Goal: Task Accomplishment & Management: Complete application form

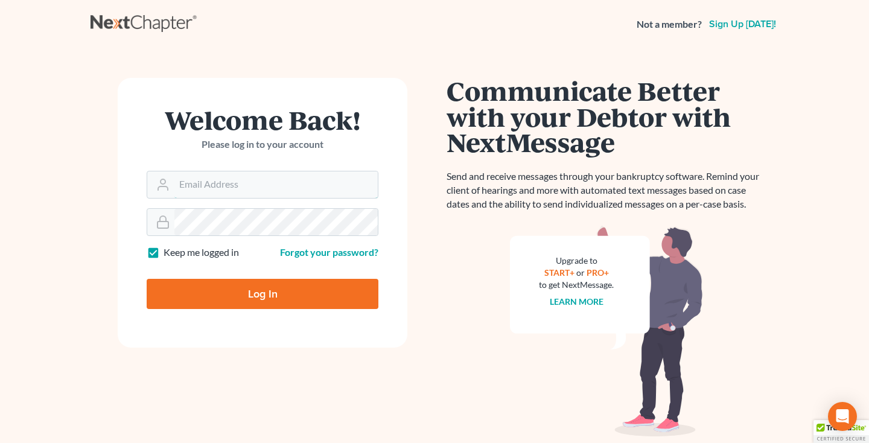
type input "middletonlegal@gmail.com"
click at [208, 300] on input "Log In" at bounding box center [263, 294] width 232 height 30
type input "Thinking..."
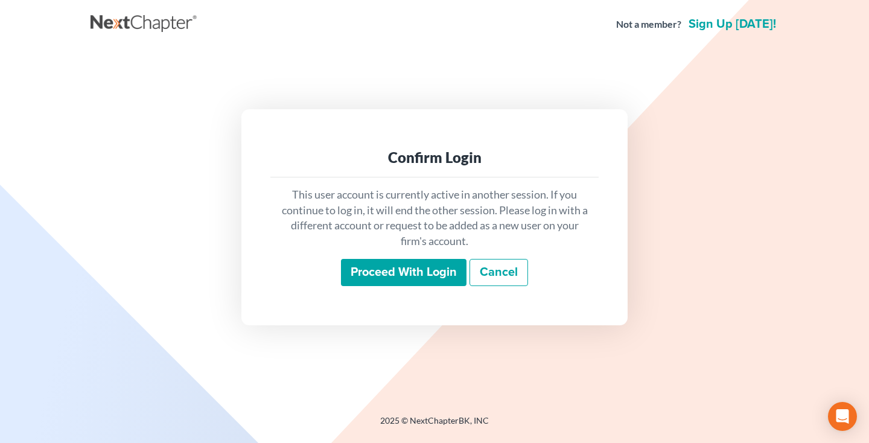
click at [374, 272] on input "Proceed with login" at bounding box center [403, 273] width 125 height 28
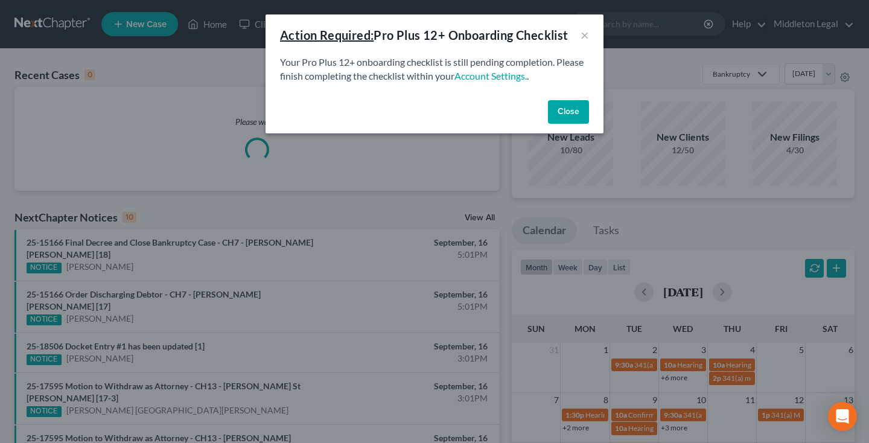
click at [573, 112] on button "Close" at bounding box center [568, 112] width 41 height 24
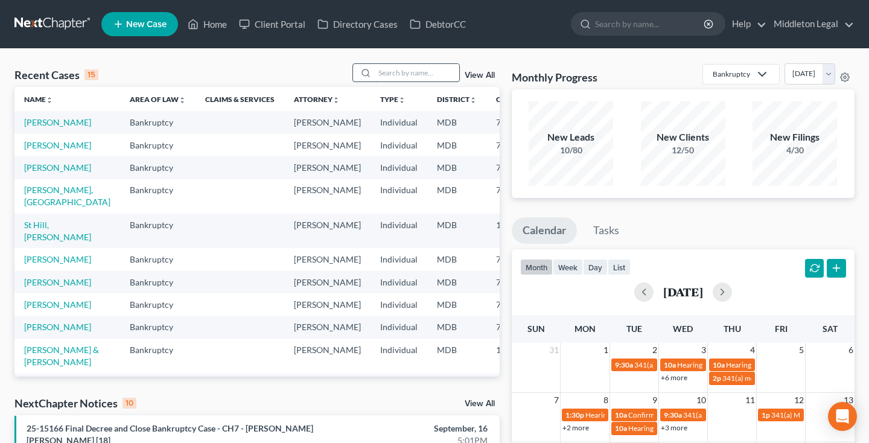
click at [406, 71] on input "search" at bounding box center [417, 72] width 84 height 17
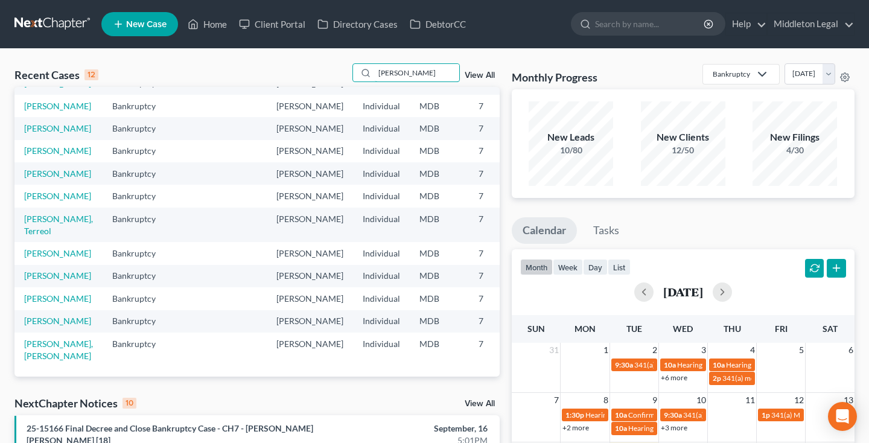
scroll to position [138, 0]
type input "johnson"
click at [45, 270] on link "[PERSON_NAME]" at bounding box center [57, 275] width 67 height 10
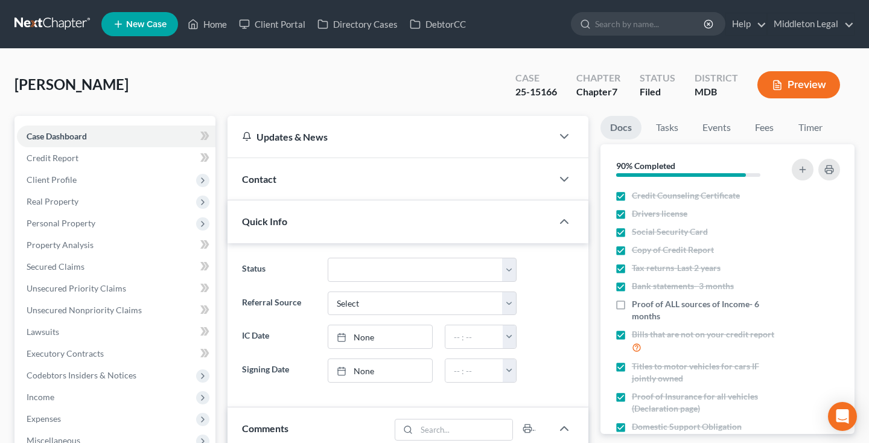
scroll to position [156, 0]
select select "1"
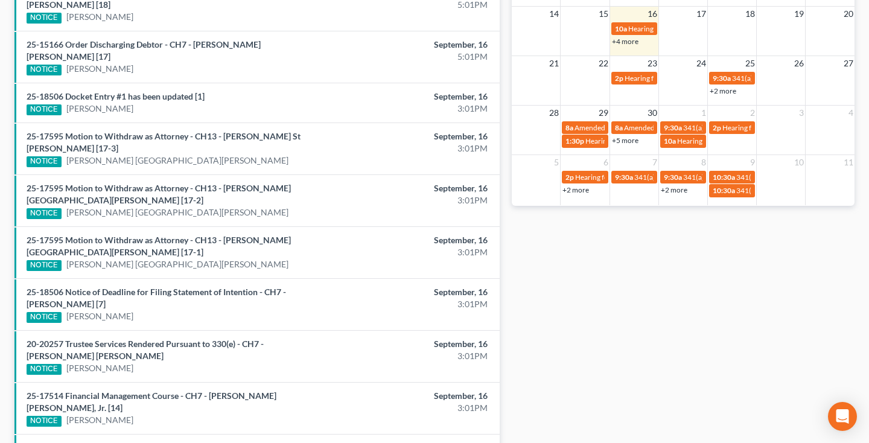
scroll to position [439, 0]
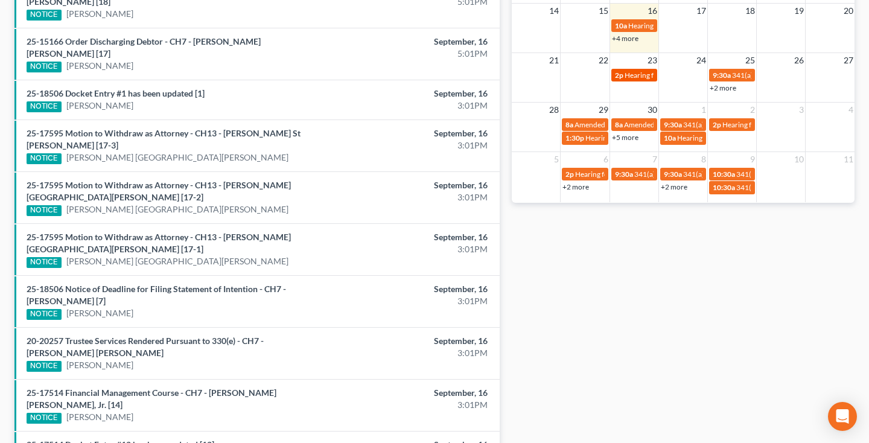
click at [629, 77] on span "Hearing for [PERSON_NAME]" at bounding box center [671, 75] width 94 height 9
select select "Days"
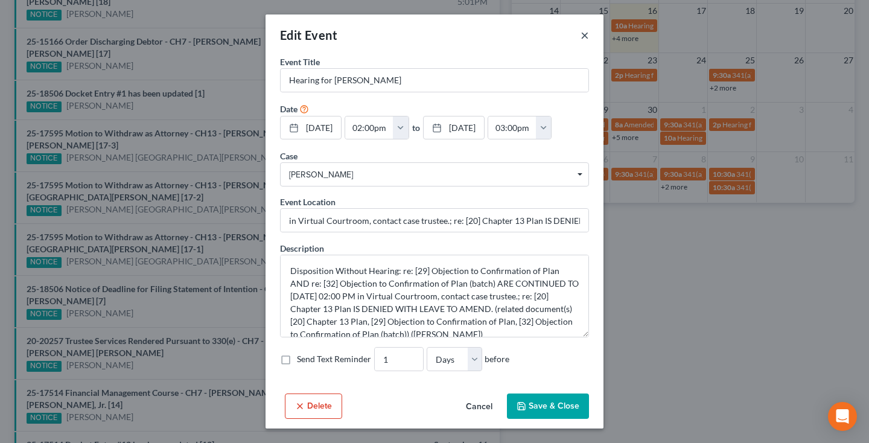
click at [583, 34] on button "×" at bounding box center [584, 35] width 8 height 14
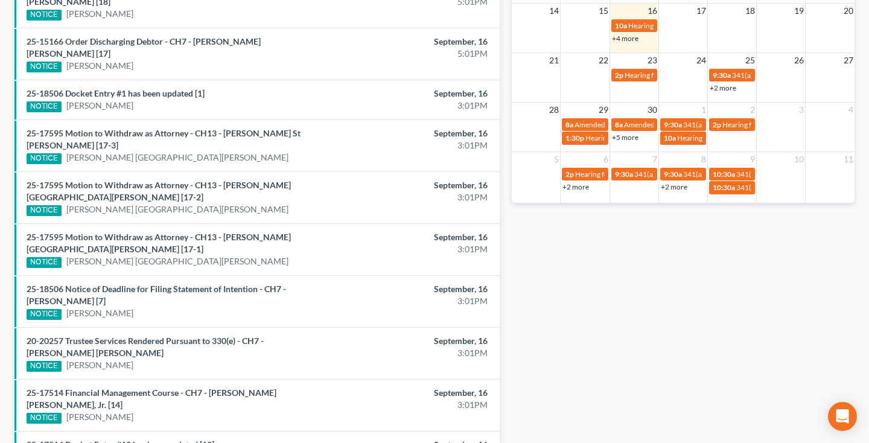
click at [722, 88] on link "+2 more" at bounding box center [722, 87] width 27 height 9
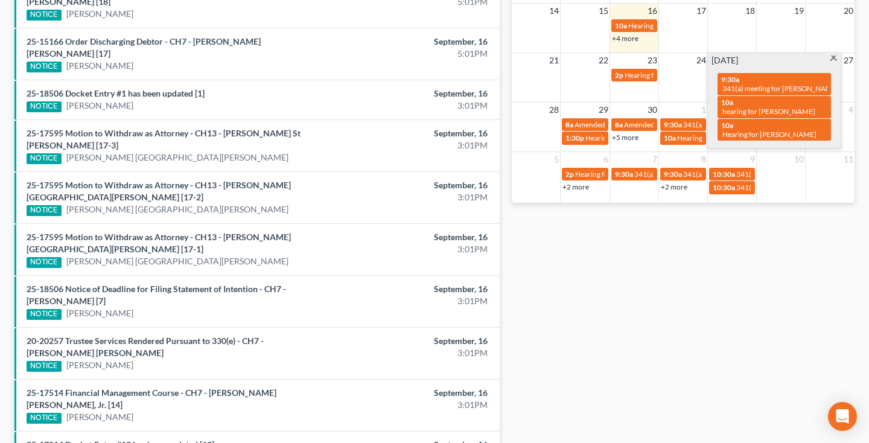
click at [837, 56] on span at bounding box center [833, 60] width 9 height 8
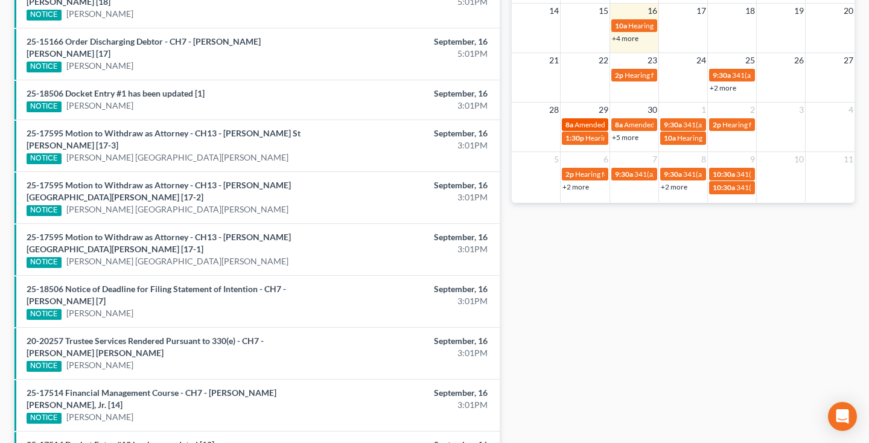
click at [594, 124] on span "Amended Plan DUE" at bounding box center [605, 124] width 62 height 9
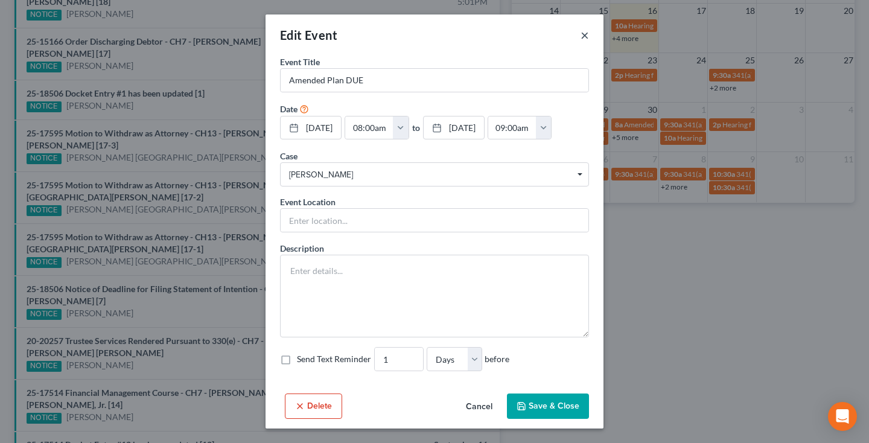
click at [581, 39] on button "×" at bounding box center [584, 35] width 8 height 14
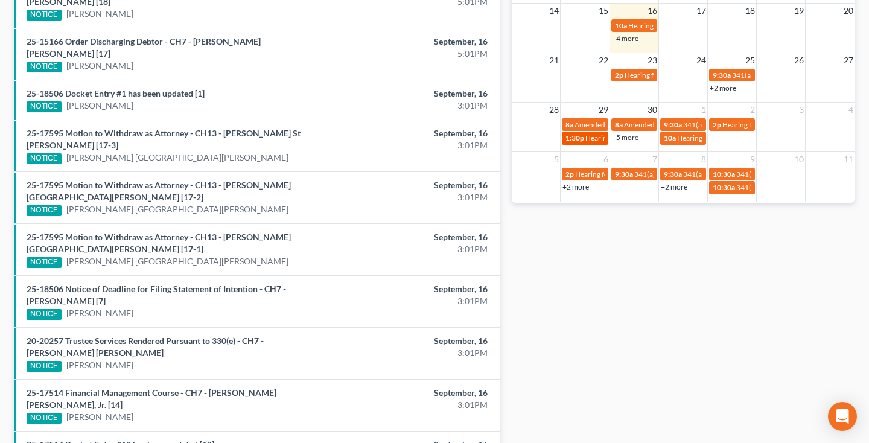
click at [596, 140] on span "Hearing for Giselle Davidson" at bounding box center [632, 137] width 94 height 9
select select "Days"
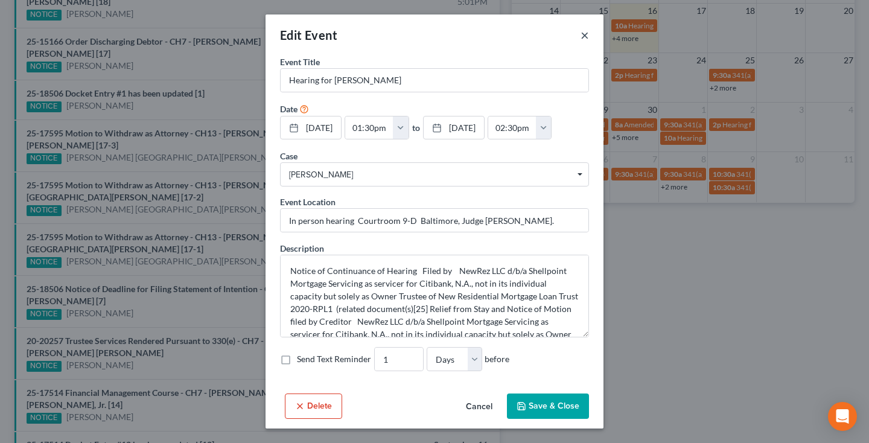
click at [584, 38] on button "×" at bounding box center [584, 35] width 8 height 14
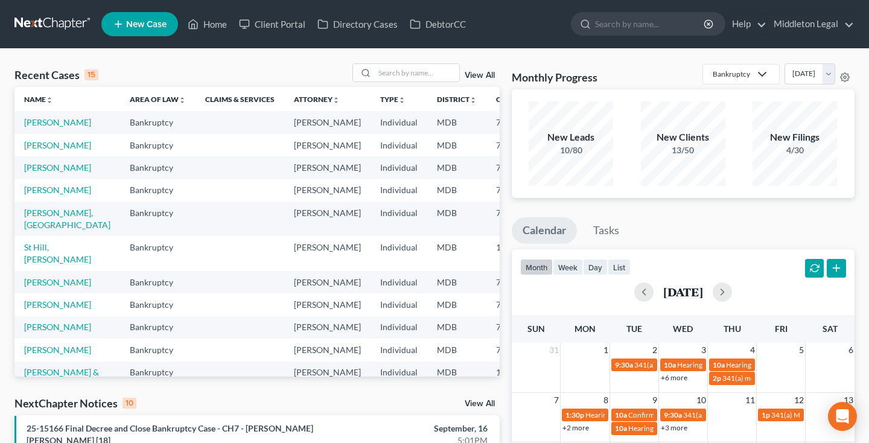
scroll to position [0, 0]
click at [477, 74] on link "View All" at bounding box center [480, 75] width 30 height 8
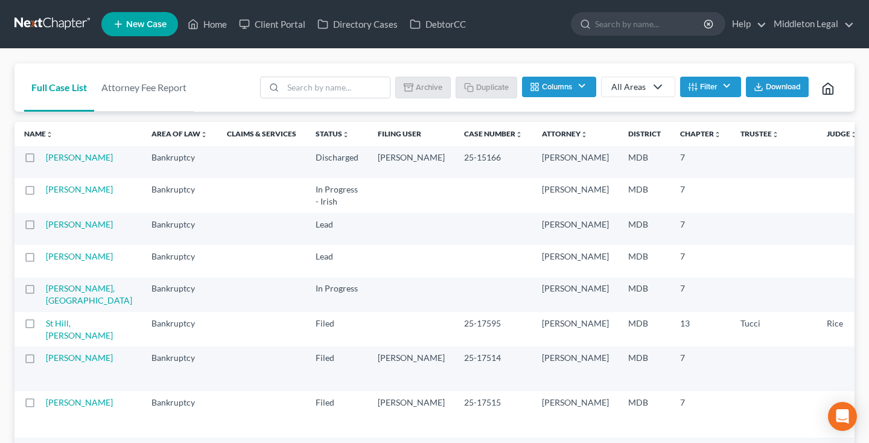
click at [59, 22] on link at bounding box center [52, 24] width 77 height 22
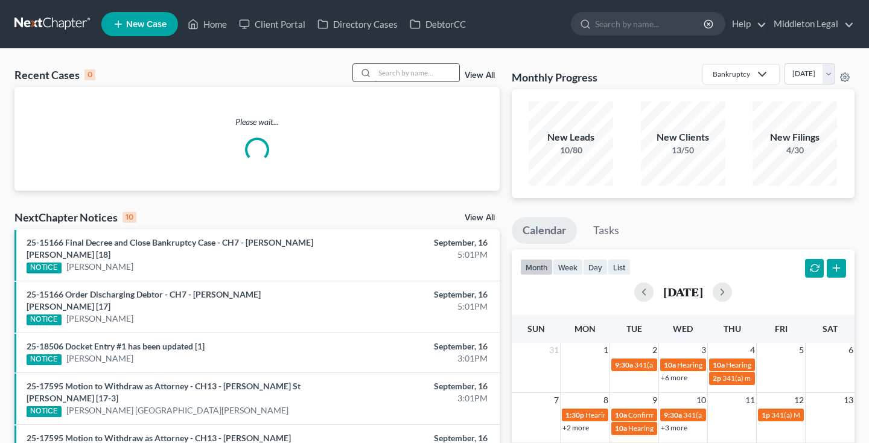
click at [424, 71] on input "search" at bounding box center [417, 72] width 84 height 17
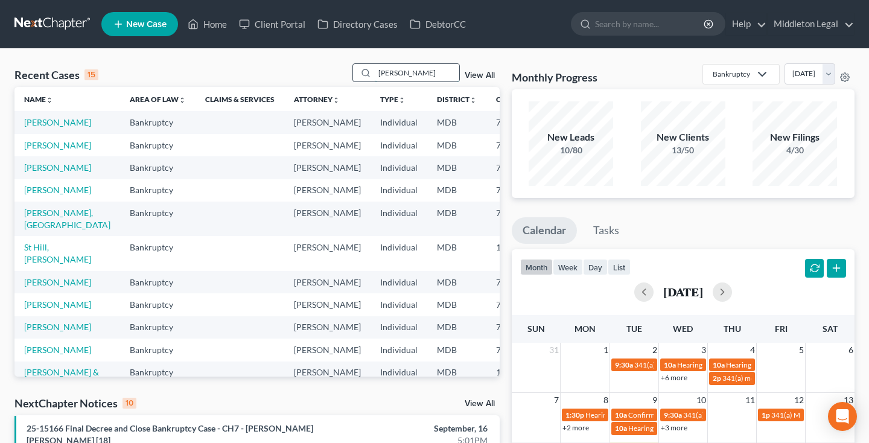
type input "[PERSON_NAME]"
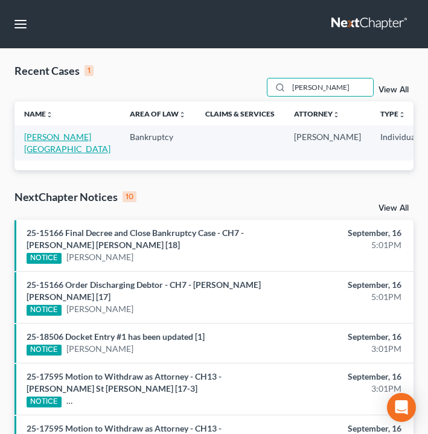
click at [45, 150] on link "[PERSON_NAME][GEOGRAPHIC_DATA]" at bounding box center [67, 143] width 86 height 22
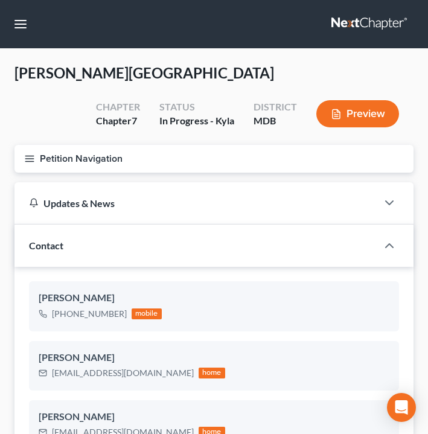
click at [34, 156] on line "button" at bounding box center [29, 156] width 8 height 0
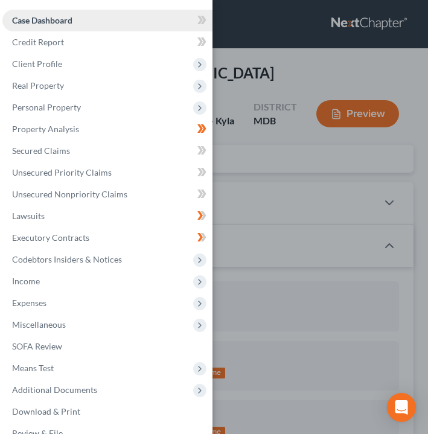
click at [59, 23] on span "Case Dashboard" at bounding box center [42, 20] width 60 height 10
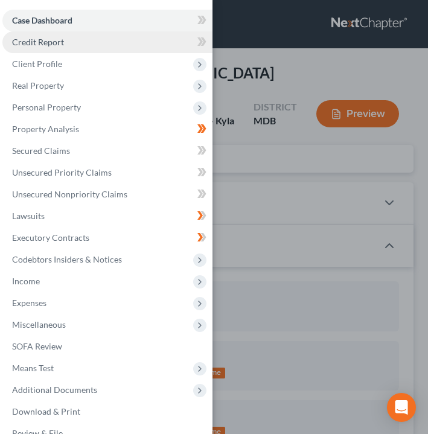
click at [108, 43] on link "Credit Report" at bounding box center [107, 42] width 210 height 22
click at [100, 25] on link "Case Dashboard" at bounding box center [107, 21] width 210 height 22
select select "6"
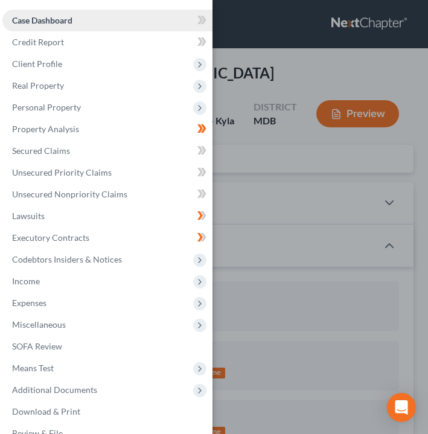
scroll to position [448, 0]
click at [275, 102] on div "Case Dashboard Payments Invoices Payments Payments Credit Report Client Profile" at bounding box center [214, 217] width 428 height 434
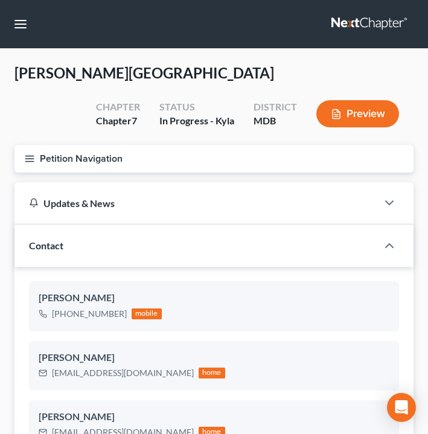
scroll to position [0, 0]
click at [27, 163] on icon "button" at bounding box center [29, 158] width 11 height 11
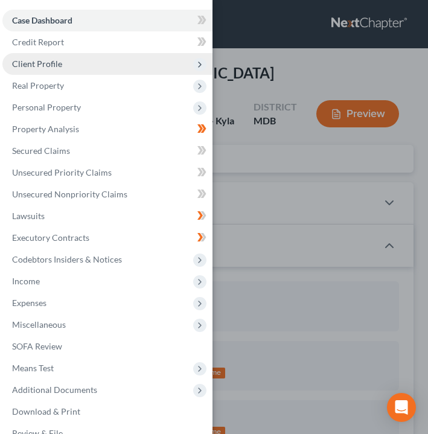
click at [30, 63] on span "Client Profile" at bounding box center [37, 64] width 50 height 10
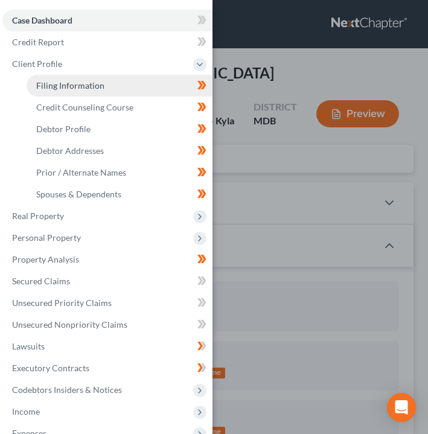
click at [43, 87] on span "Filing Information" at bounding box center [70, 85] width 68 height 10
select select "1"
select select "0"
select select "38"
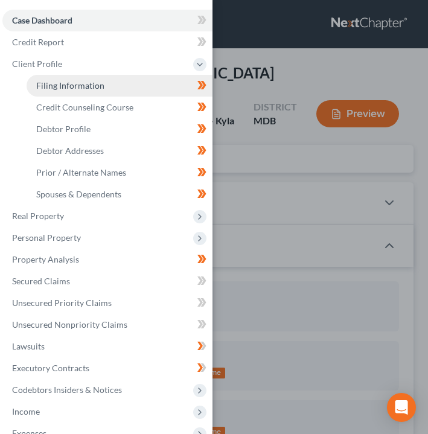
select select "21"
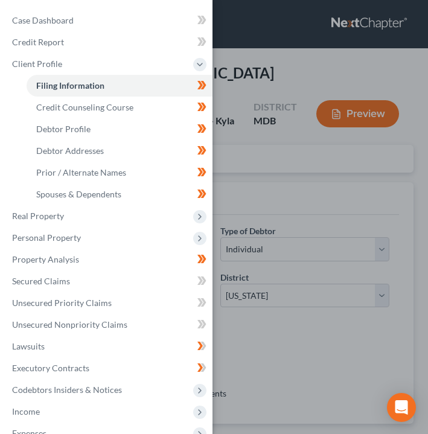
click at [247, 144] on div "Case Dashboard Payments Invoices Payments Payments Credit Report Client Profile" at bounding box center [214, 217] width 428 height 434
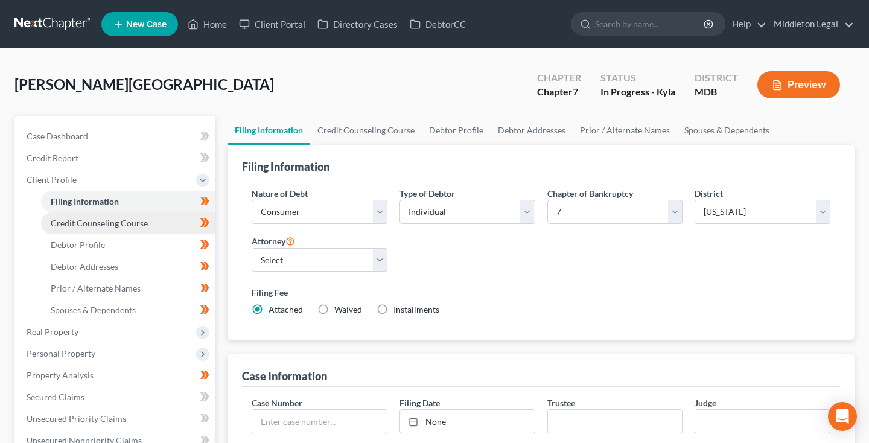
click at [80, 221] on span "Credit Counseling Course" at bounding box center [99, 223] width 97 height 10
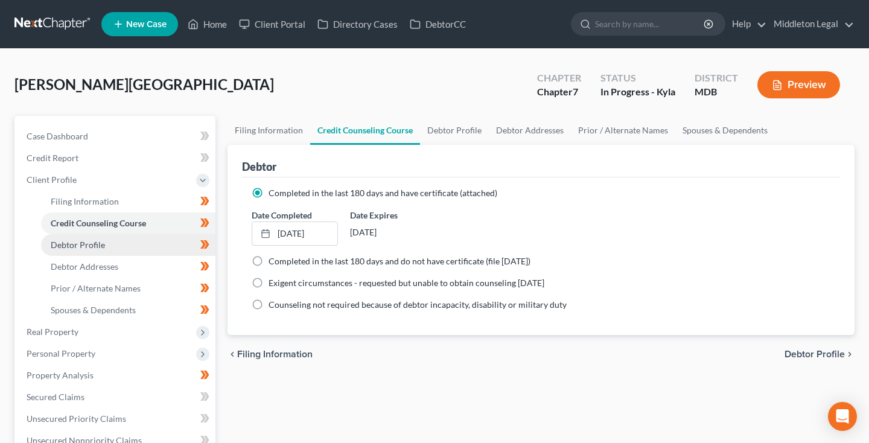
click at [78, 244] on span "Debtor Profile" at bounding box center [78, 245] width 54 height 10
select select "0"
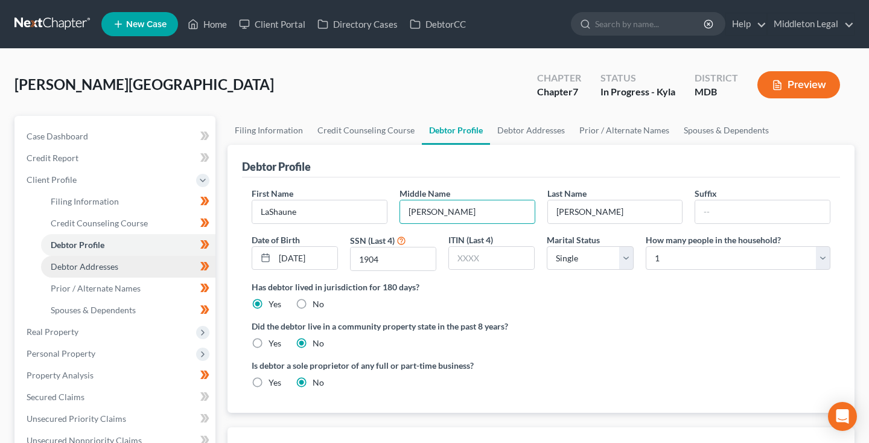
type input "[PERSON_NAME]"
click at [91, 267] on span "Debtor Addresses" at bounding box center [85, 266] width 68 height 10
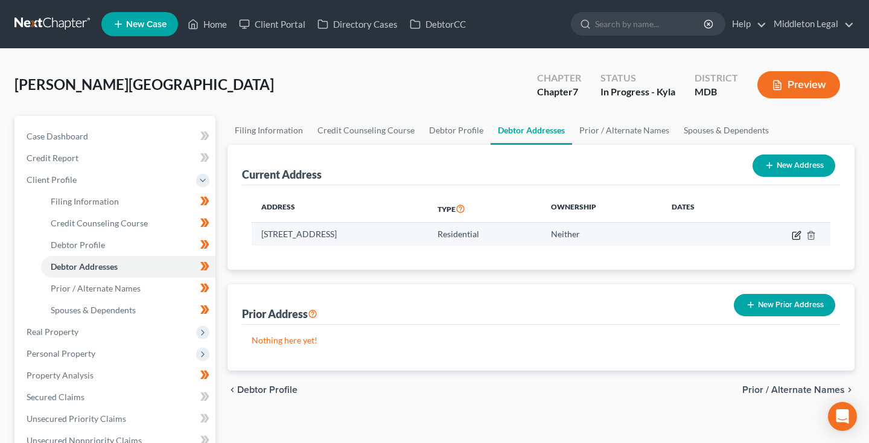
click at [796, 238] on icon "button" at bounding box center [795, 235] width 7 height 7
select select "21"
select select "0"
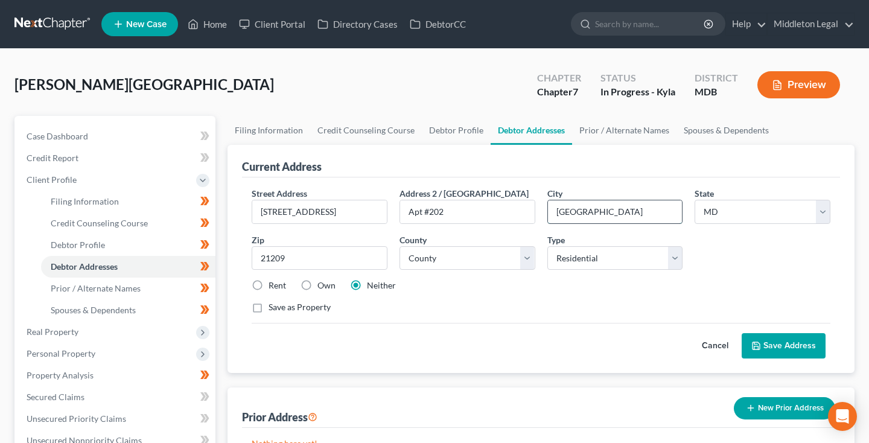
drag, startPoint x: 563, startPoint y: 214, endPoint x: 642, endPoint y: 213, distance: 79.0
type input "[GEOGRAPHIC_DATA]"
click at [119, 297] on link "Prior / Alternate Names" at bounding box center [128, 289] width 174 height 22
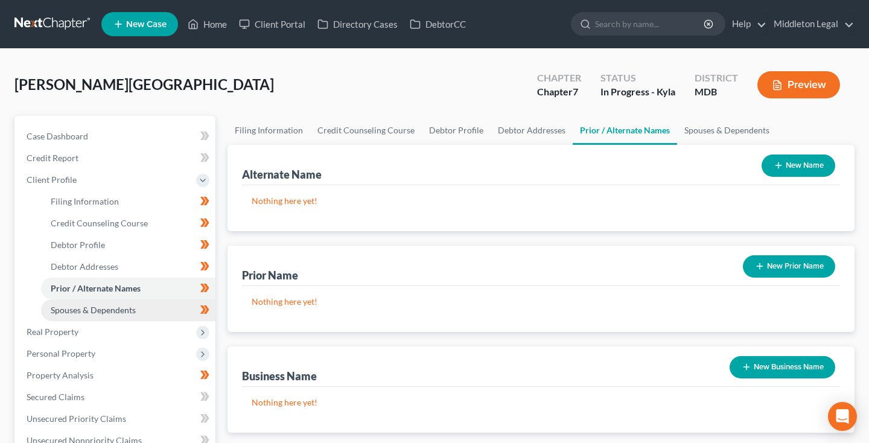
click at [113, 312] on span "Spouses & Dependents" at bounding box center [93, 310] width 85 height 10
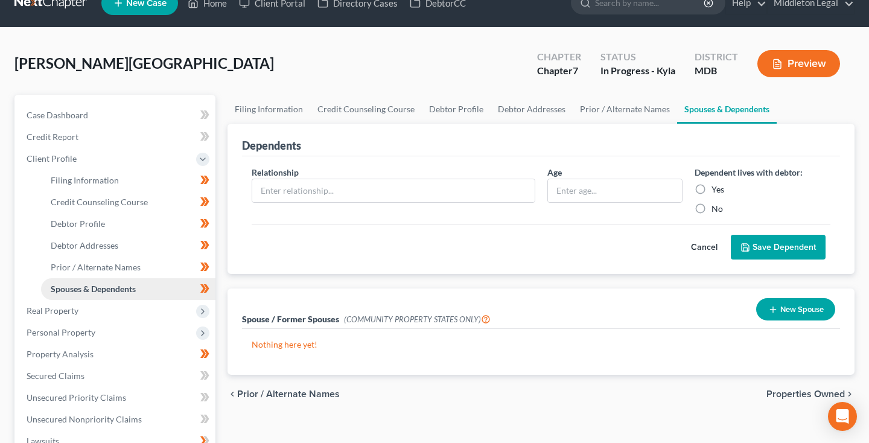
scroll to position [22, 0]
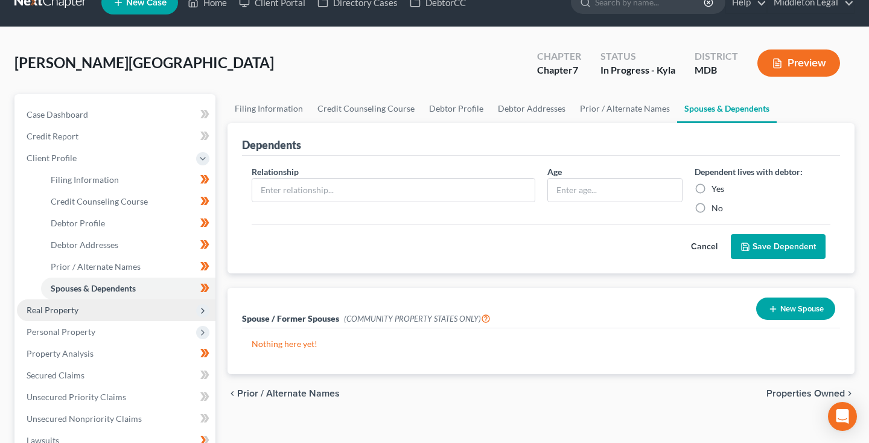
click at [81, 311] on span "Real Property" at bounding box center [116, 310] width 198 height 22
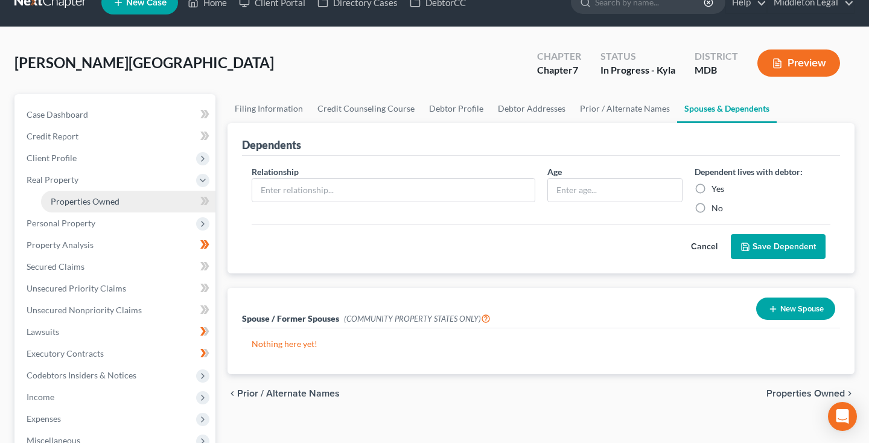
click at [101, 199] on span "Properties Owned" at bounding box center [85, 201] width 69 height 10
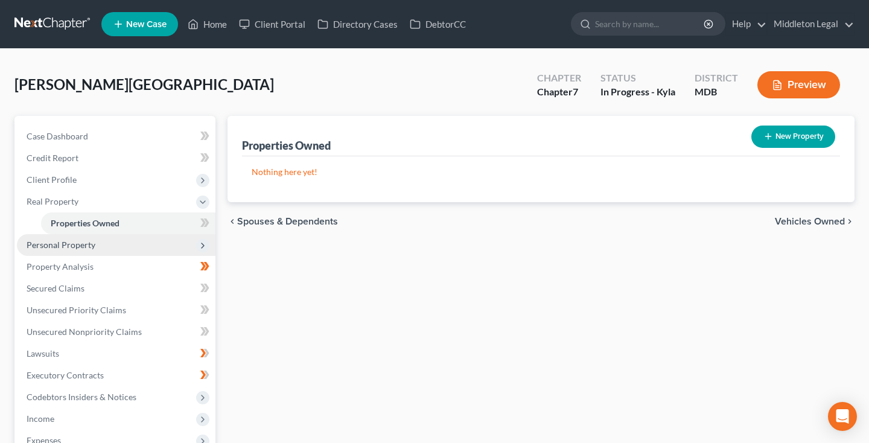
click at [69, 246] on span "Personal Property" at bounding box center [61, 245] width 69 height 10
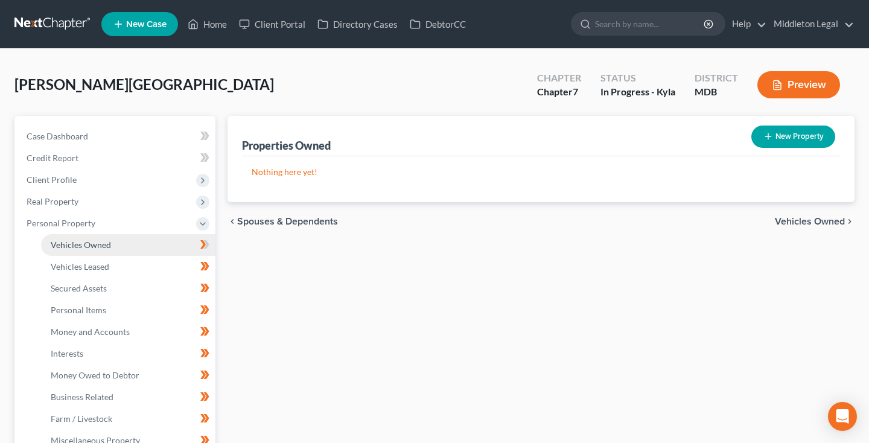
click at [75, 243] on span "Vehicles Owned" at bounding box center [81, 245] width 60 height 10
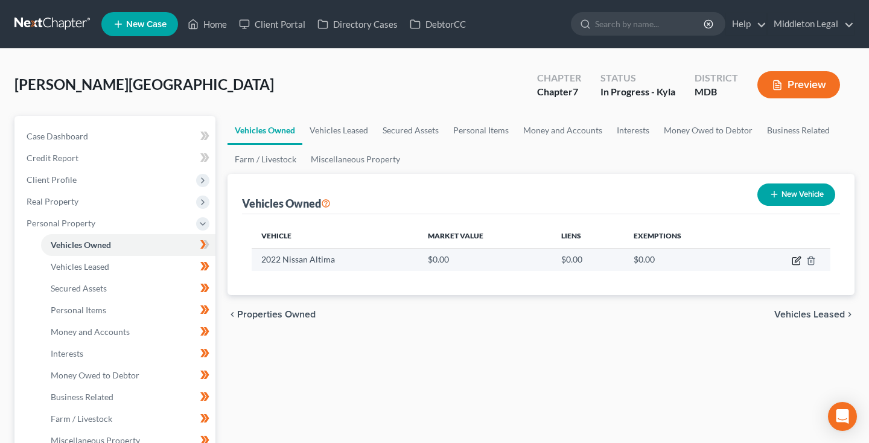
click at [796, 260] on icon "button" at bounding box center [797, 258] width 5 height 5
select select "0"
select select "4"
select select "0"
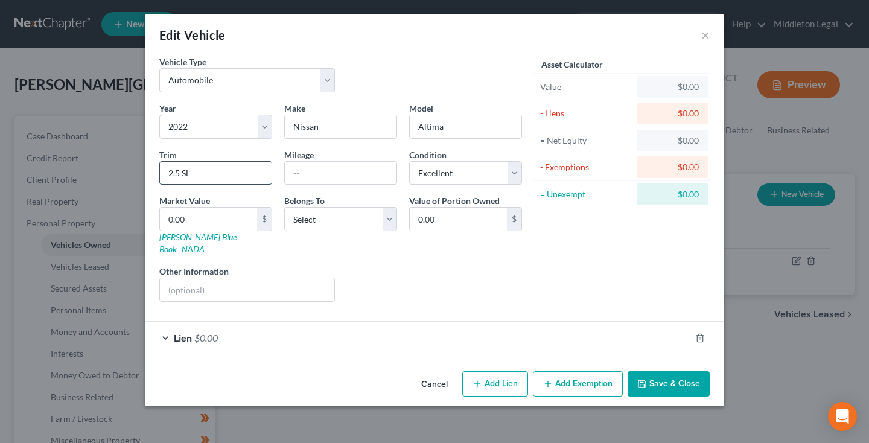
click at [199, 178] on input "2.5 SL" at bounding box center [216, 173] width 112 height 23
click at [224, 285] on input "text" at bounding box center [247, 289] width 174 height 23
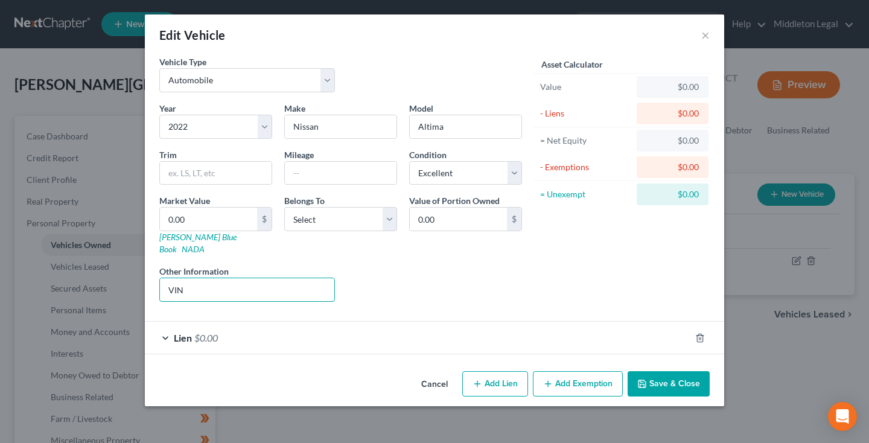
type input "VIN"
click at [443, 372] on button "Cancel" at bounding box center [434, 384] width 46 height 24
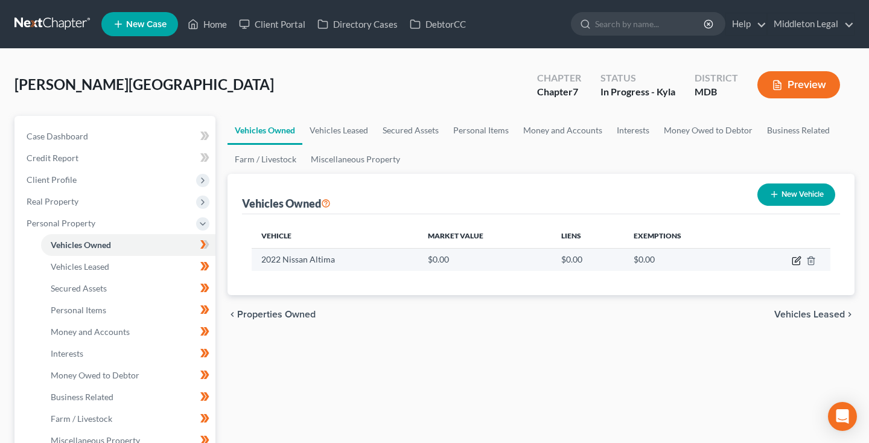
click at [801, 261] on icon "button" at bounding box center [797, 261] width 10 height 10
select select "0"
select select "4"
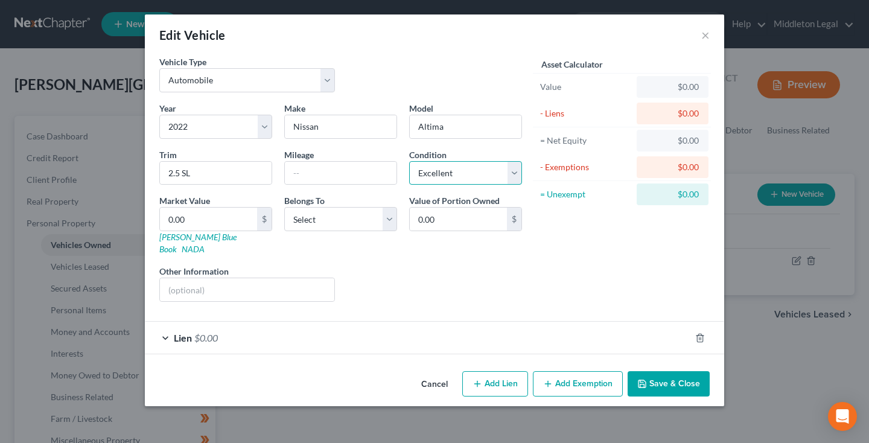
select select "2"
select select "0"
click at [217, 278] on input "text" at bounding box center [247, 289] width 174 height 23
type input "v"
paste input "[US_VEHICLE_IDENTIFICATION_NUMBER]"
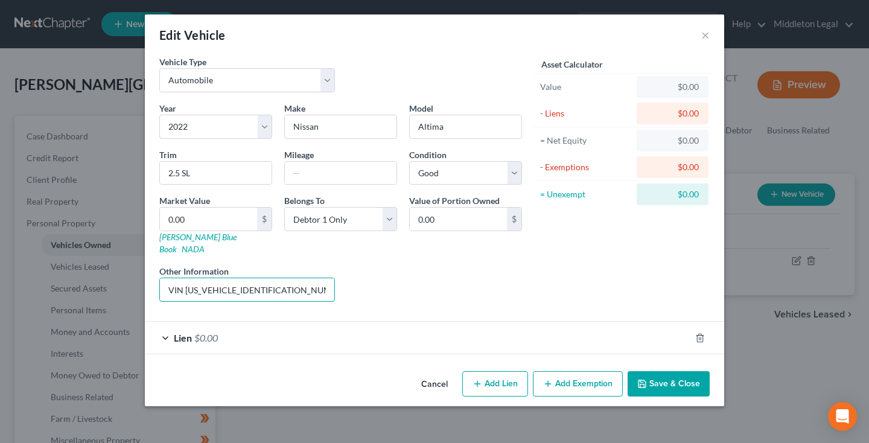
type input "VIN [US_VEHICLE_IDENTIFICATION_NUMBER]"
click at [191, 332] on span "Lien" at bounding box center [183, 337] width 18 height 11
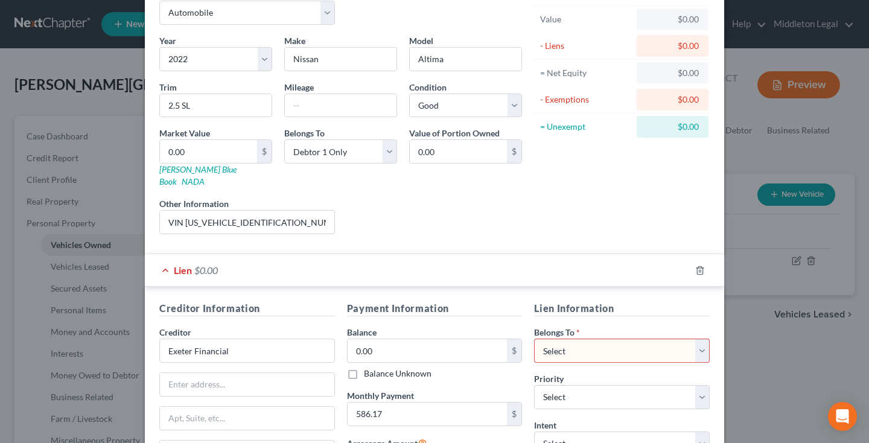
scroll to position [68, 0]
select select "0"
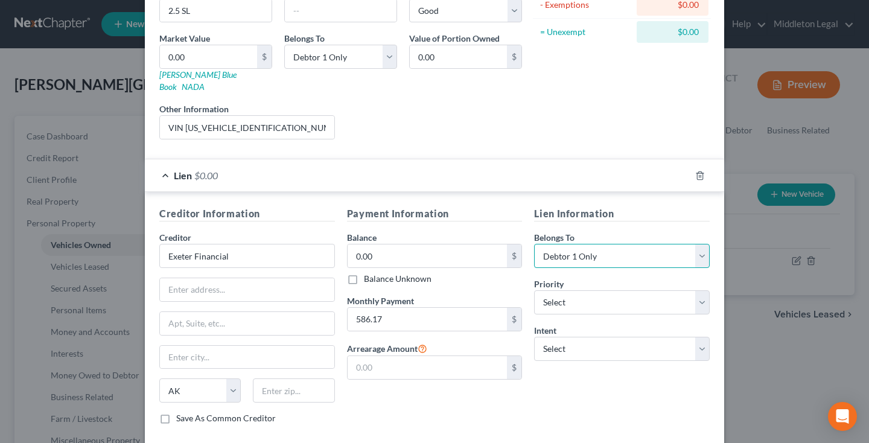
scroll to position [164, 0]
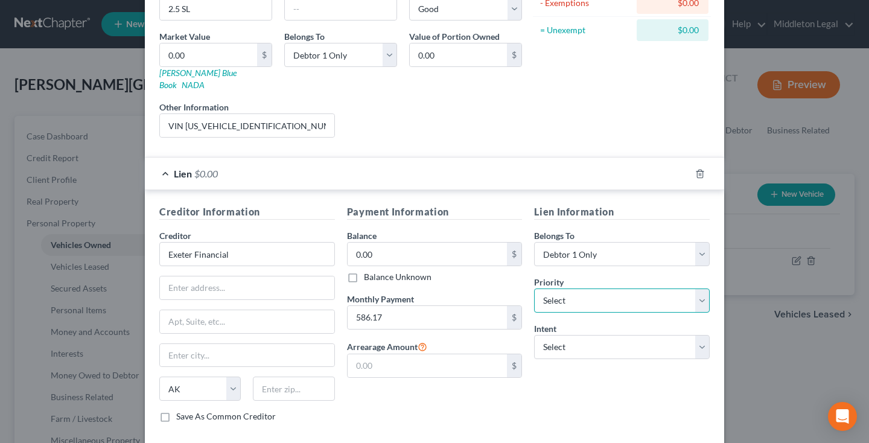
select select "0"
select select "4"
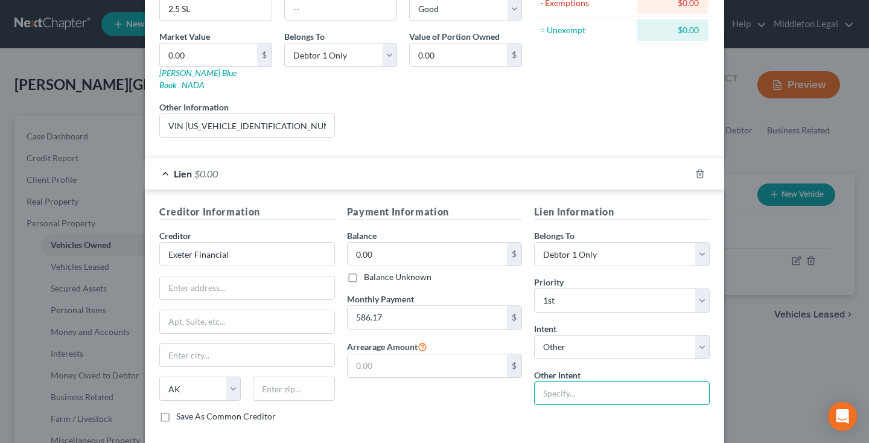
click at [560, 385] on input "text" at bounding box center [622, 393] width 176 height 24
type input "Pay"
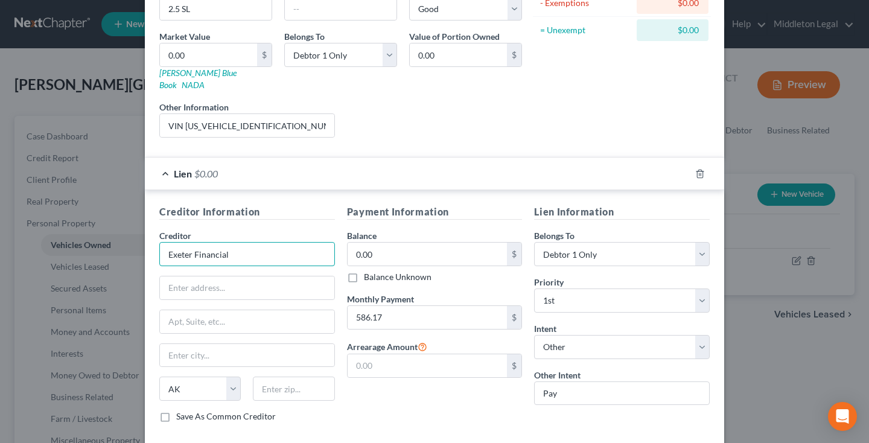
click at [285, 242] on input "Exeter Financial" at bounding box center [247, 254] width 176 height 24
type input "Exeter Finance Corp"
click at [224, 288] on div "Creditor * Exeter Finance Corp State [US_STATE] AK AR [GEOGRAPHIC_DATA] CA CO […" at bounding box center [247, 319] width 176 height 181
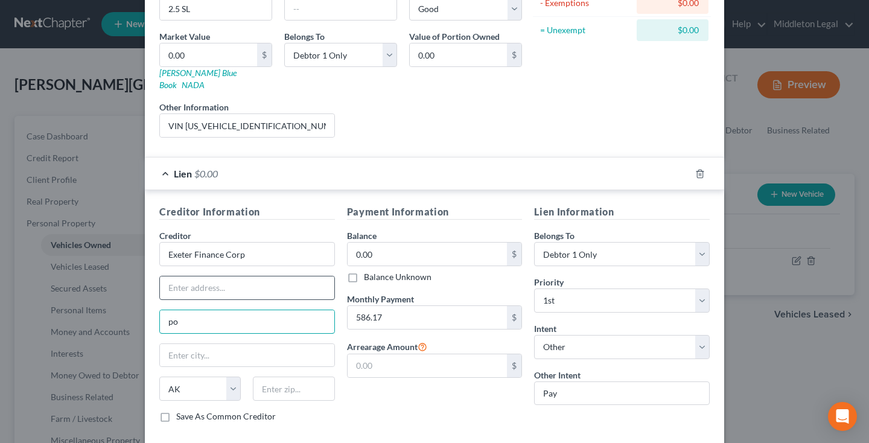
type input "p"
click at [241, 276] on input "text" at bounding box center [247, 287] width 174 height 23
click at [216, 276] on input "PO Box 16608" at bounding box center [247, 287] width 174 height 23
type input "PO Box 166008"
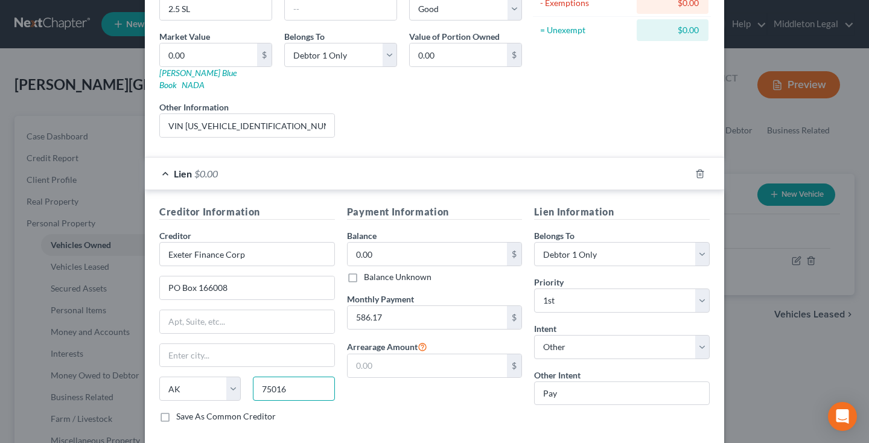
type input "75016"
type input "[PERSON_NAME]"
select select "45"
type input "24,019"
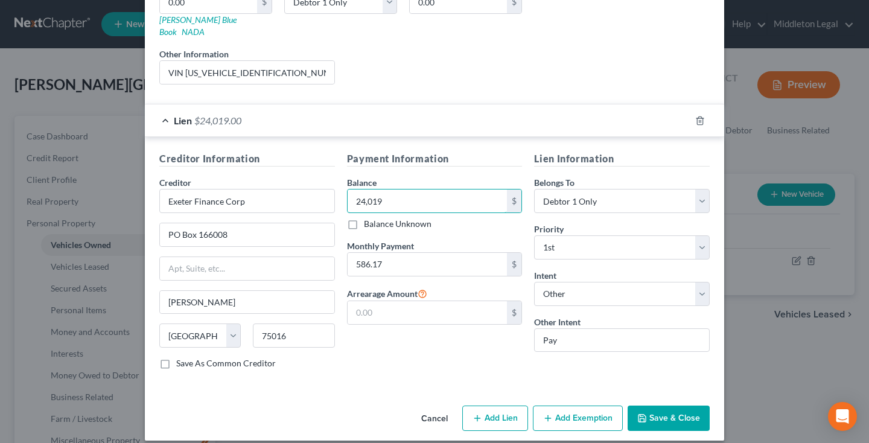
scroll to position [217, 0]
click at [671, 409] on button "Save & Close" at bounding box center [668, 418] width 82 height 25
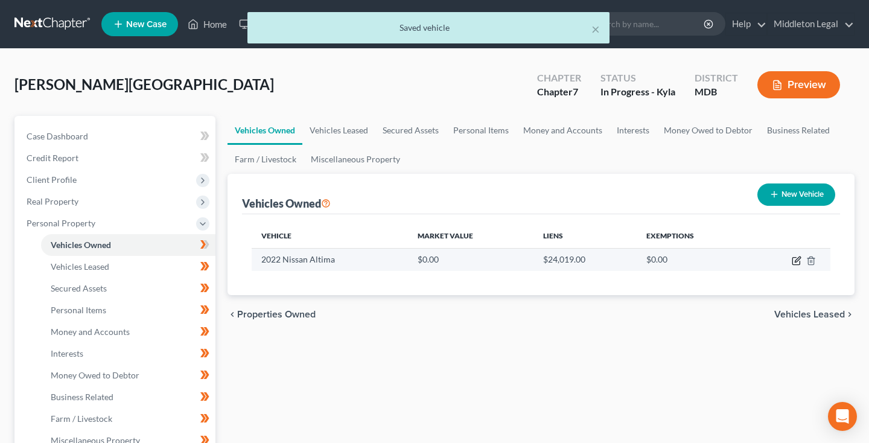
click at [794, 259] on icon "button" at bounding box center [797, 261] width 10 height 10
select select "0"
select select "4"
select select "2"
select select "0"
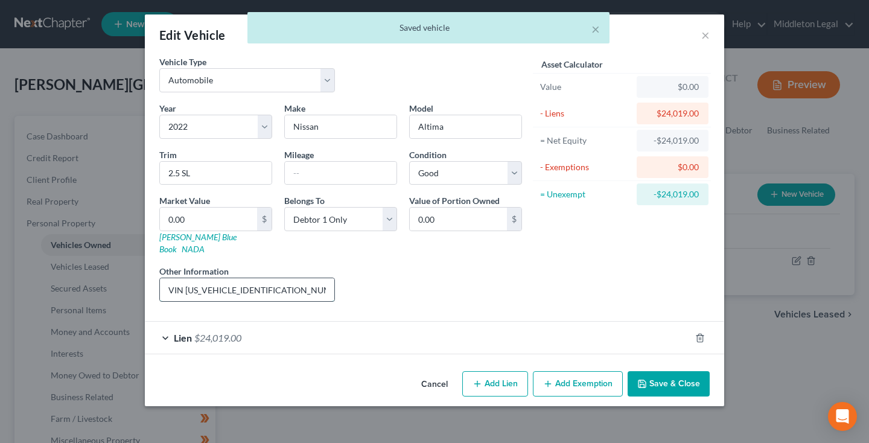
drag, startPoint x: 186, startPoint y: 279, endPoint x: 294, endPoint y: 278, distance: 108.6
click at [294, 278] on input "VIN [US_VEHICLE_IDENTIFICATION_NUMBER]" at bounding box center [247, 289] width 174 height 23
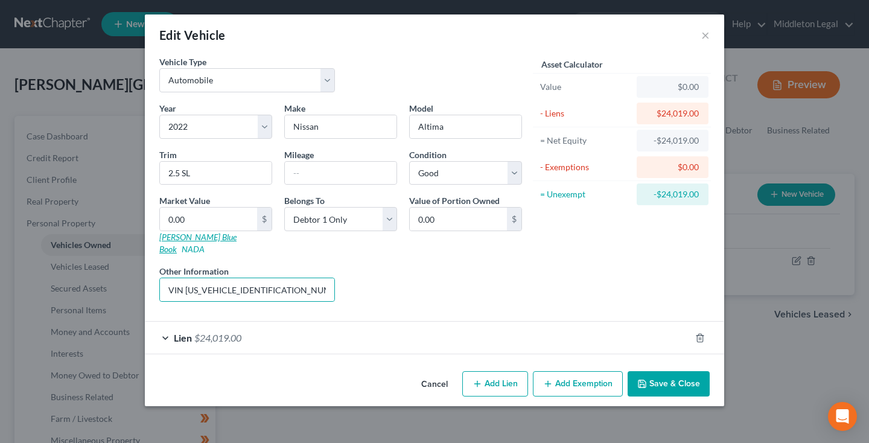
click at [179, 238] on link "[PERSON_NAME] Blue Book" at bounding box center [197, 243] width 77 height 22
click at [338, 175] on input "text" at bounding box center [341, 173] width 112 height 23
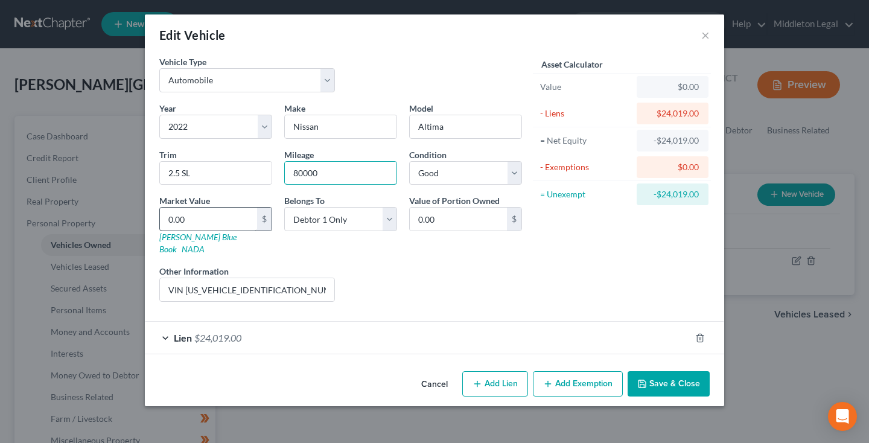
type input "80000"
click at [202, 220] on input "0.00" at bounding box center [208, 219] width 97 height 23
type input "1"
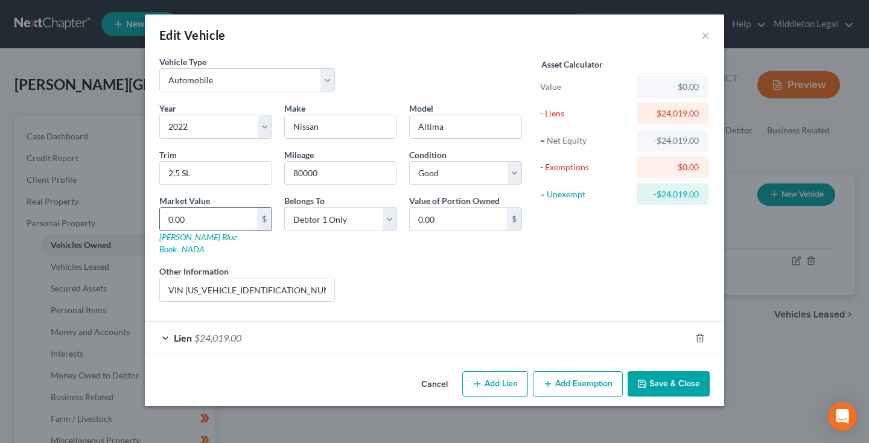
type input "1.00"
type input "15"
type input "15.00"
type input "154"
type input "154.00"
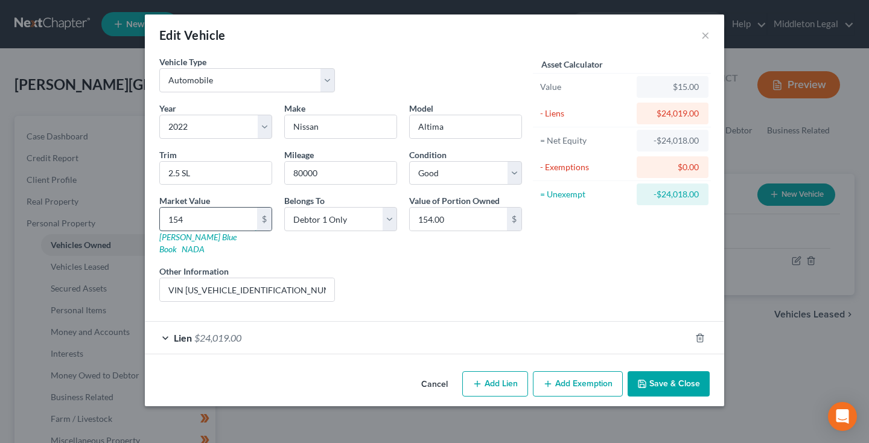
type input "1543"
type input "1,543.00"
type input "1,5431"
type input "15,431.00"
type input "15,431"
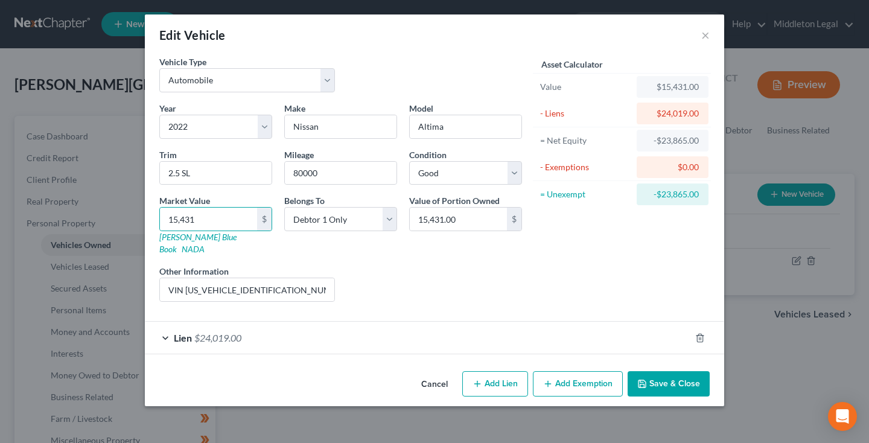
click at [673, 376] on button "Save & Close" at bounding box center [668, 383] width 82 height 25
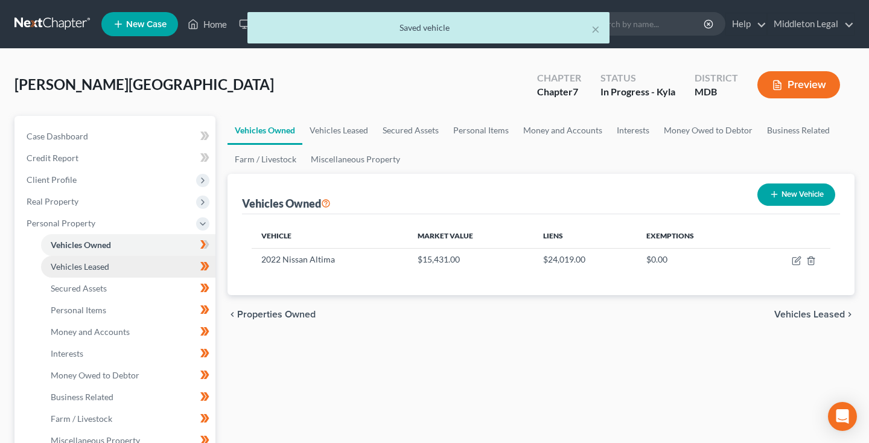
click at [93, 264] on span "Vehicles Leased" at bounding box center [80, 266] width 59 height 10
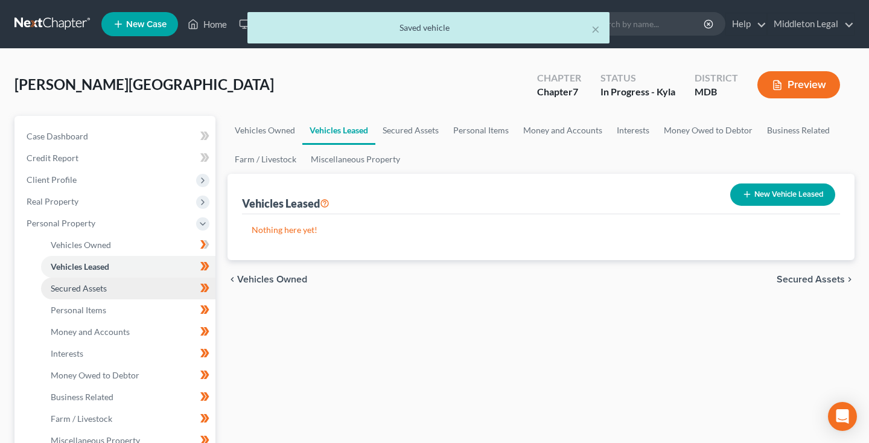
click at [86, 286] on span "Secured Assets" at bounding box center [79, 288] width 56 height 10
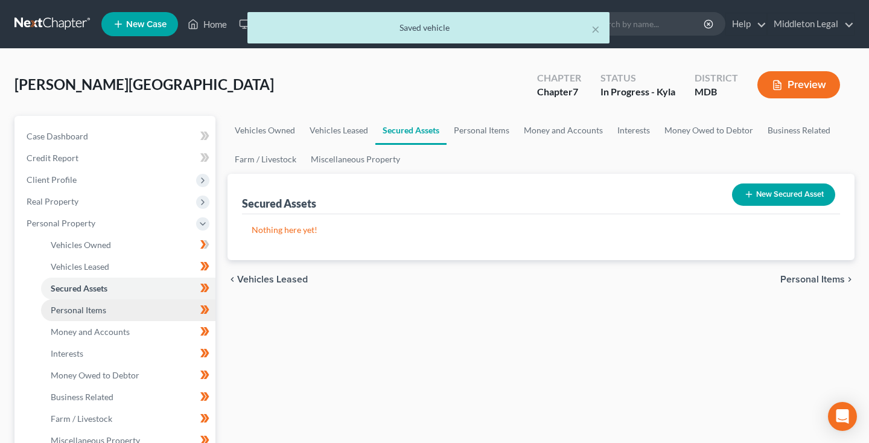
click at [85, 303] on link "Personal Items" at bounding box center [128, 310] width 174 height 22
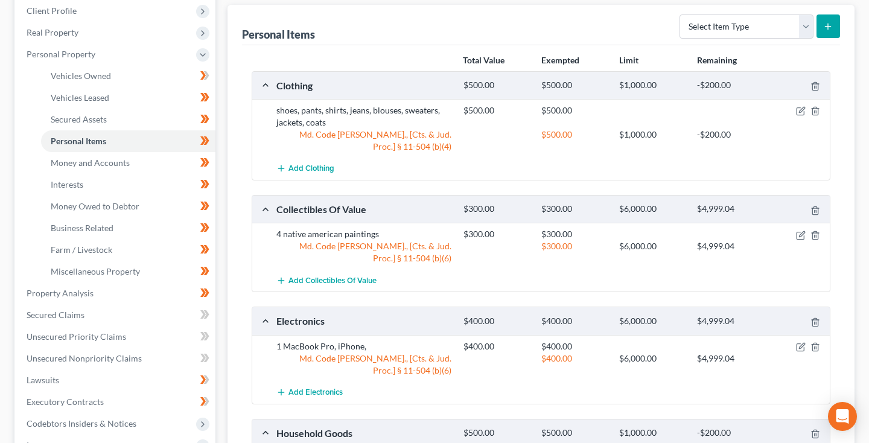
scroll to position [171, 0]
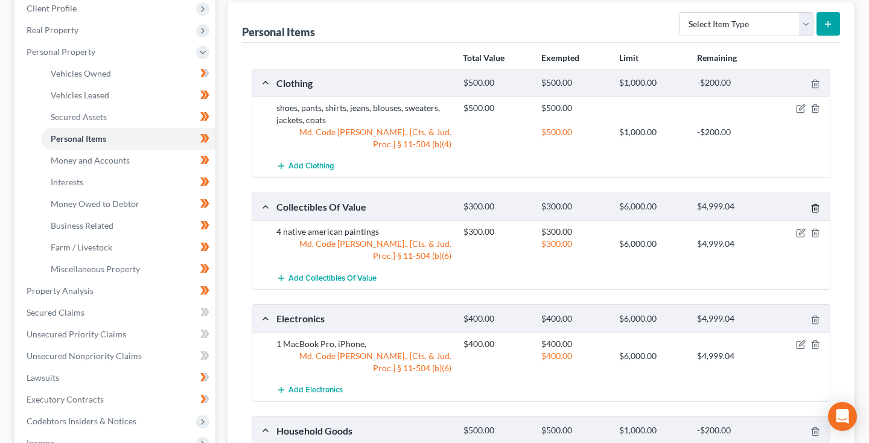
click at [812, 207] on icon "button" at bounding box center [814, 208] width 5 height 8
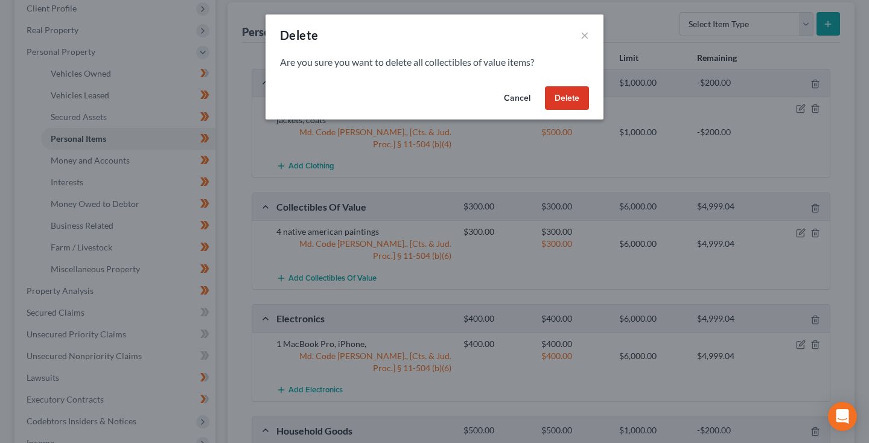
click at [579, 95] on button "Delete" at bounding box center [567, 98] width 44 height 24
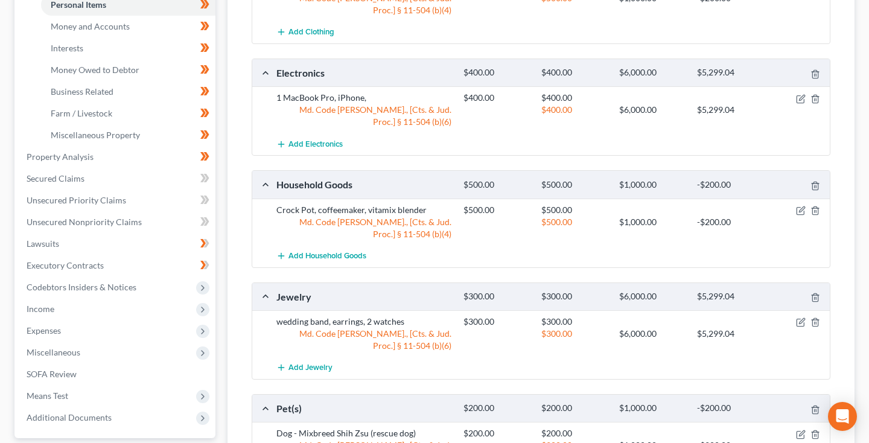
scroll to position [303, 0]
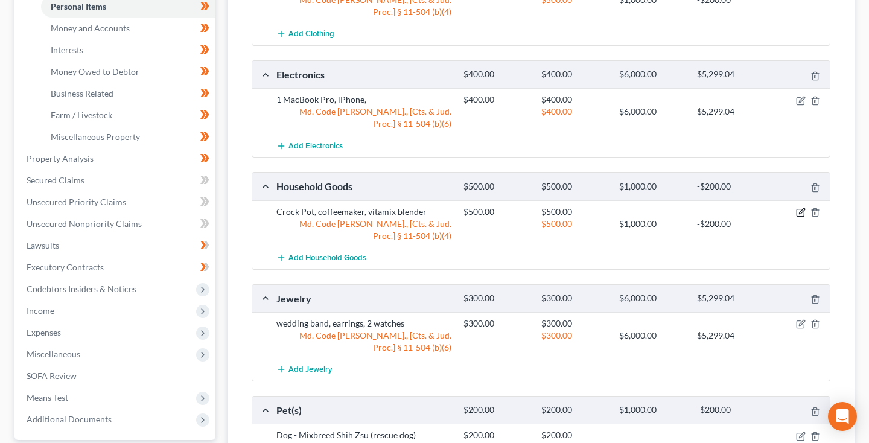
click at [797, 210] on icon "button" at bounding box center [801, 213] width 10 height 10
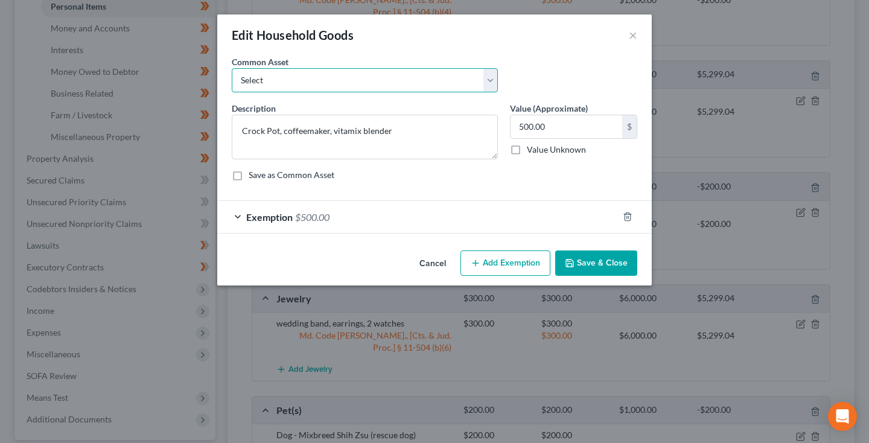
select select "0"
type textarea "Appliances (Microwave, Refrigerator, dishwasher, etc.), Furniture (Bed, Sofa, e…"
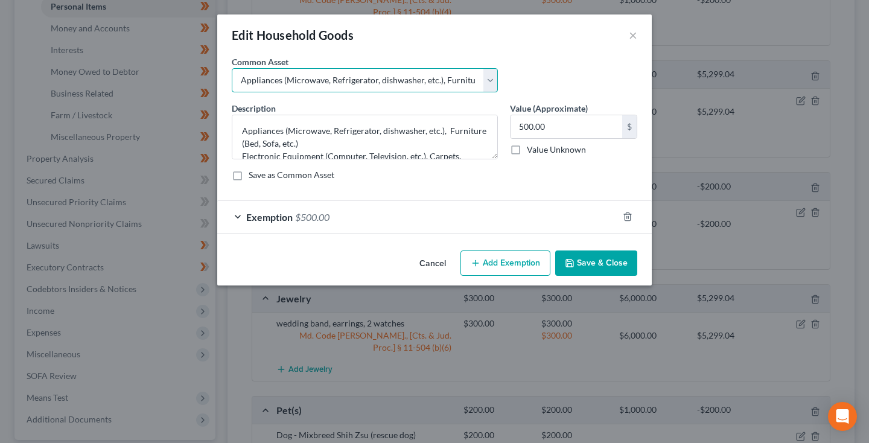
type input "1,000.00"
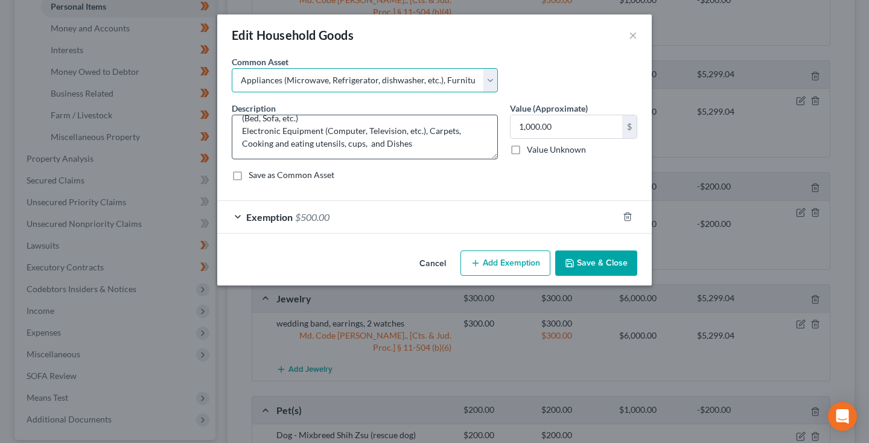
scroll to position [25, 0]
drag, startPoint x: 425, startPoint y: 130, endPoint x: 233, endPoint y: 130, distance: 191.2
click at [233, 130] on textarea "Appliances (Microwave, Refrigerator, dishwasher, etc.), Furniture (Bed, Sofa, e…" at bounding box center [365, 137] width 266 height 45
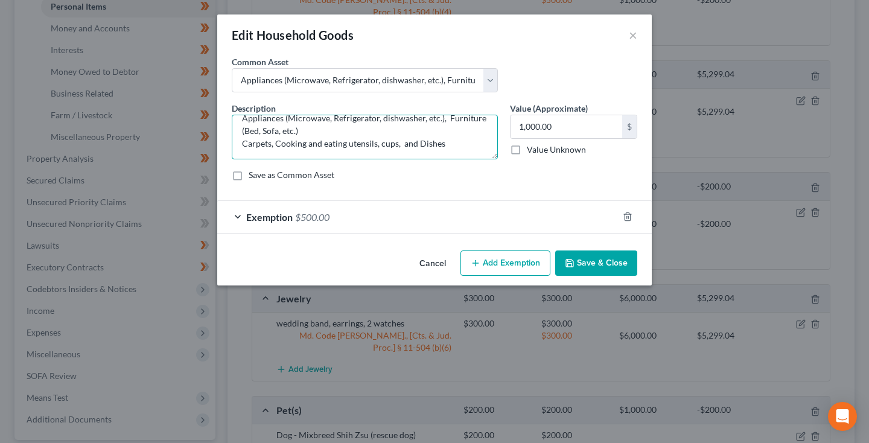
scroll to position [13, 0]
type textarea "Appliances (Microwave, Refrigerator, dishwasher, etc.), Furniture (Bed, Sofa, e…"
drag, startPoint x: 558, startPoint y: 124, endPoint x: 462, endPoint y: 122, distance: 96.5
click at [462, 122] on div "Description * Appliances (Microwave, Refrigerator, dishwasher, etc.), Furniture…" at bounding box center [434, 146] width 417 height 89
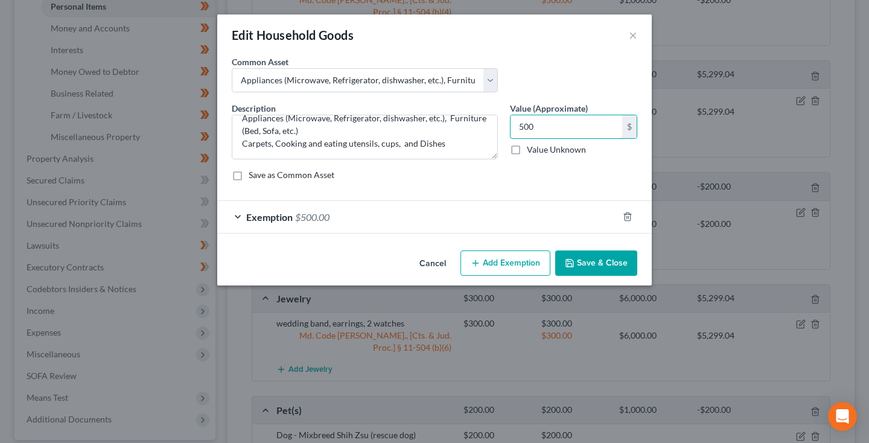
type input "500"
click at [590, 260] on button "Save & Close" at bounding box center [596, 262] width 82 height 25
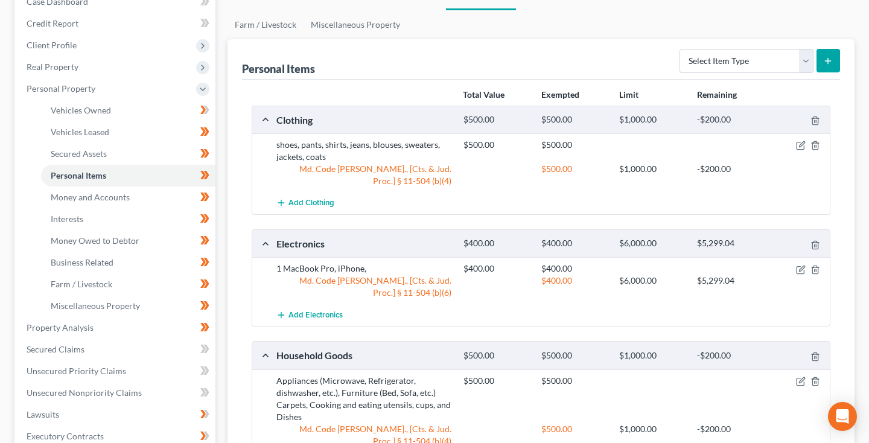
scroll to position [138, 0]
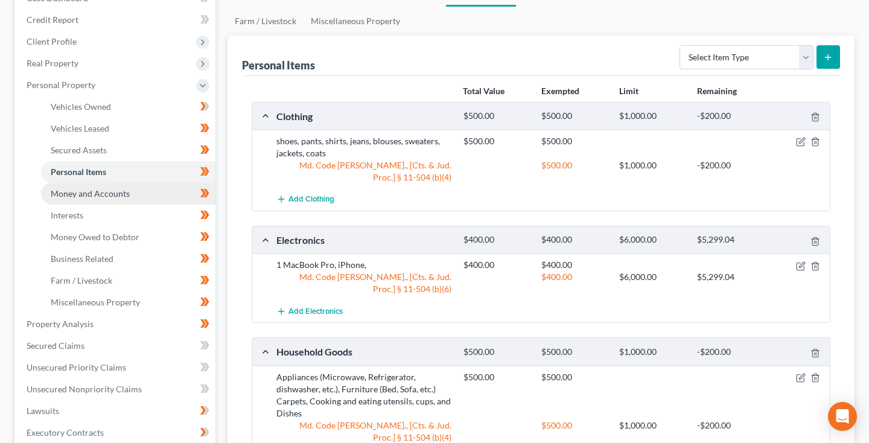
click at [95, 189] on span "Money and Accounts" at bounding box center [90, 193] width 79 height 10
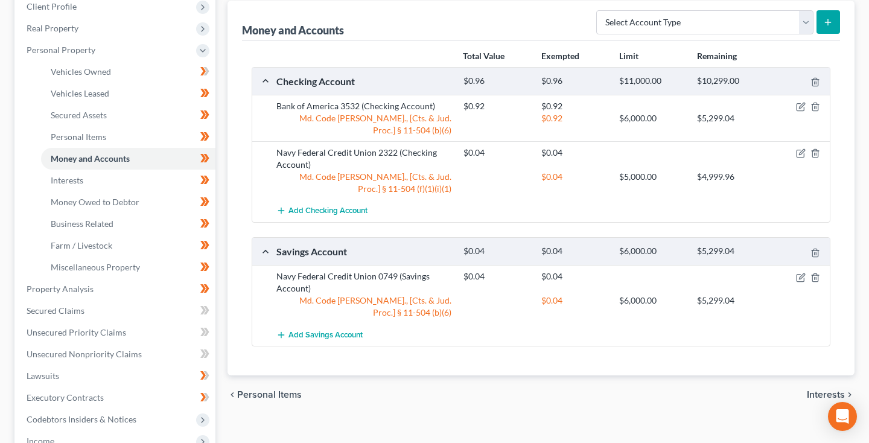
scroll to position [174, 0]
click at [69, 178] on span "Interests" at bounding box center [67, 179] width 33 height 10
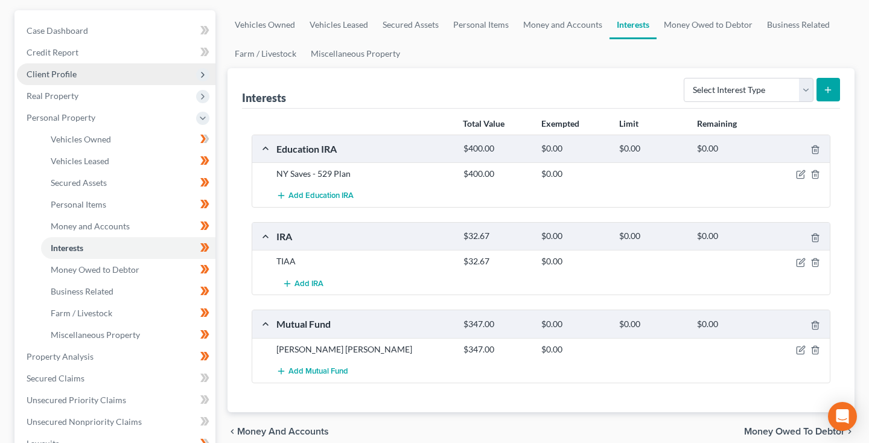
scroll to position [122, 0]
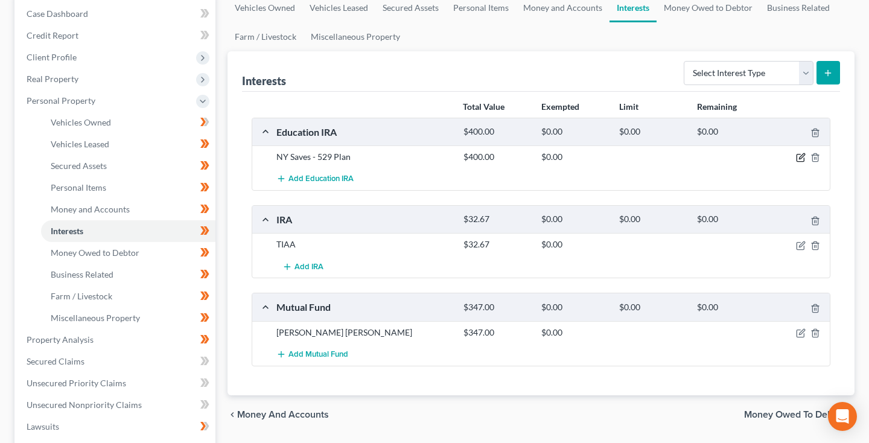
click at [799, 161] on icon "button" at bounding box center [801, 158] width 10 height 10
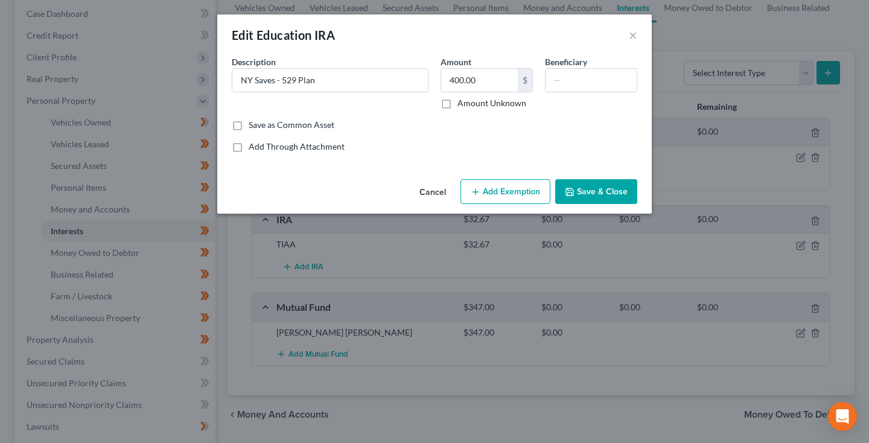
click at [503, 194] on button "Add Exemption" at bounding box center [505, 191] width 90 height 25
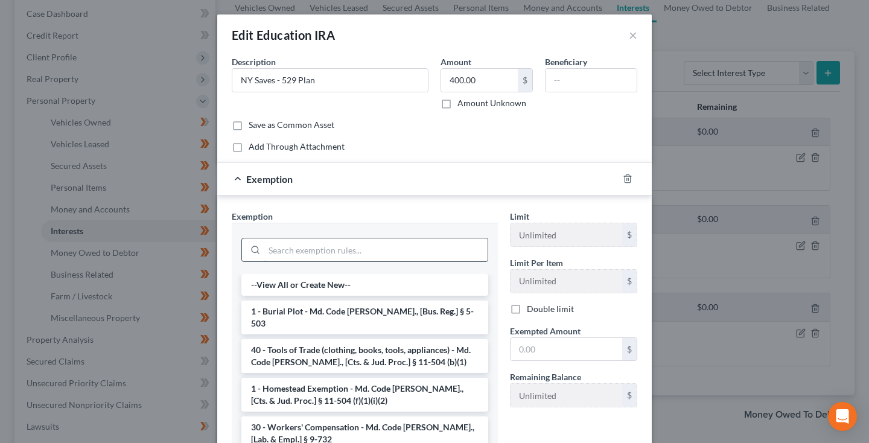
click at [405, 249] on input "search" at bounding box center [375, 249] width 223 height 23
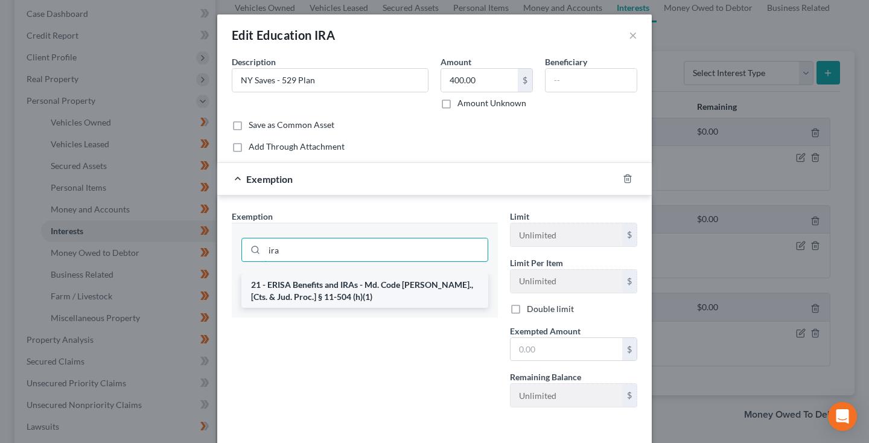
type input "ira"
click at [386, 290] on li "21 - ERISA Benefits and IRAs - Md. Code [PERSON_NAME]., [Cts. & Jud. Proc.] § 1…" at bounding box center [364, 291] width 247 height 34
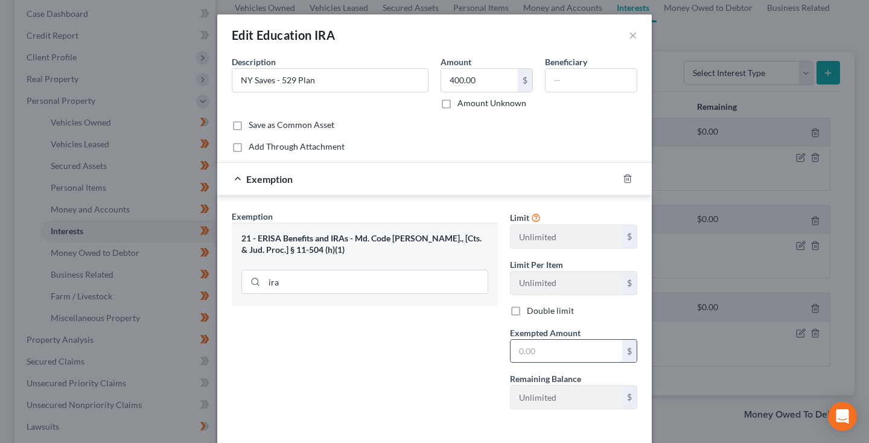
click at [547, 349] on input "text" at bounding box center [566, 351] width 112 height 23
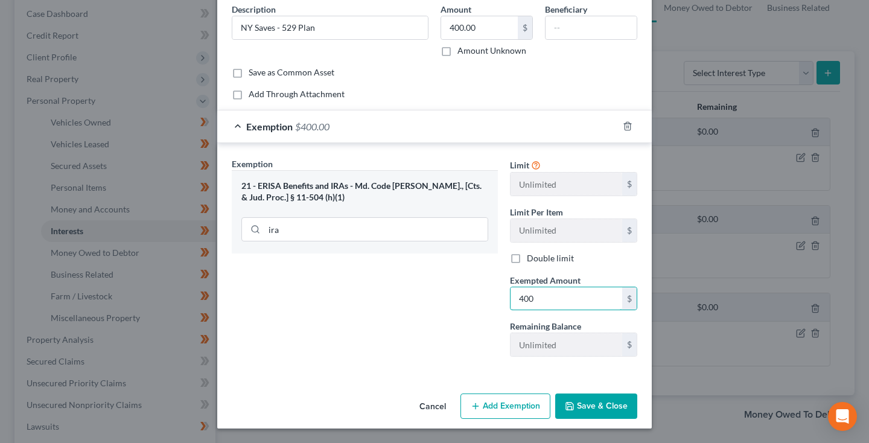
scroll to position [52, 0]
type input "400"
click at [589, 410] on button "Save & Close" at bounding box center [596, 405] width 82 height 25
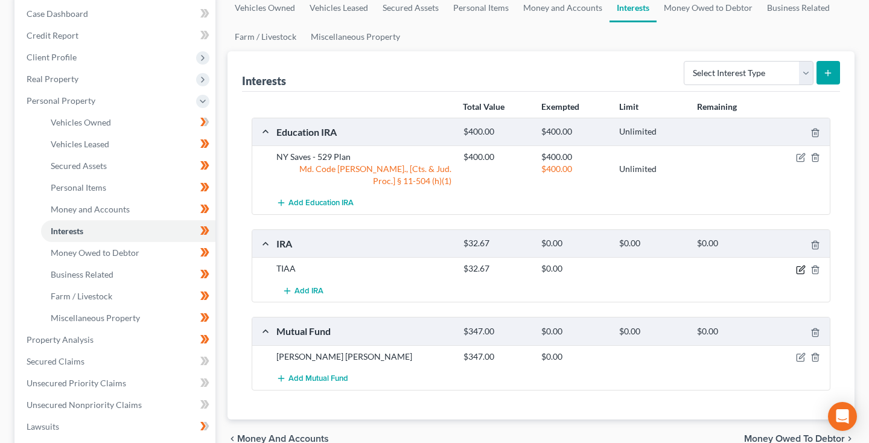
click at [801, 267] on icon "button" at bounding box center [801, 270] width 10 height 10
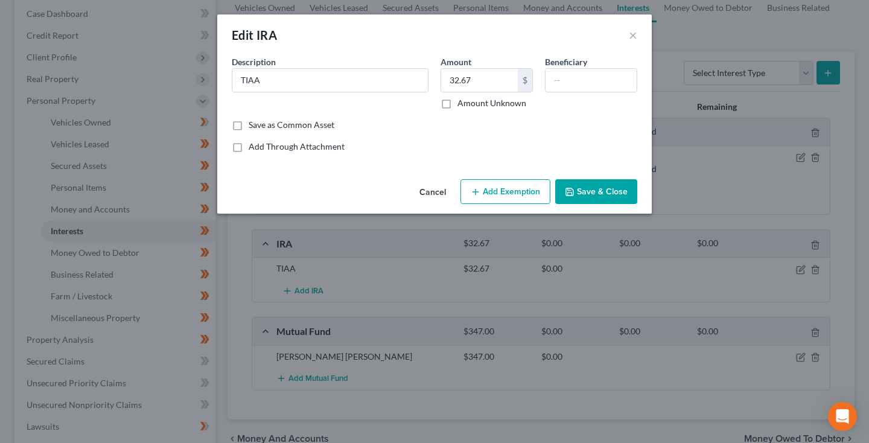
click at [501, 186] on button "Add Exemption" at bounding box center [505, 191] width 90 height 25
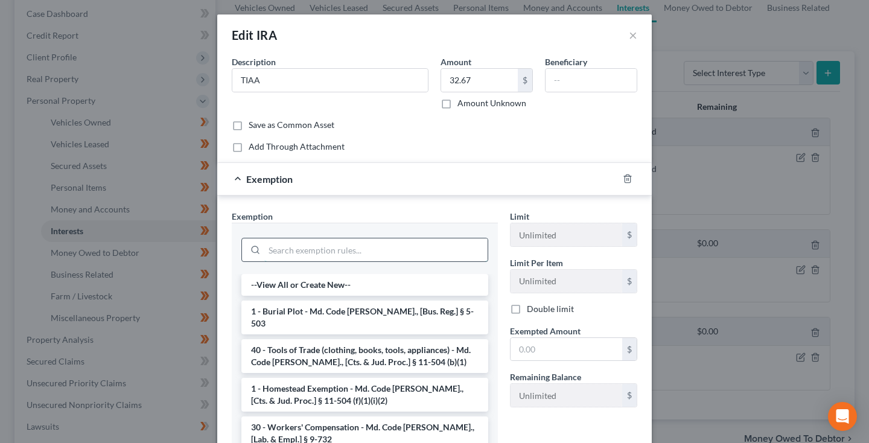
click at [373, 256] on input "search" at bounding box center [375, 249] width 223 height 23
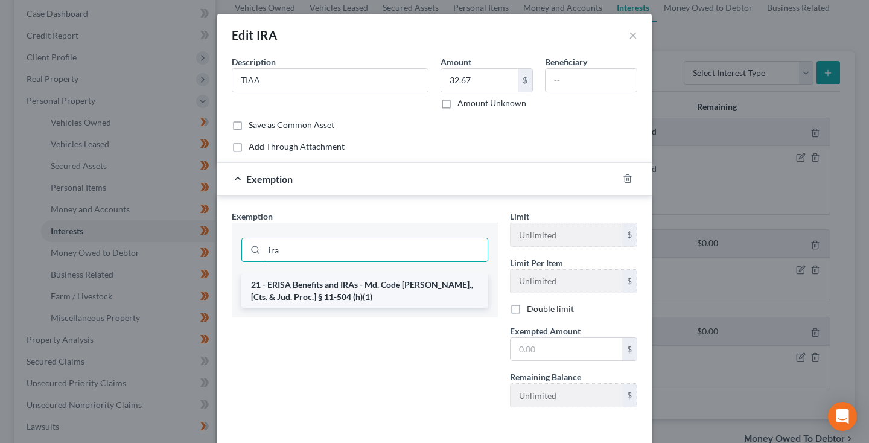
type input "ira"
click at [399, 294] on li "21 - ERISA Benefits and IRAs - Md. Code [PERSON_NAME]., [Cts. & Jud. Proc.] § 1…" at bounding box center [364, 291] width 247 height 34
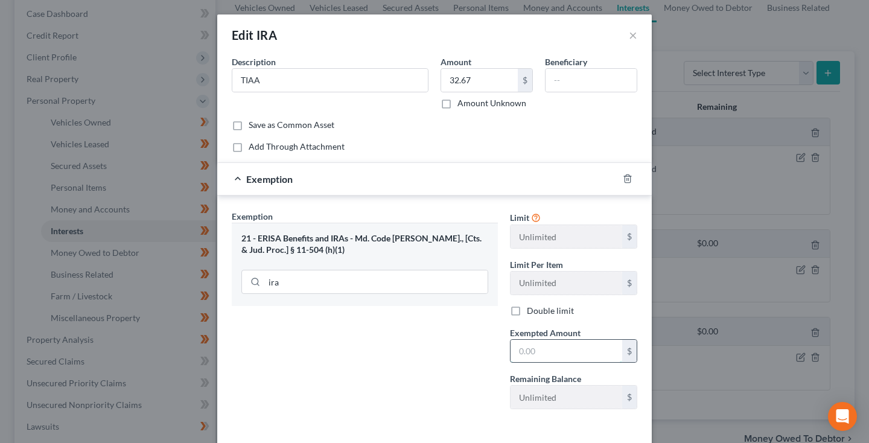
click at [536, 362] on input "text" at bounding box center [566, 351] width 112 height 23
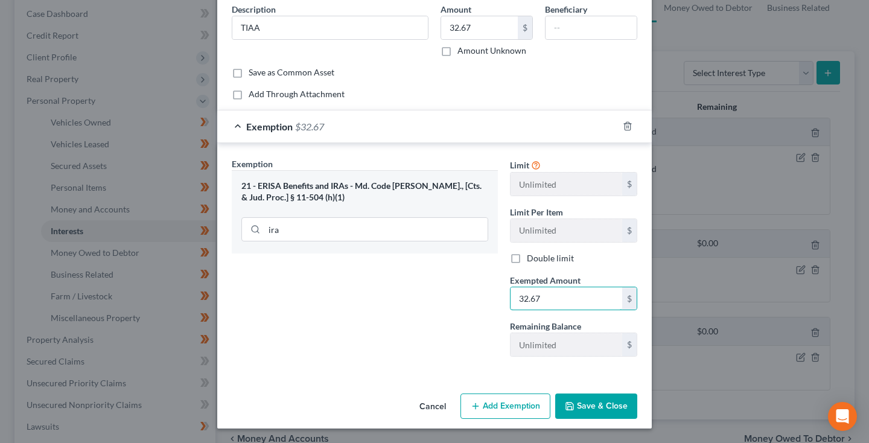
type input "32.67"
click at [588, 410] on button "Save & Close" at bounding box center [596, 405] width 82 height 25
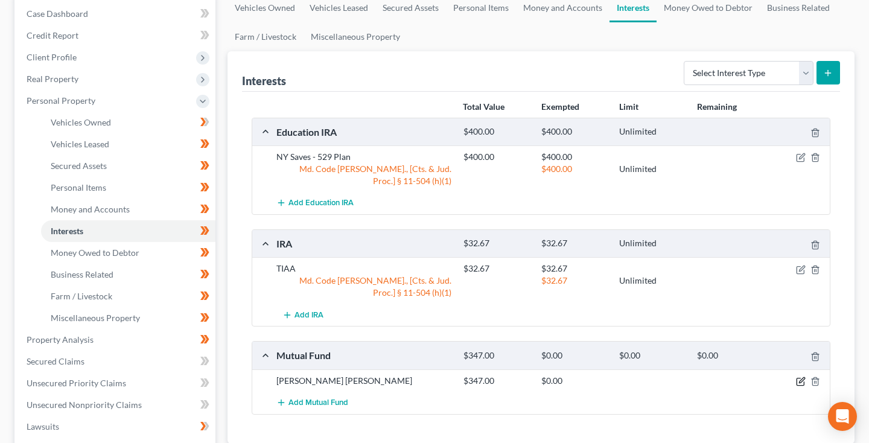
click at [799, 378] on icon "button" at bounding box center [799, 381] width 7 height 7
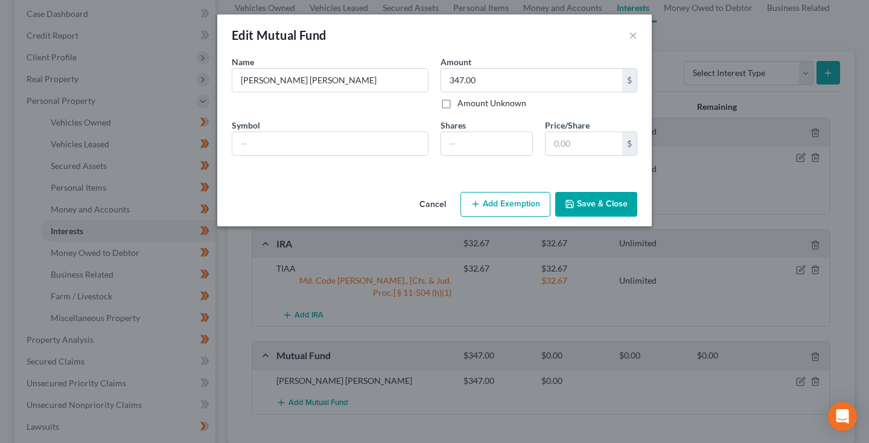
click at [496, 210] on button "Add Exemption" at bounding box center [505, 204] width 90 height 25
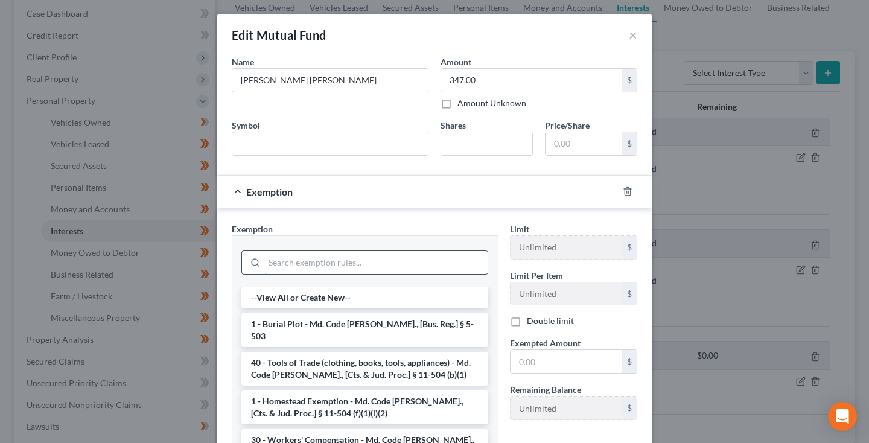
click at [366, 258] on input "search" at bounding box center [375, 262] width 223 height 23
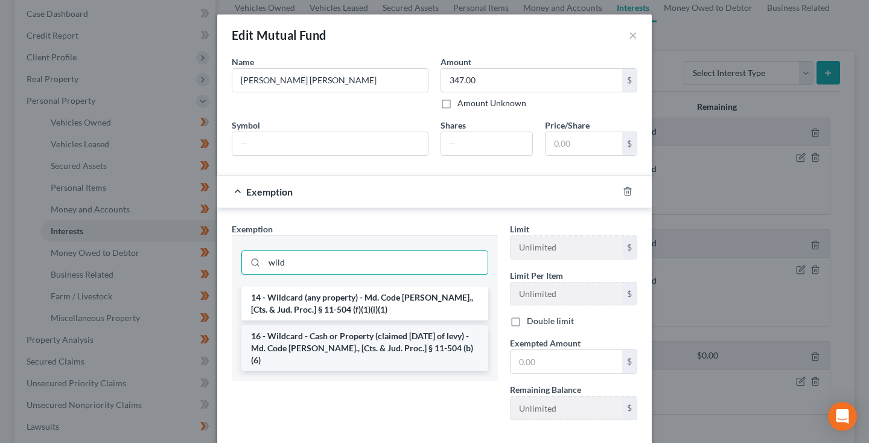
type input "wild"
click at [398, 348] on li "16 - Wildcard - Cash or Property (claimed [DATE] of levy) - Md. Code [PERSON_NA…" at bounding box center [364, 348] width 247 height 46
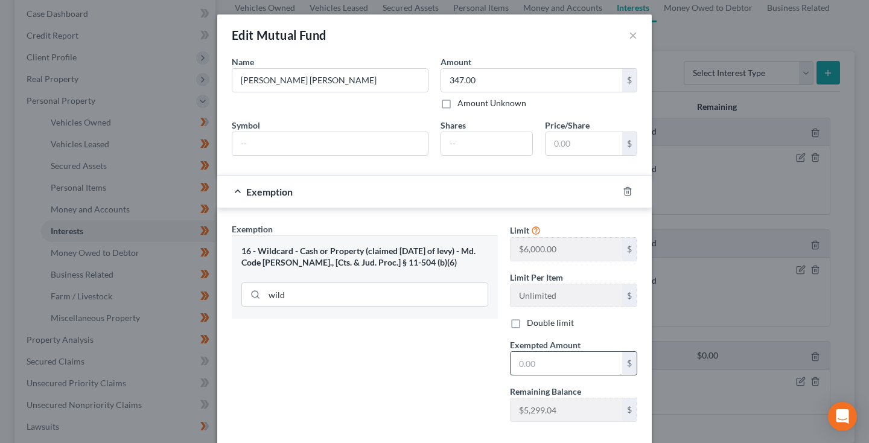
click at [539, 369] on input "text" at bounding box center [566, 363] width 112 height 23
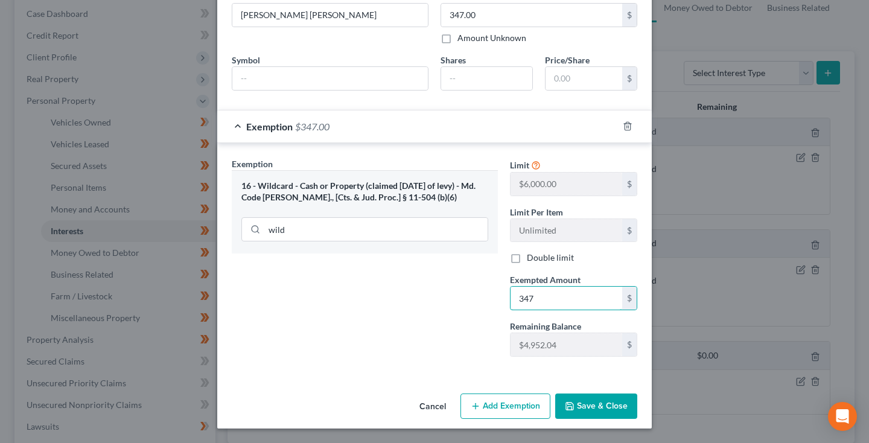
scroll to position [65, 0]
type input "347"
click at [585, 411] on button "Save & Close" at bounding box center [596, 406] width 82 height 25
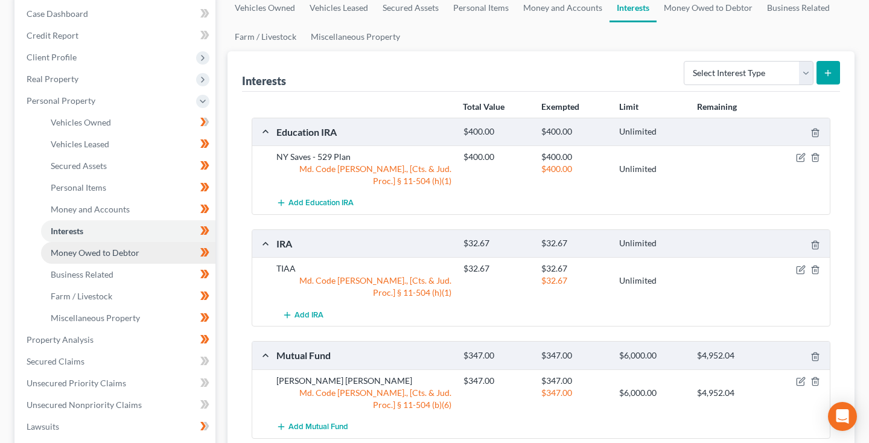
click at [122, 258] on link "Money Owed to Debtor" at bounding box center [128, 253] width 174 height 22
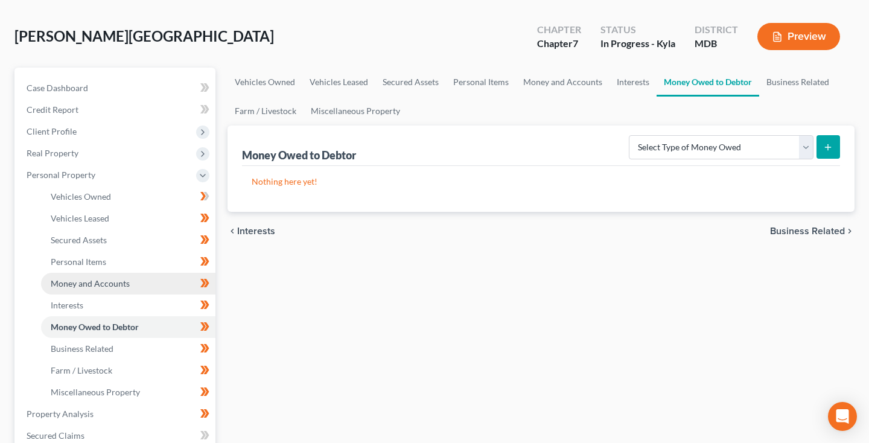
scroll to position [65, 0]
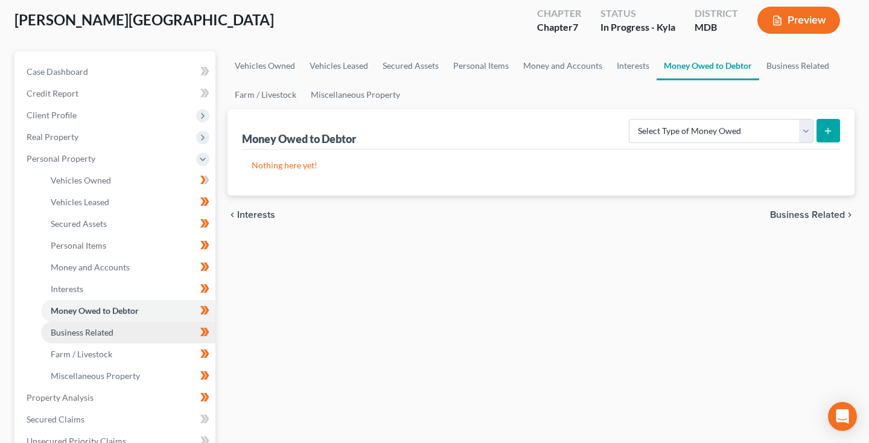
click at [76, 332] on span "Business Related" at bounding box center [82, 332] width 63 height 10
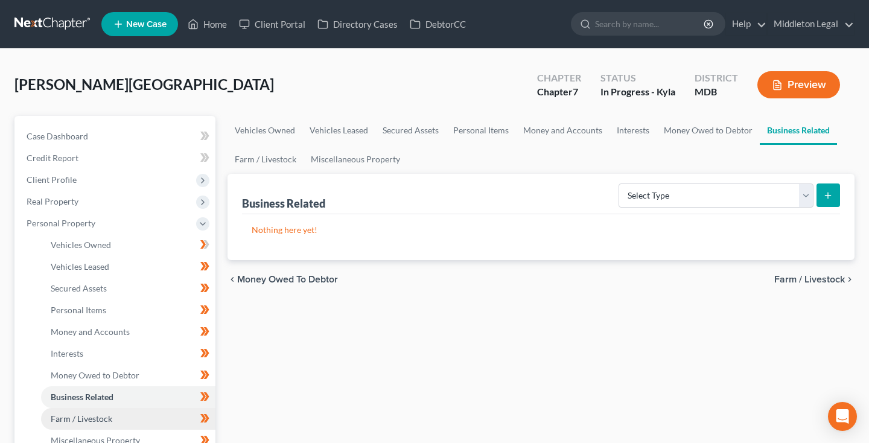
click at [82, 416] on span "Farm / Livestock" at bounding box center [82, 418] width 62 height 10
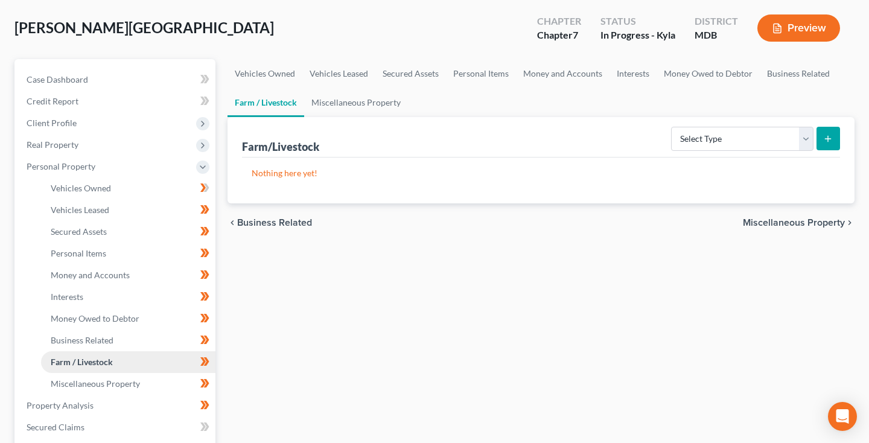
scroll to position [83, 0]
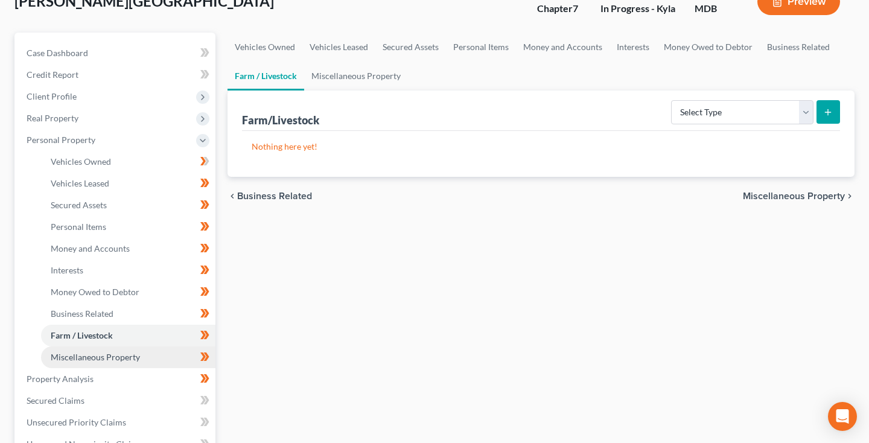
click at [113, 359] on span "Miscellaneous Property" at bounding box center [95, 357] width 89 height 10
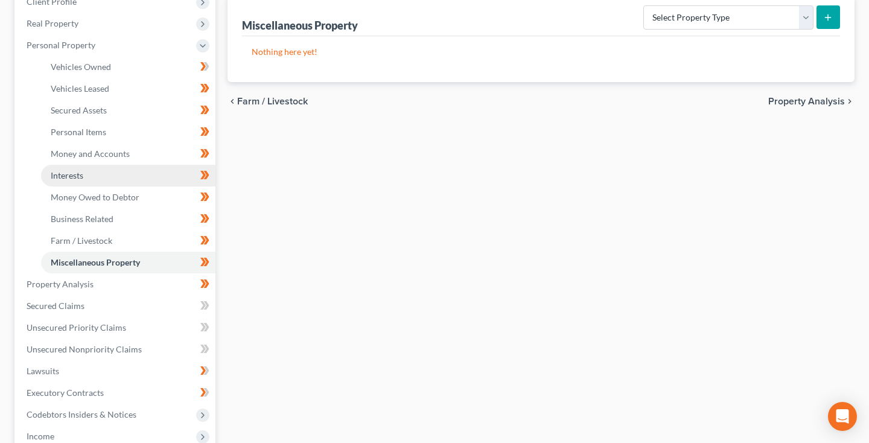
scroll to position [220, 0]
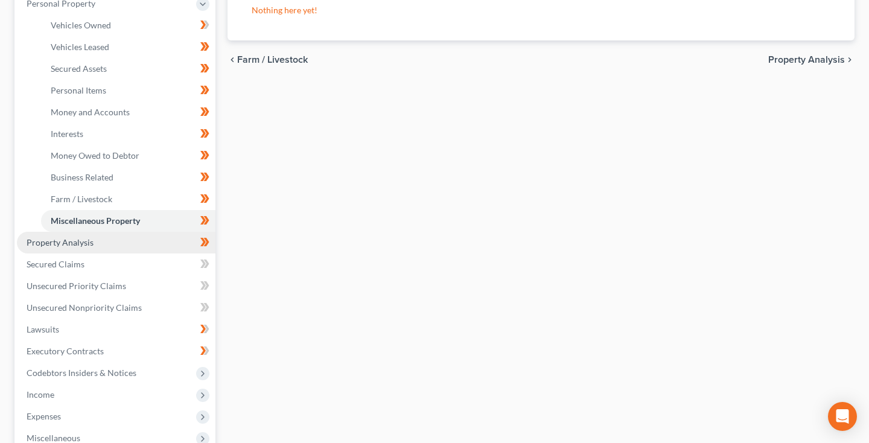
click at [93, 246] on link "Property Analysis" at bounding box center [116, 243] width 198 height 22
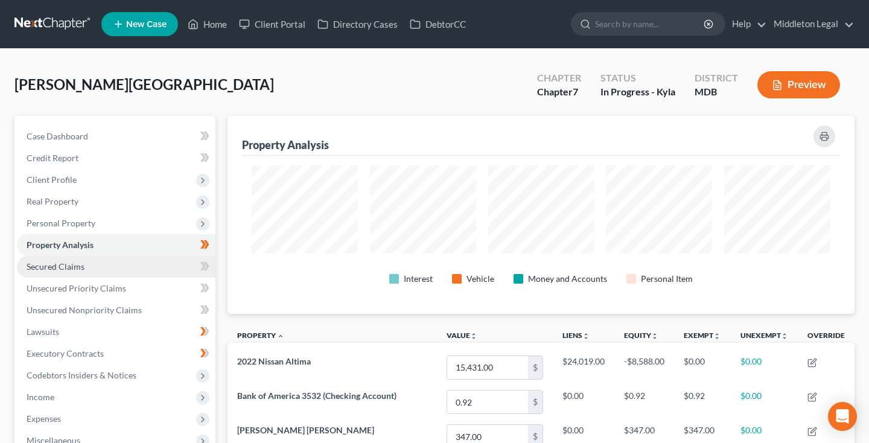
click at [77, 267] on span "Secured Claims" at bounding box center [56, 266] width 58 height 10
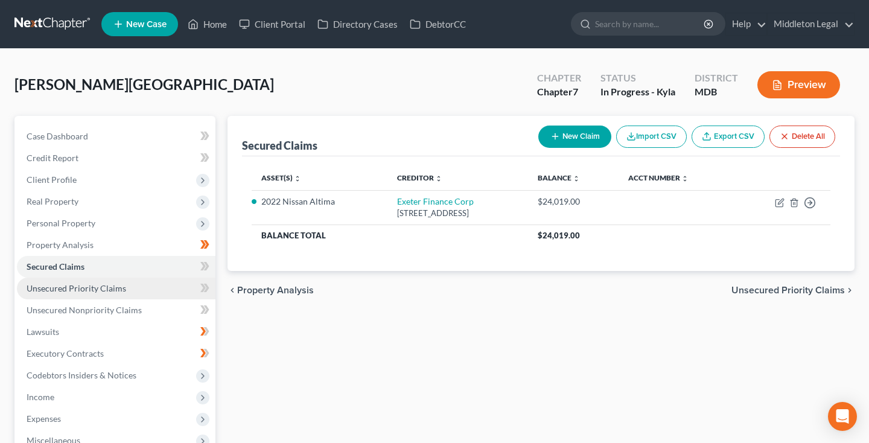
click at [74, 285] on span "Unsecured Priority Claims" at bounding box center [77, 288] width 100 height 10
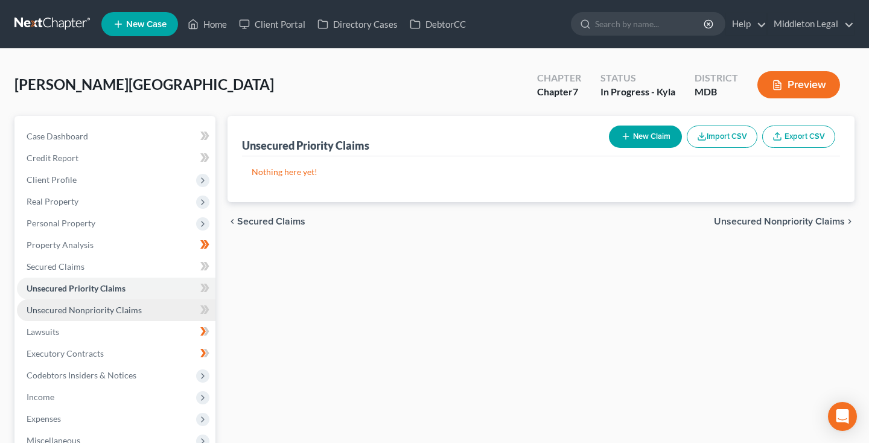
click at [80, 311] on span "Unsecured Nonpriority Claims" at bounding box center [84, 310] width 115 height 10
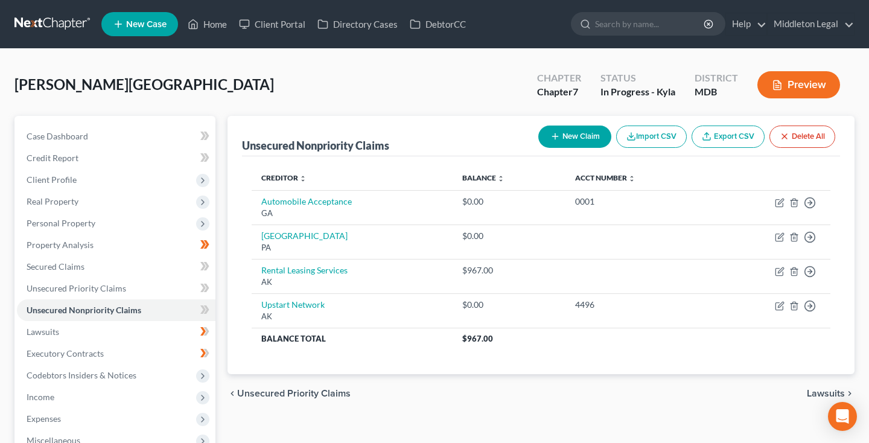
click at [571, 139] on button "New Claim" at bounding box center [574, 136] width 73 height 22
select select "0"
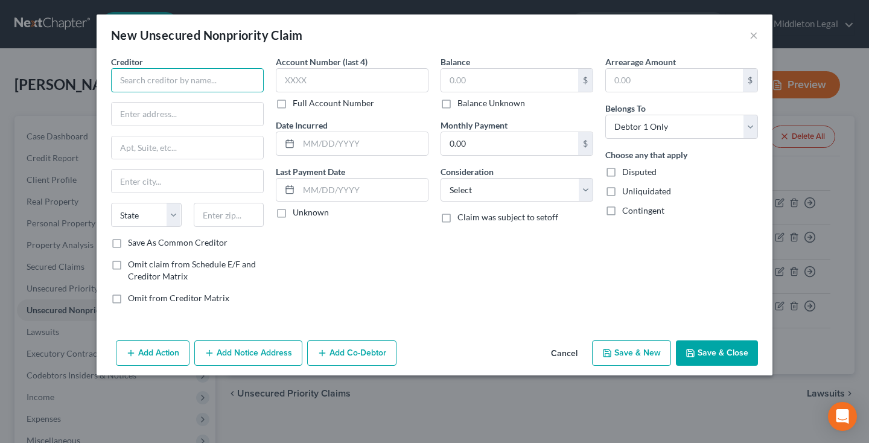
click at [206, 83] on input "text" at bounding box center [187, 80] width 153 height 24
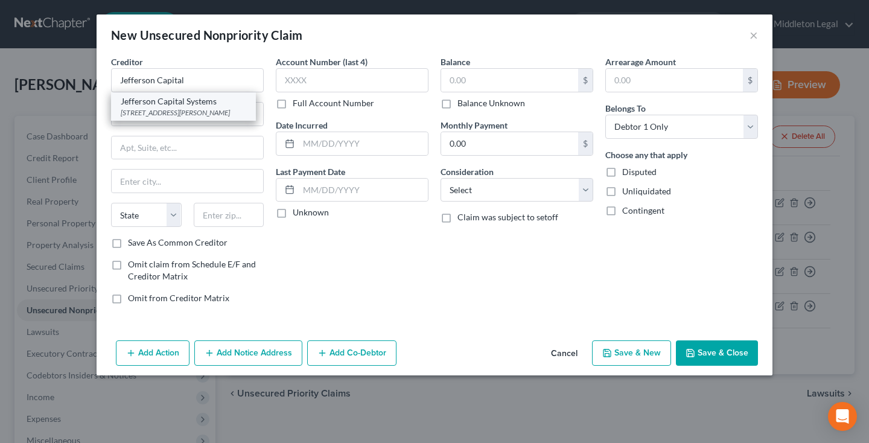
click at [188, 106] on div "Jefferson Capital Systems" at bounding box center [183, 101] width 125 height 12
type input "Jefferson Capital Systems"
type input "[STREET_ADDRESS][PERSON_NAME]"
type input "Saint Cloud"
select select "24"
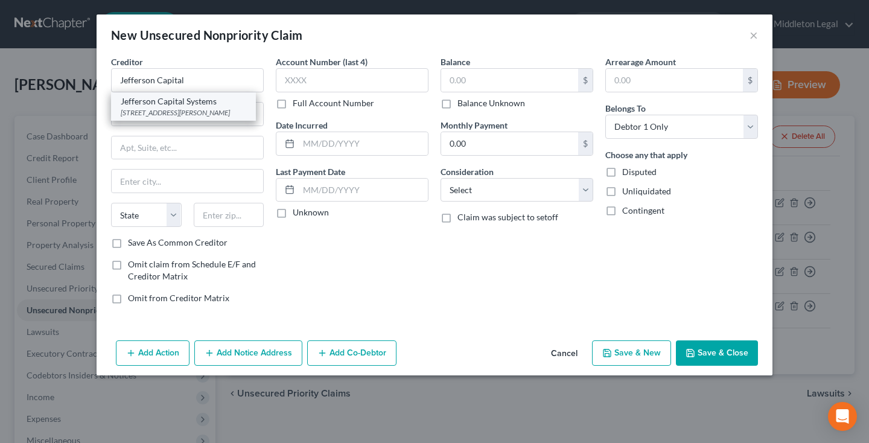
type input "56303"
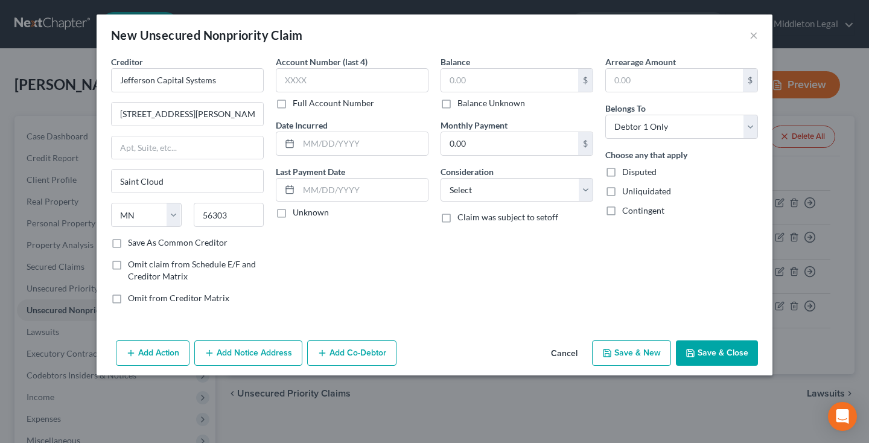
click at [233, 357] on button "Add Notice Address" at bounding box center [248, 352] width 108 height 25
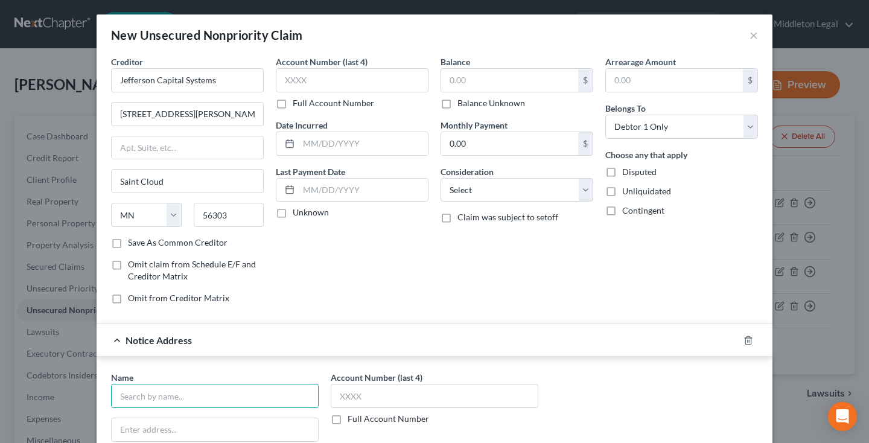
click at [194, 387] on input "text" at bounding box center [215, 396] width 208 height 24
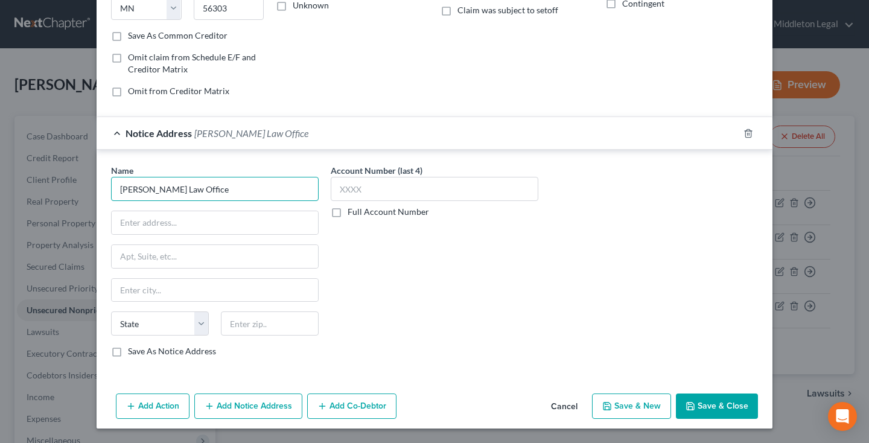
scroll to position [206, 0]
type input "[PERSON_NAME] Law Office"
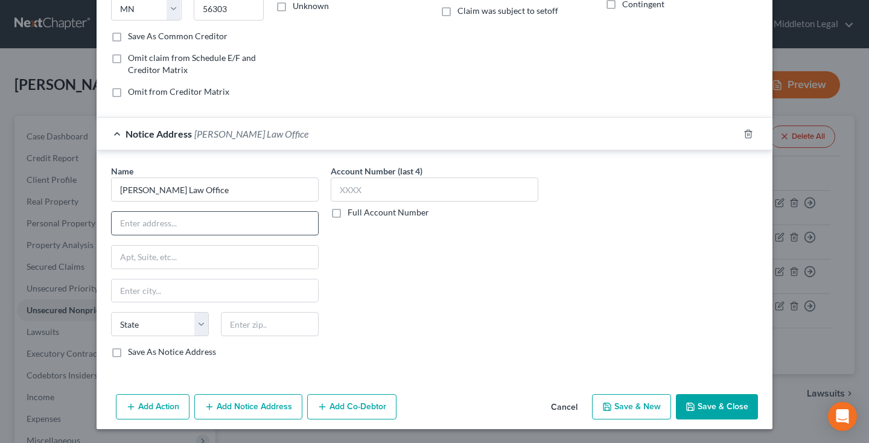
paste input "[STREET_ADDRESS]"
type input "[STREET_ADDRESS]"
type input "48334"
type input "[GEOGRAPHIC_DATA]"
select select "23"
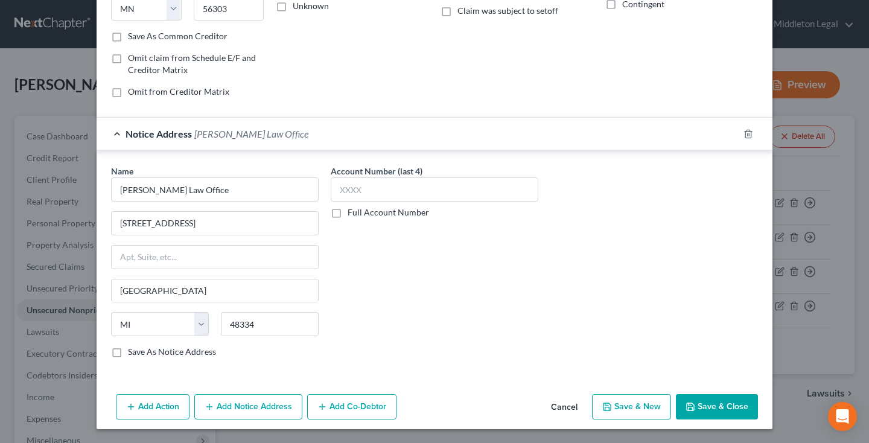
click at [128, 353] on label "Save As Notice Address" at bounding box center [172, 352] width 88 height 12
click at [133, 353] on input "Save As Notice Address" at bounding box center [137, 350] width 8 height 8
click at [726, 408] on button "Save & Close" at bounding box center [717, 406] width 82 height 25
checkbox input "false"
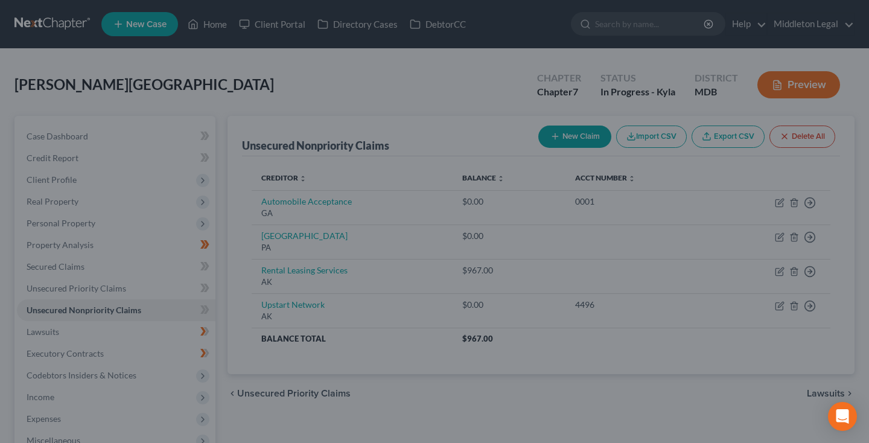
type input "0.00"
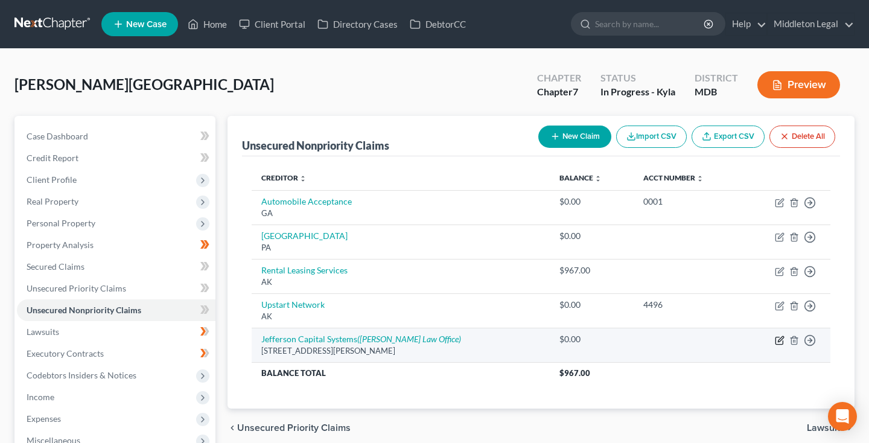
click at [775, 341] on icon "button" at bounding box center [780, 340] width 10 height 10
select select "24"
select select "0"
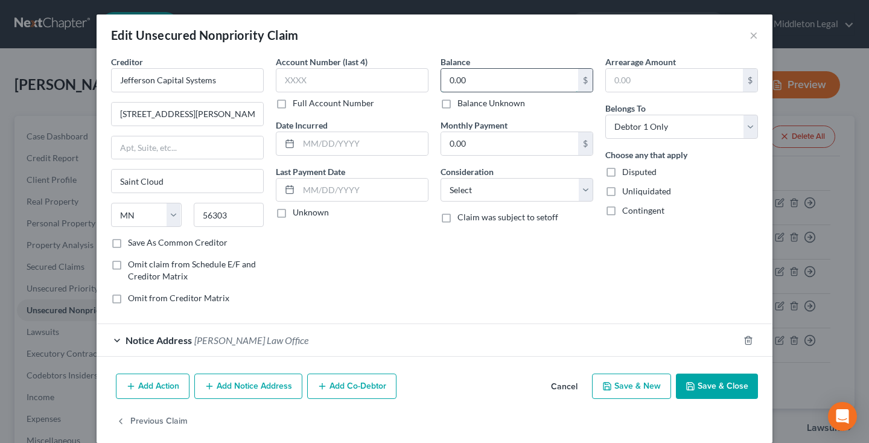
click at [477, 75] on input "0.00" at bounding box center [509, 80] width 137 height 23
paste input "1,056.98"
type input "1,056.98"
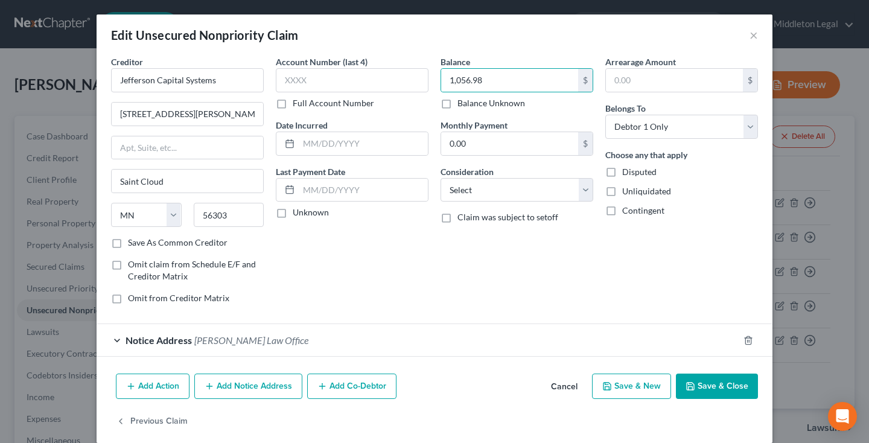
click at [725, 376] on button "Save & Close" at bounding box center [717, 385] width 82 height 25
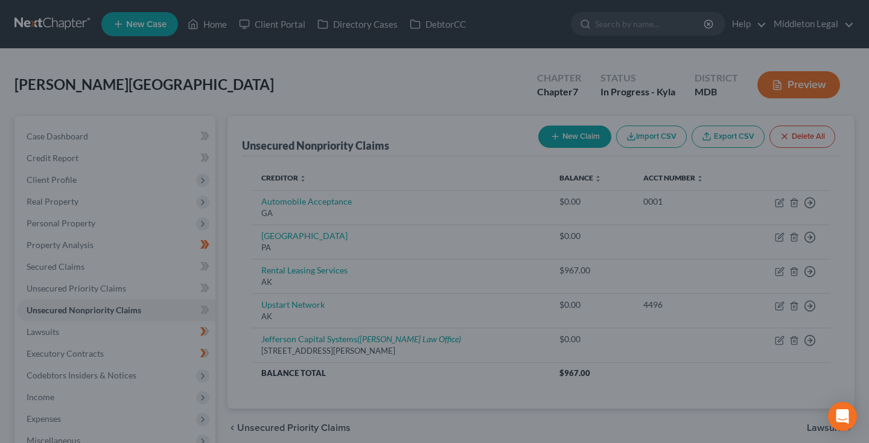
type input "0"
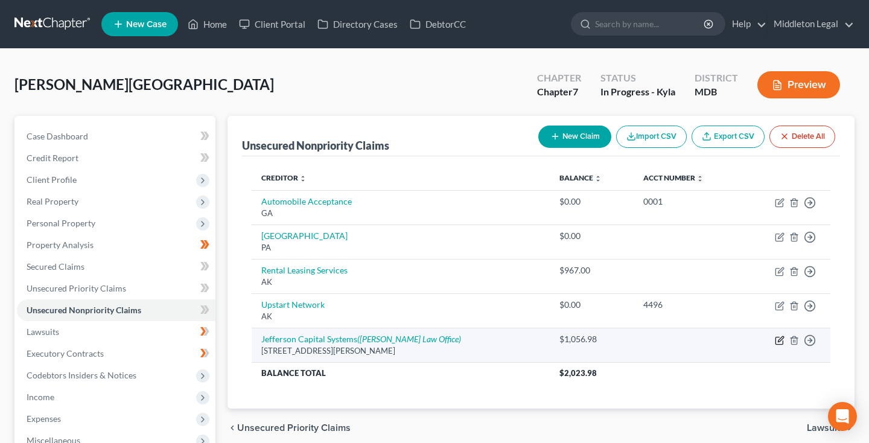
click at [781, 338] on icon "button" at bounding box center [780, 338] width 5 height 5
select select "24"
select select "0"
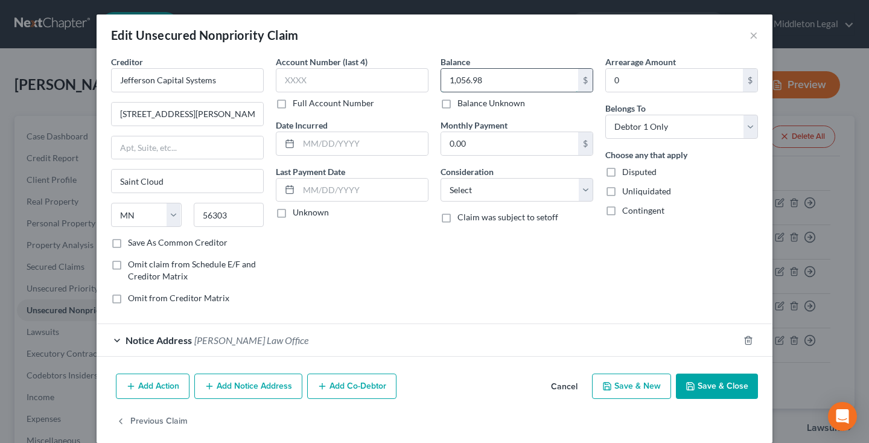
click at [483, 88] on input "1,056.98" at bounding box center [509, 80] width 137 height 23
paste input "145"
type input "1,145.98"
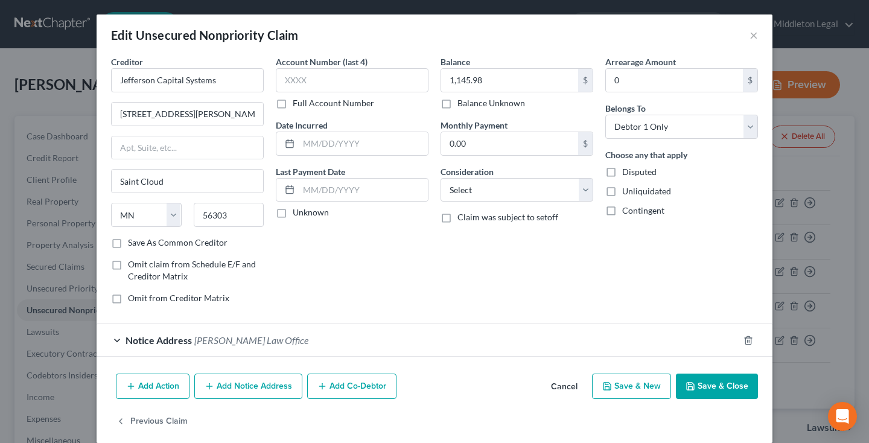
click at [706, 381] on button "Save & Close" at bounding box center [717, 385] width 82 height 25
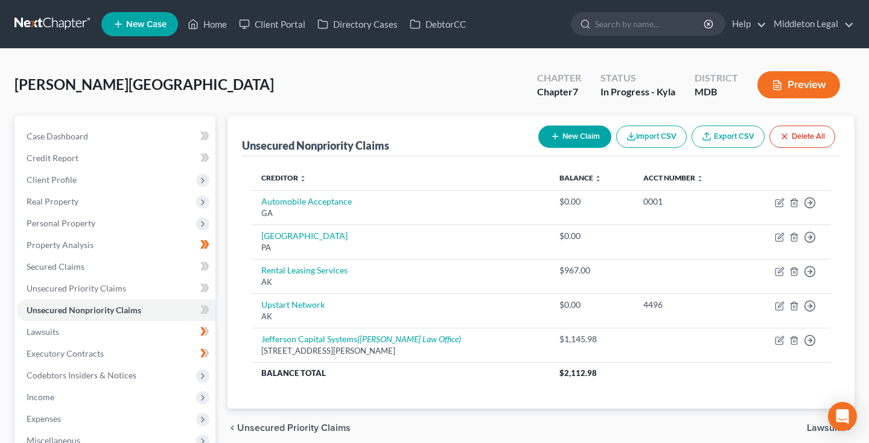
click at [576, 137] on button "New Claim" at bounding box center [574, 136] width 73 height 22
select select "0"
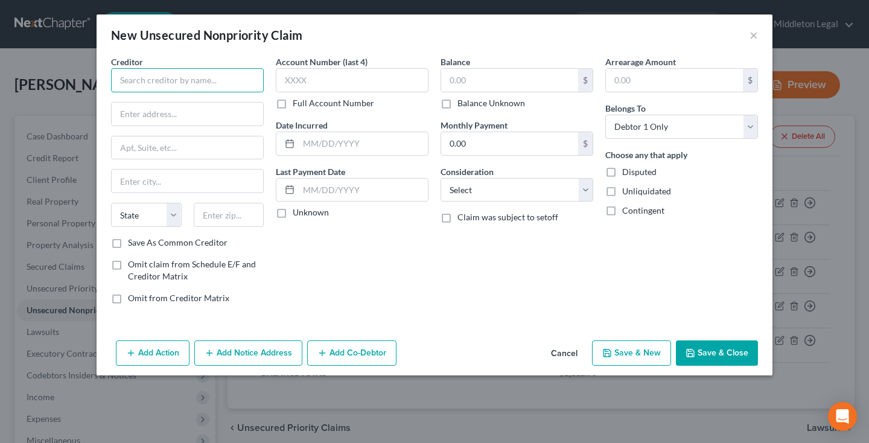
click at [244, 84] on input "text" at bounding box center [187, 80] width 153 height 24
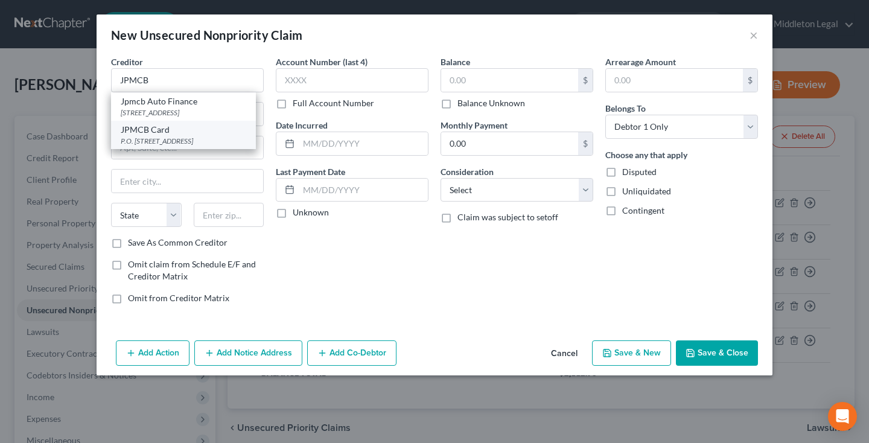
click at [208, 136] on div "P.O. [STREET_ADDRESS]" at bounding box center [183, 141] width 125 height 10
type input "JPMCB Card"
type input "P.O. Box 15369"
type input "Wilmington"
select select "7"
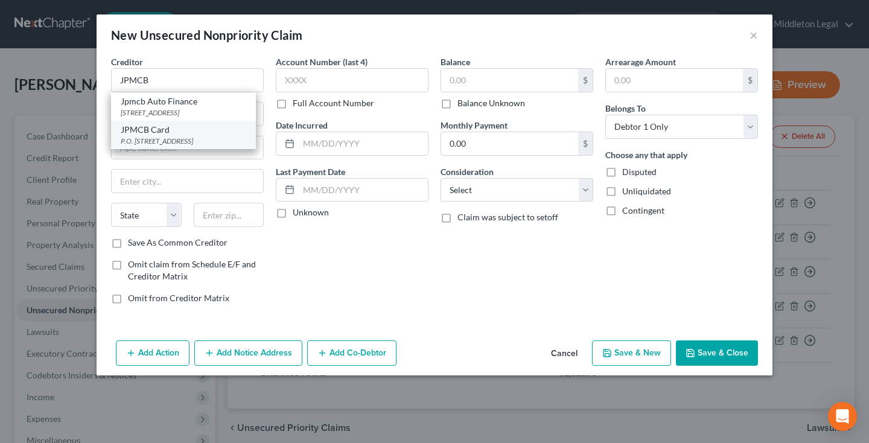
type input "19850"
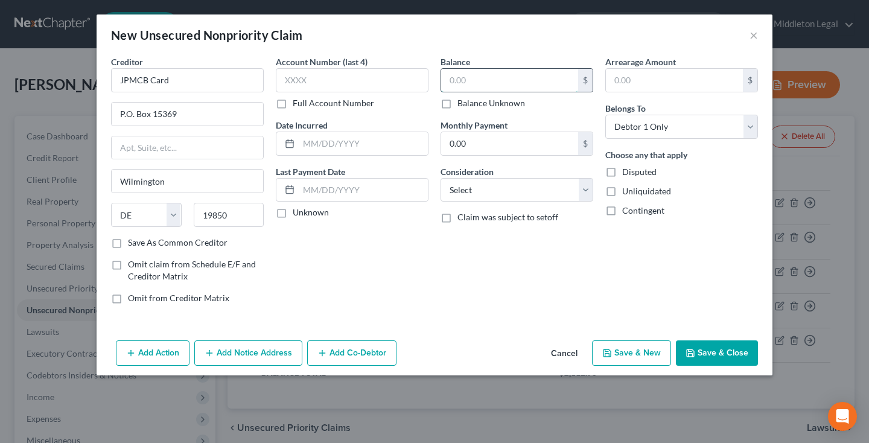
click at [479, 80] on input "text" at bounding box center [509, 80] width 137 height 23
type input "1,413"
select select "2"
type input "5854"
click at [323, 145] on input "text" at bounding box center [363, 143] width 129 height 23
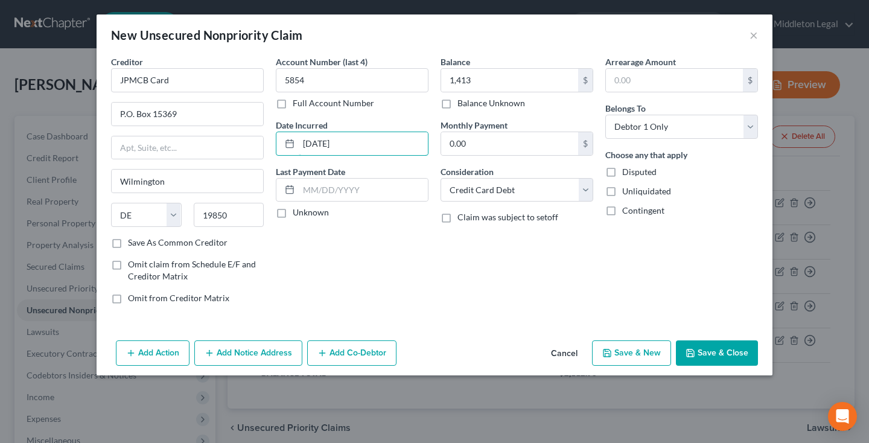
type input "[DATE]"
click at [729, 359] on button "Save & Close" at bounding box center [717, 352] width 82 height 25
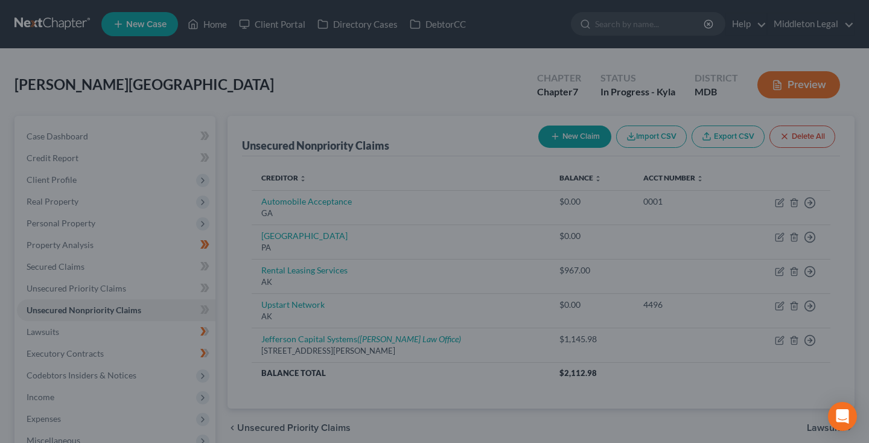
type input "1,413.00"
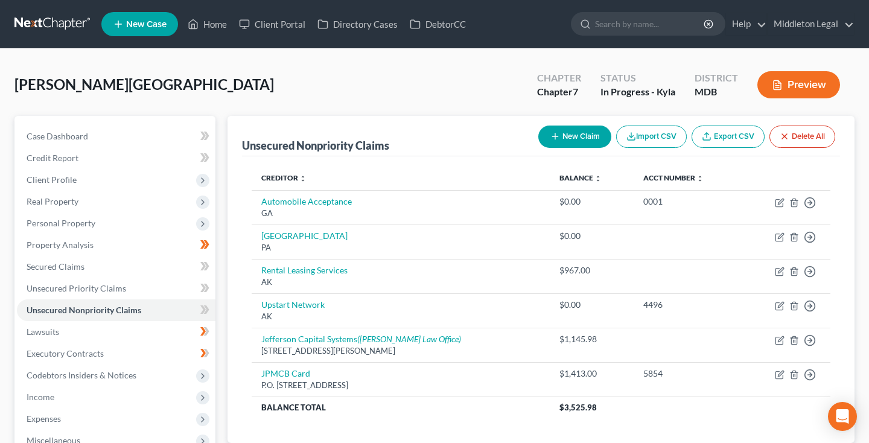
click at [572, 136] on button "New Claim" at bounding box center [574, 136] width 73 height 22
select select "0"
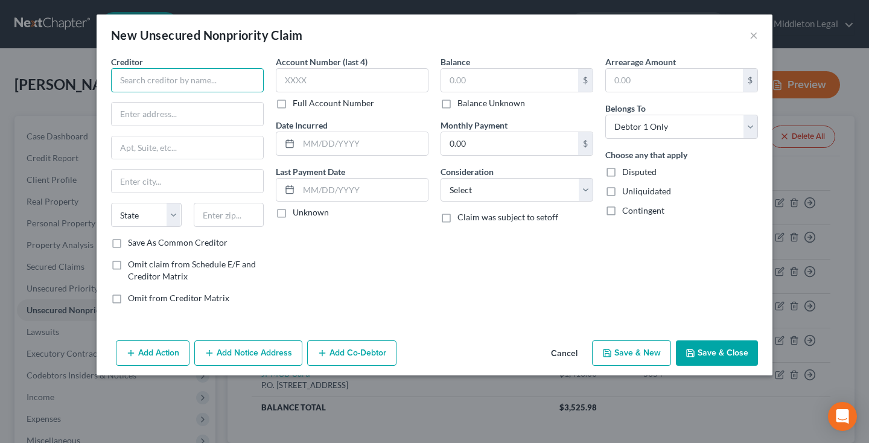
click at [205, 84] on input "text" at bounding box center [187, 80] width 153 height 24
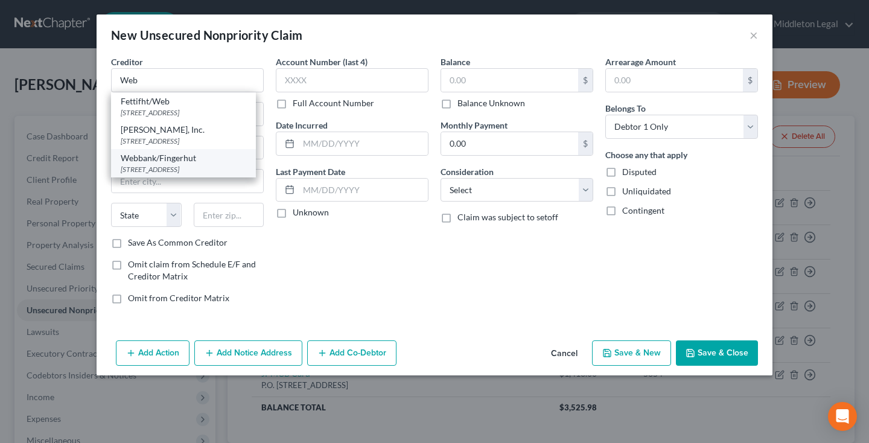
click at [176, 174] on div "[STREET_ADDRESS]" at bounding box center [183, 169] width 125 height 10
type input "Webbank/Fingerhut"
type input "[STREET_ADDRESS]"
type input "Saint Cloud"
select select "24"
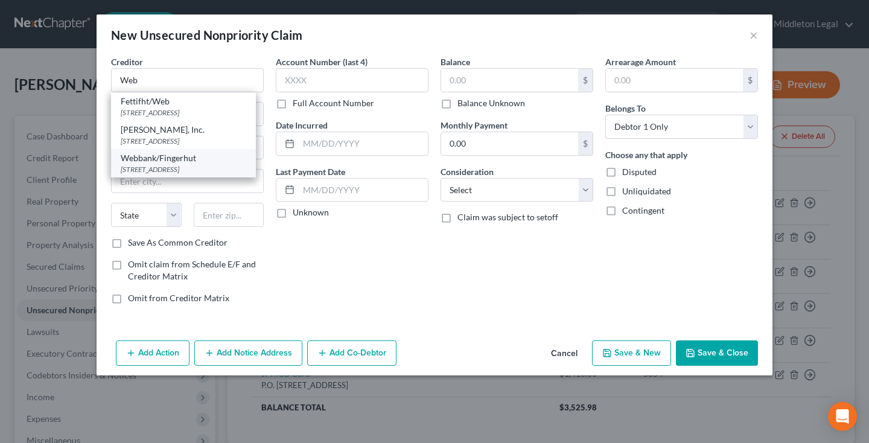
type input "56303"
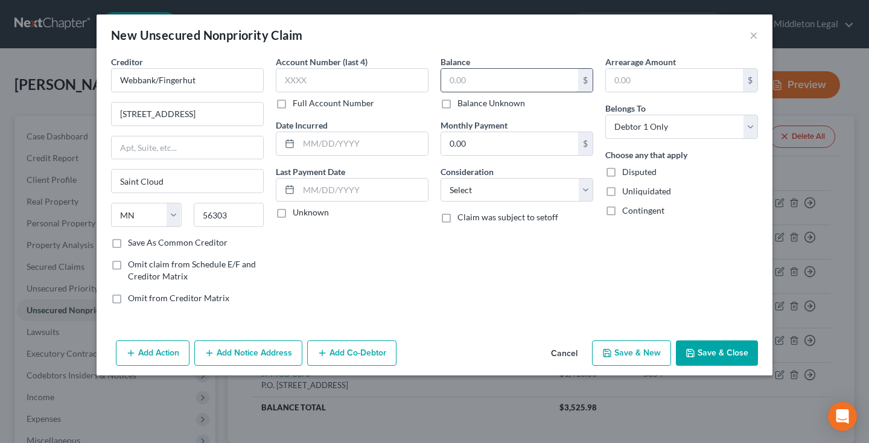
click at [514, 85] on input "text" at bounding box center [509, 80] width 137 height 23
type input "1,056"
select select "2"
type input "6594"
click at [314, 163] on div "Account Number (last 4) 6594 Full Account Number Date Incurred Last Payment Dat…" at bounding box center [352, 185] width 165 height 258
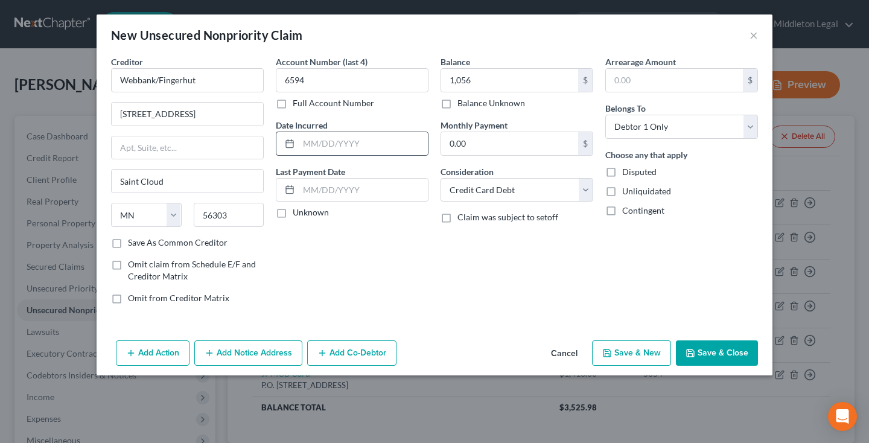
click at [313, 155] on div at bounding box center [352, 144] width 153 height 24
click at [313, 148] on input "text" at bounding box center [363, 143] width 129 height 23
type input "[DATE]"
click at [706, 344] on button "Save & Close" at bounding box center [717, 352] width 82 height 25
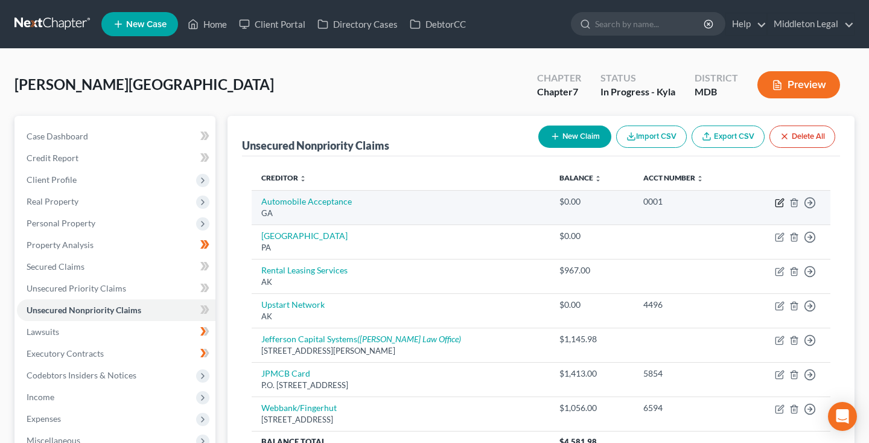
click at [779, 204] on icon "button" at bounding box center [780, 200] width 5 height 5
select select "10"
select select "2"
select select "0"
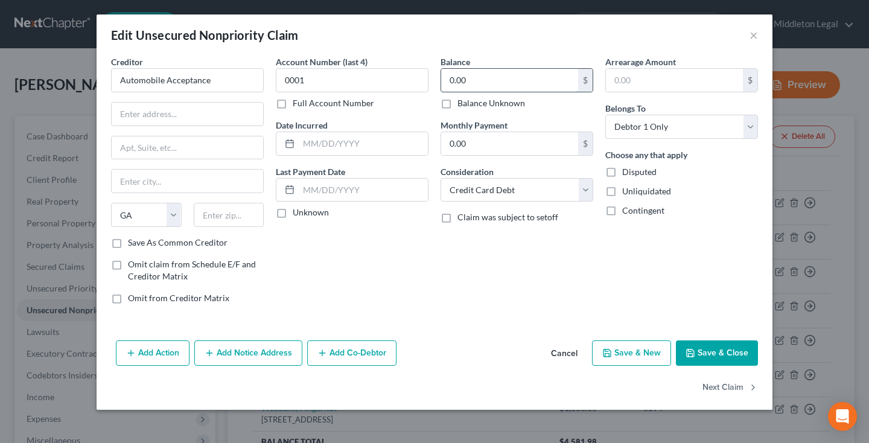
click at [468, 80] on input "0.00" at bounding box center [509, 80] width 137 height 23
type input "13,304"
click at [500, 177] on div "Consideration Select Cable / Satellite Services Collection Agency Credit Card D…" at bounding box center [516, 183] width 153 height 37
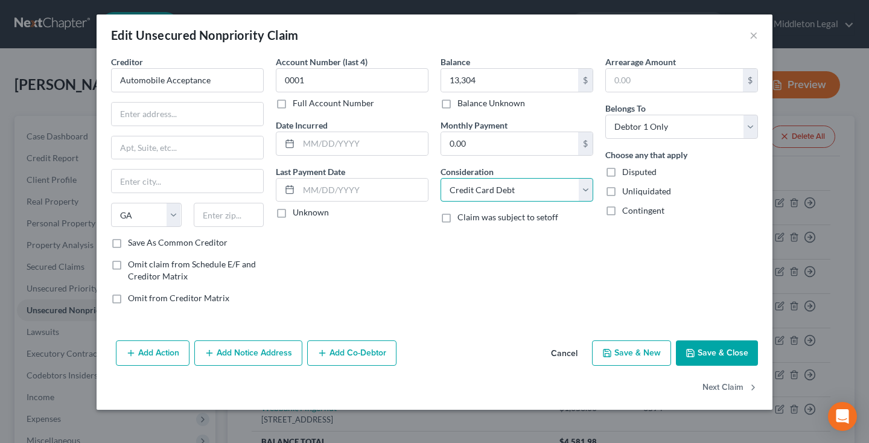
select select "4"
click at [337, 144] on input "text" at bounding box center [363, 143] width 129 height 23
type input "[DATE]"
click at [236, 87] on input "Automobile Acceptance" at bounding box center [187, 80] width 153 height 24
type input "Automobile Acceptance"
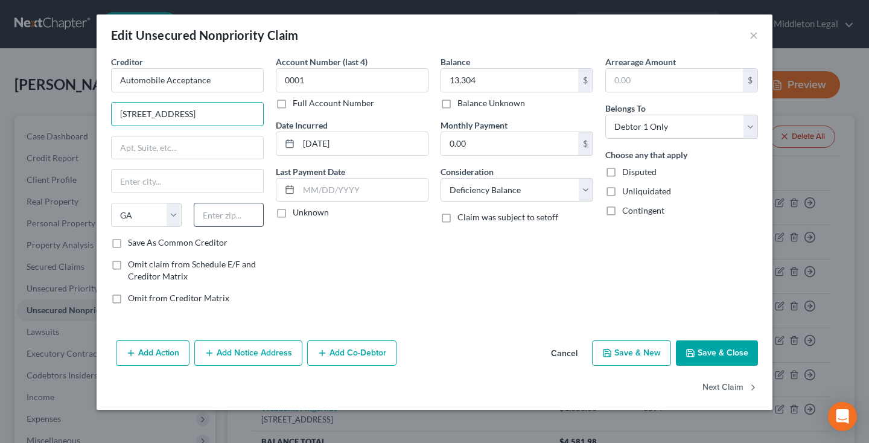
type input "[STREET_ADDRESS]"
type input "30274"
type input "Riverdale"
click at [719, 354] on button "Save & Close" at bounding box center [717, 352] width 82 height 25
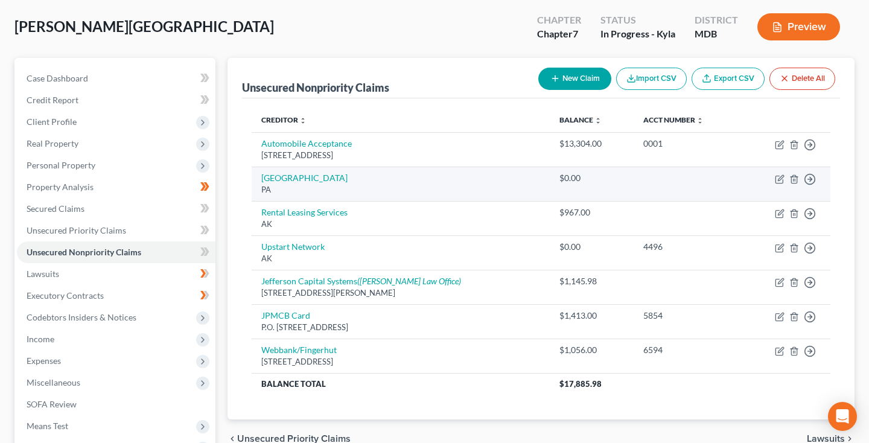
scroll to position [19, 0]
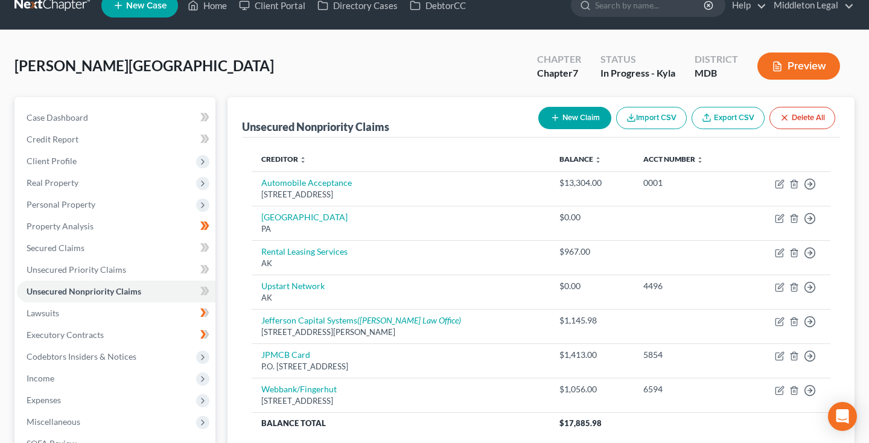
click at [564, 119] on button "New Claim" at bounding box center [574, 118] width 73 height 22
select select "0"
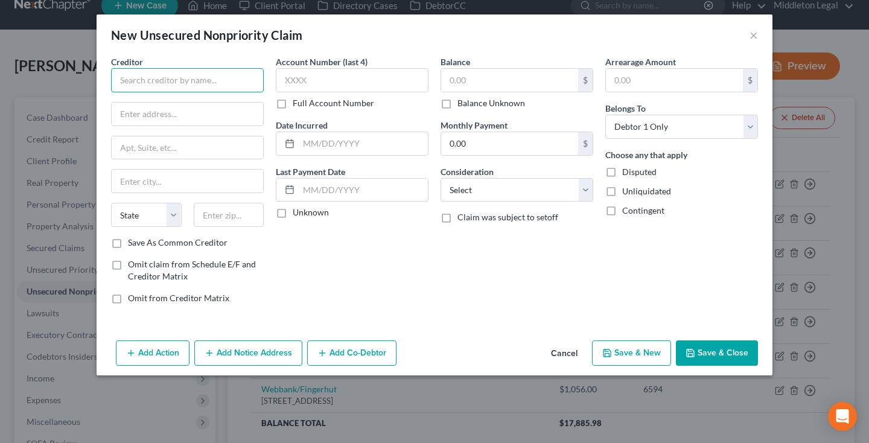
click at [245, 84] on input "text" at bounding box center [187, 80] width 153 height 24
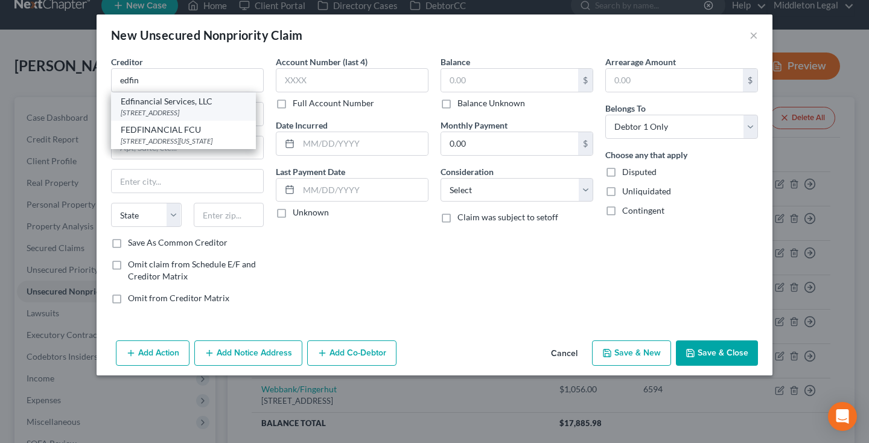
click at [203, 105] on div "Edfinancial Services, LLC" at bounding box center [183, 101] width 125 height 12
type input "Edfinancial Services, LLC"
type input "[STREET_ADDRESS]"
type input "[GEOGRAPHIC_DATA]"
select select "44"
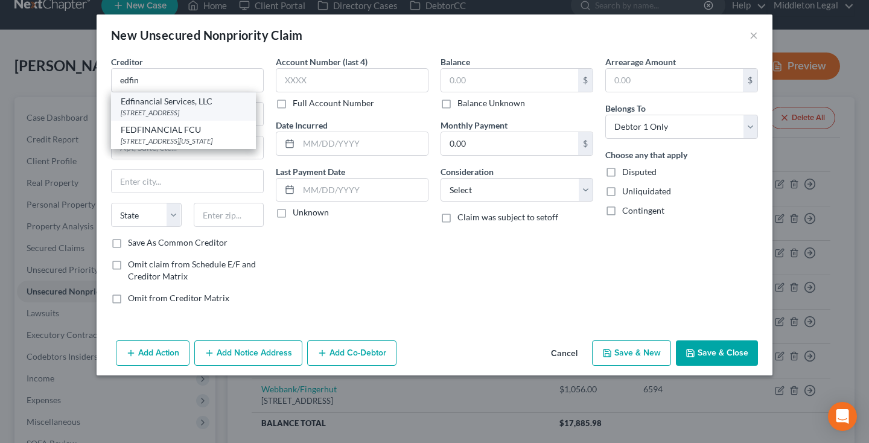
type input "37922"
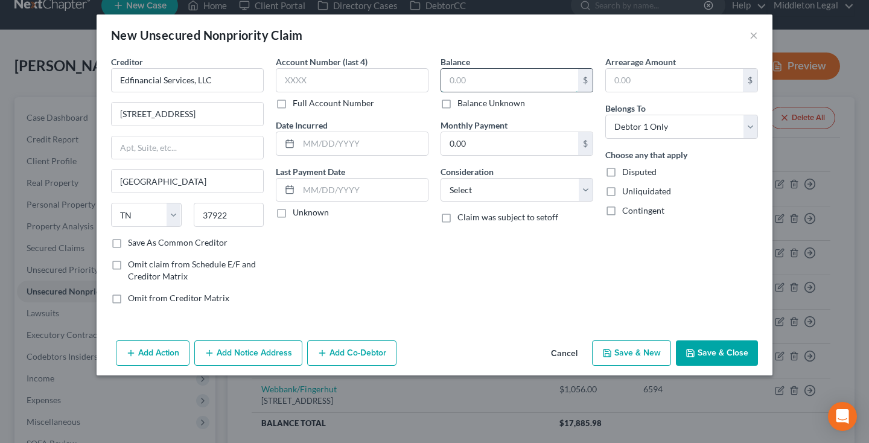
click at [501, 87] on input "text" at bounding box center [509, 80] width 137 height 23
type input "17,155"
select select "17"
type input "0514"
click at [350, 151] on input "text" at bounding box center [363, 143] width 129 height 23
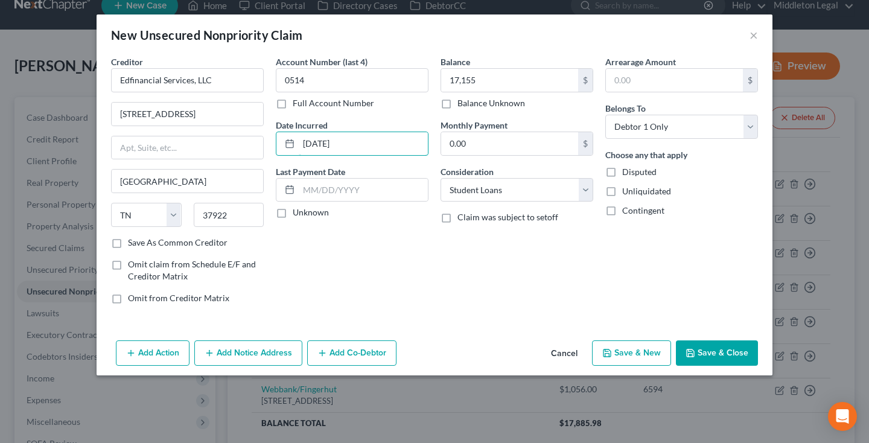
type input "[DATE]"
click at [651, 355] on button "Save & New" at bounding box center [631, 352] width 79 height 25
select select "0"
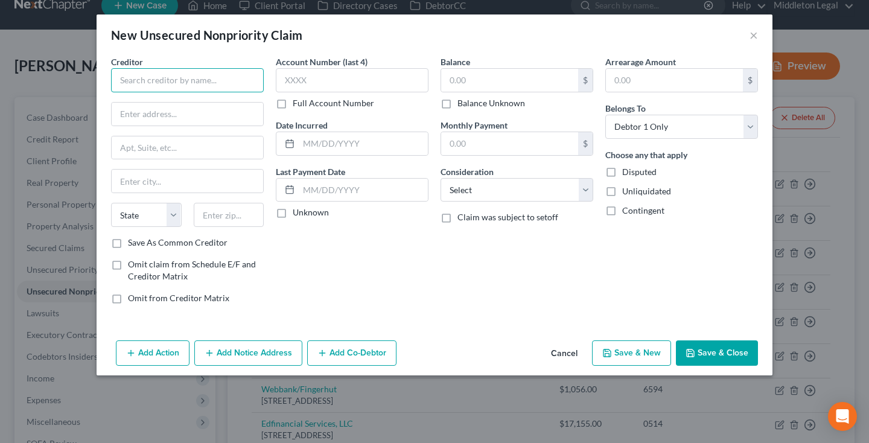
click at [250, 79] on input "text" at bounding box center [187, 80] width 153 height 24
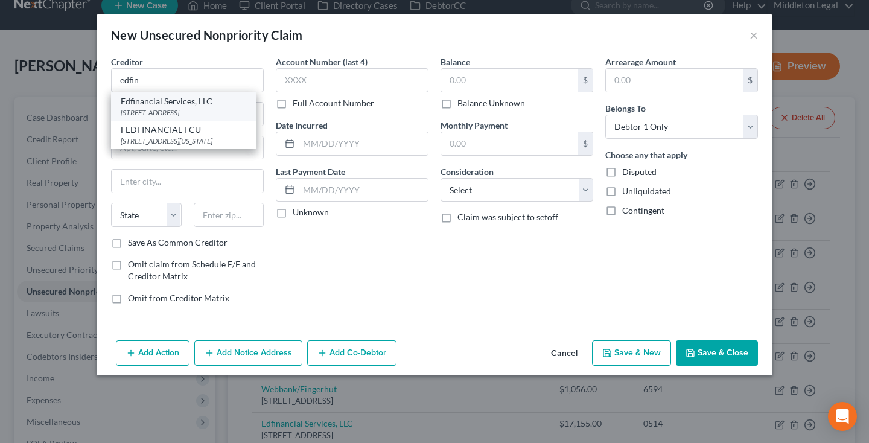
click at [240, 112] on div "[STREET_ADDRESS]" at bounding box center [183, 112] width 125 height 10
type input "Edfinancial Services, LLC"
type input "[STREET_ADDRESS]"
type input "[GEOGRAPHIC_DATA]"
select select "44"
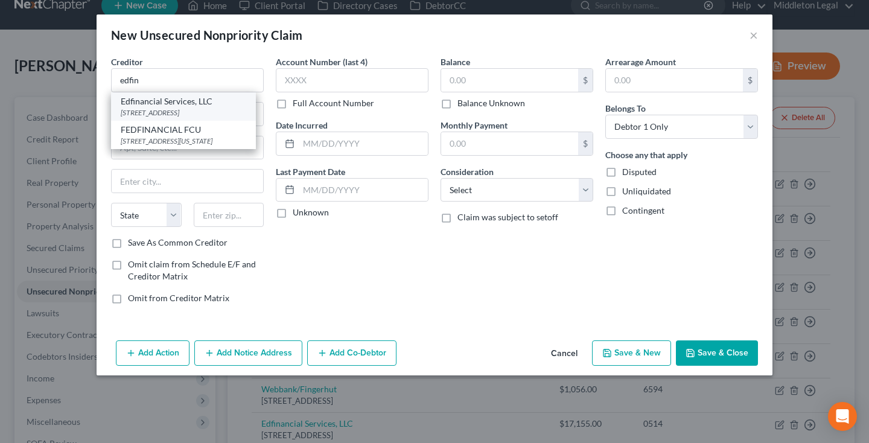
type input "37922"
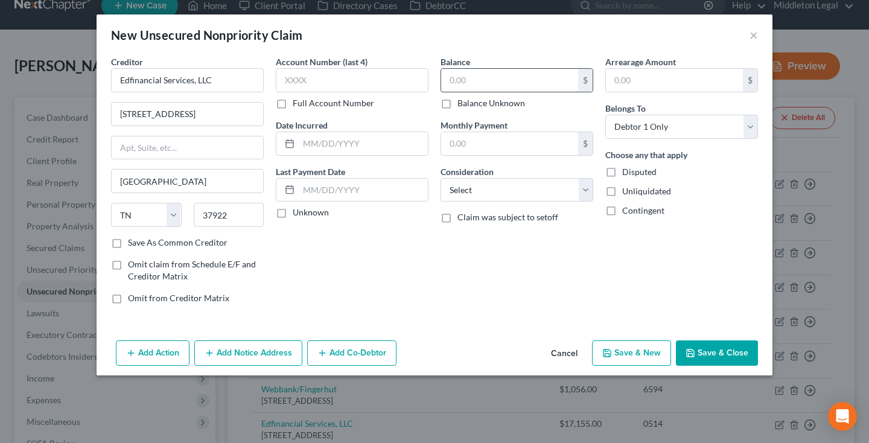
click at [454, 81] on input "text" at bounding box center [509, 80] width 137 height 23
type input "23,500"
select select "17"
type input "0514"
click at [353, 133] on input "text" at bounding box center [363, 143] width 129 height 23
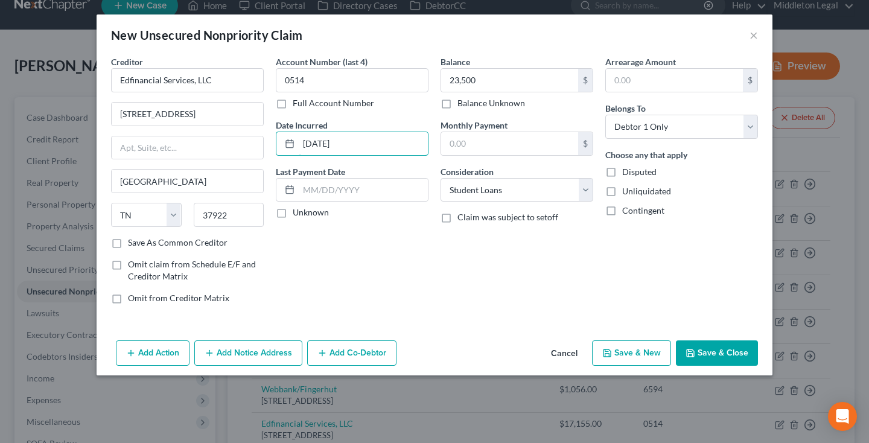
type input "[DATE]"
click at [661, 355] on button "Save & New" at bounding box center [631, 352] width 79 height 25
select select "0"
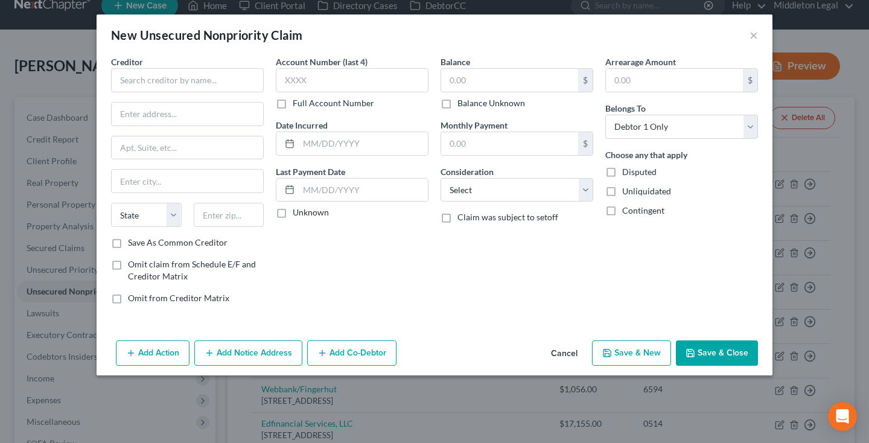
type input "23,500.00"
type input "0.00"
click at [559, 356] on button "Cancel" at bounding box center [564, 353] width 46 height 24
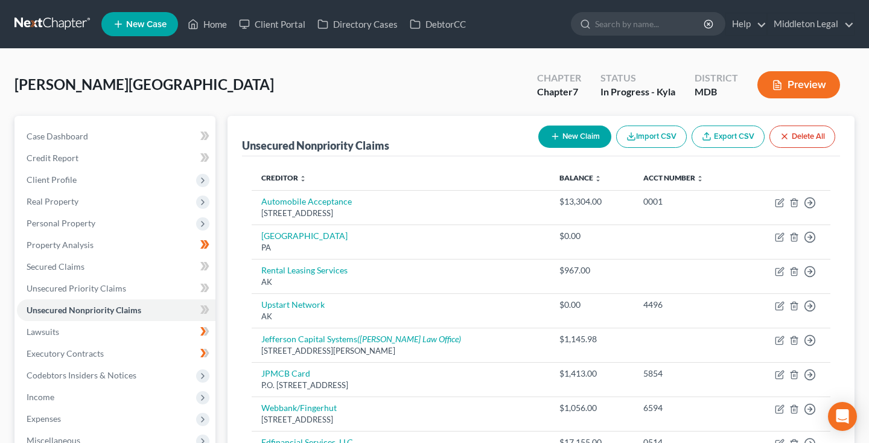
scroll to position [0, 0]
click at [560, 139] on button "New Claim" at bounding box center [574, 136] width 73 height 22
select select "0"
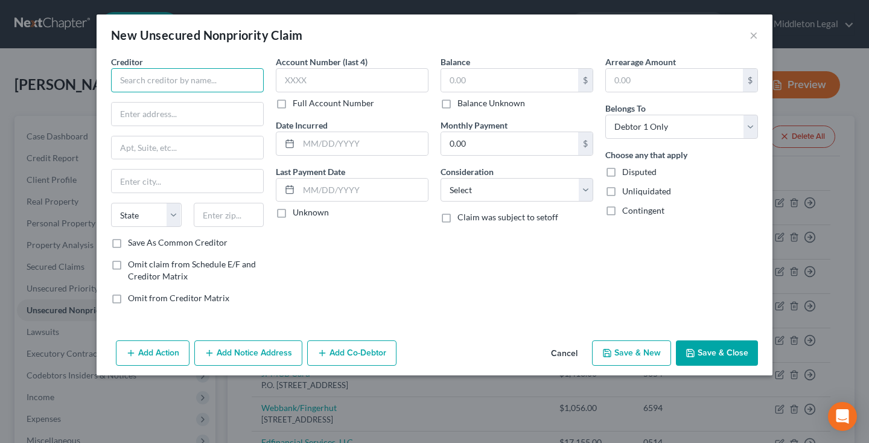
click at [238, 86] on input "text" at bounding box center [187, 80] width 153 height 24
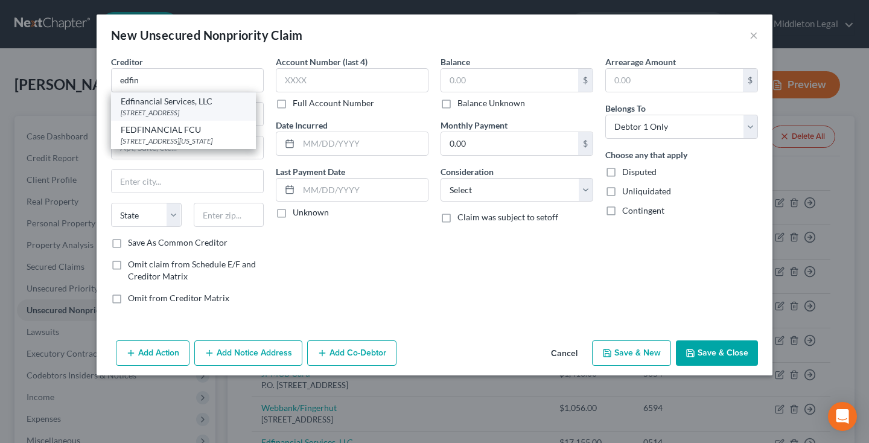
click at [206, 99] on div "Edfinancial Services, LLC" at bounding box center [183, 101] width 125 height 12
type input "Edfinancial Services, LLC"
type input "[STREET_ADDRESS]"
type input "[GEOGRAPHIC_DATA]"
select select "44"
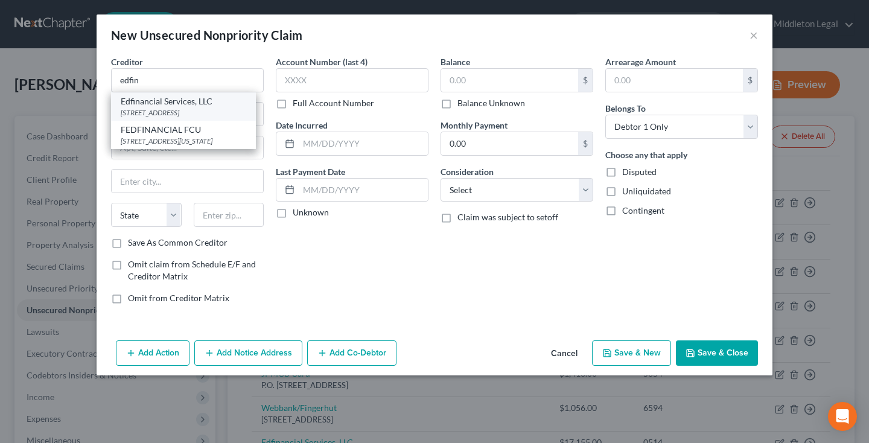
type input "37922"
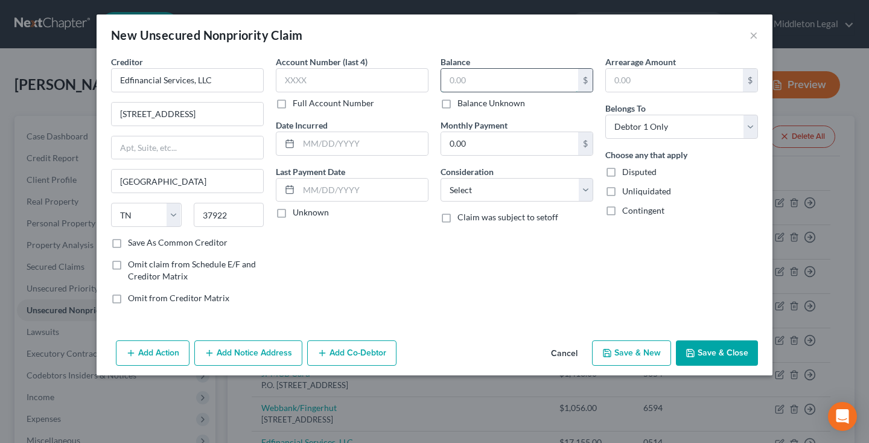
click at [452, 85] on input "text" at bounding box center [509, 80] width 137 height 23
type input "23,584"
select select "17"
type input "0514"
click at [349, 145] on input "text" at bounding box center [363, 143] width 129 height 23
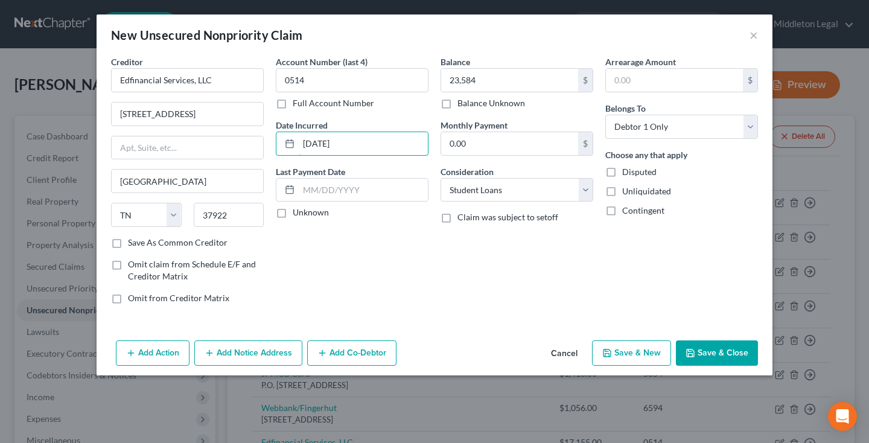
type input "[DATE]"
click at [700, 361] on button "Save & Close" at bounding box center [717, 352] width 82 height 25
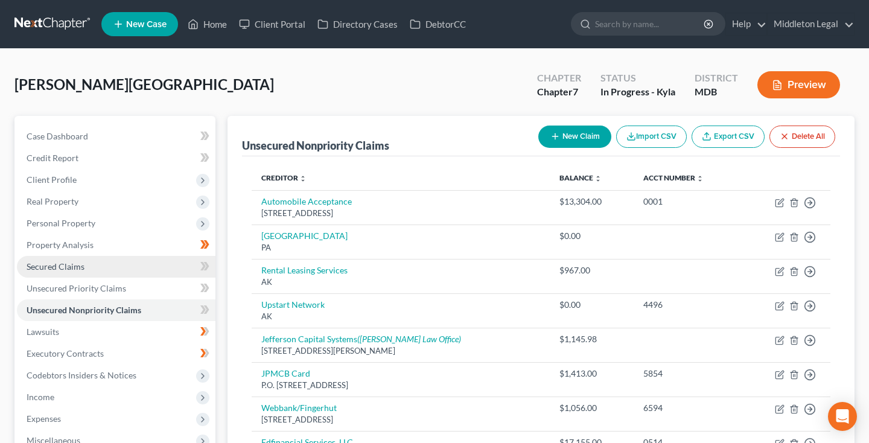
click at [98, 263] on link "Secured Claims" at bounding box center [116, 267] width 198 height 22
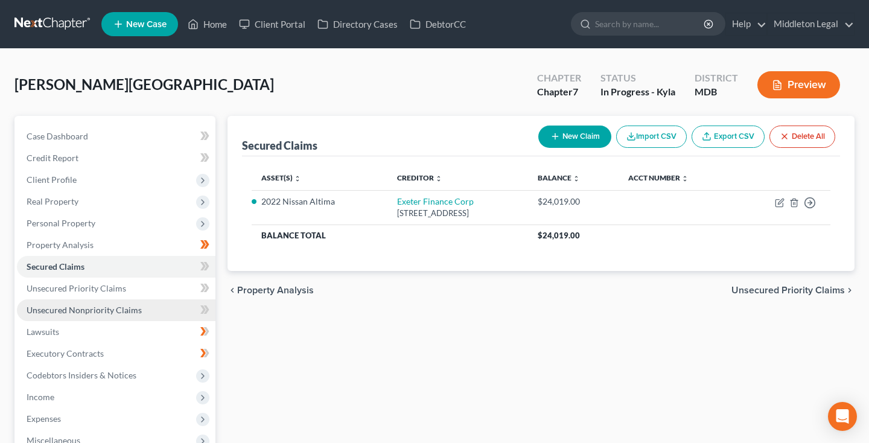
click at [127, 311] on span "Unsecured Nonpriority Claims" at bounding box center [84, 310] width 115 height 10
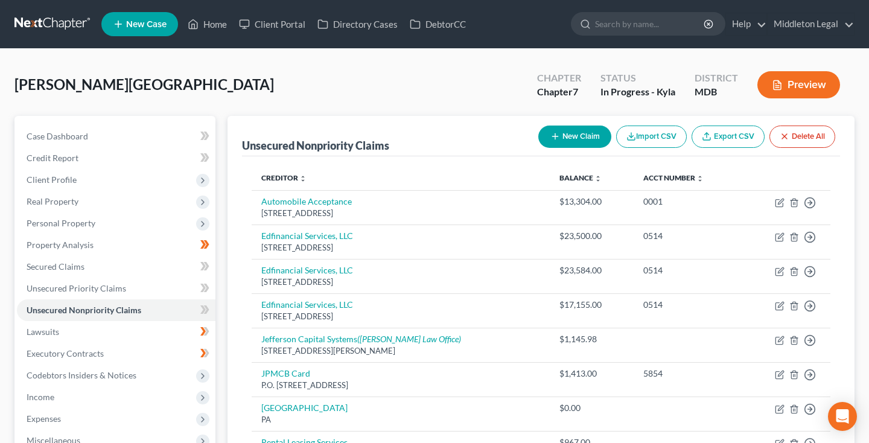
click at [585, 135] on button "New Claim" at bounding box center [574, 136] width 73 height 22
select select "0"
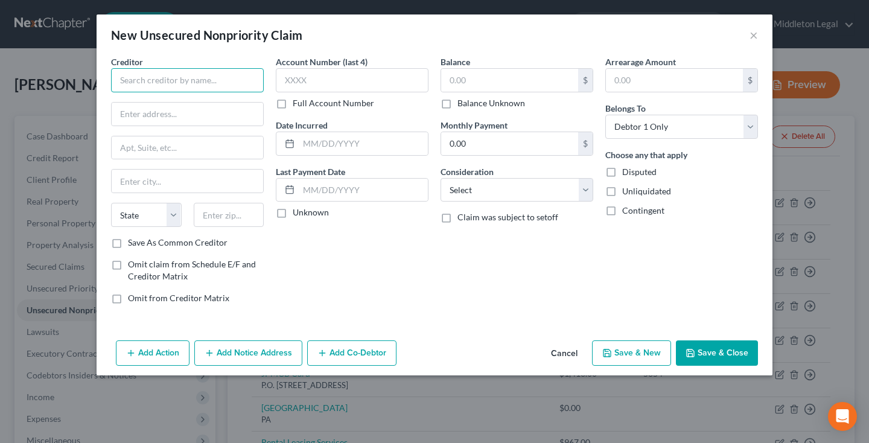
click at [237, 80] on input "text" at bounding box center [187, 80] width 153 height 24
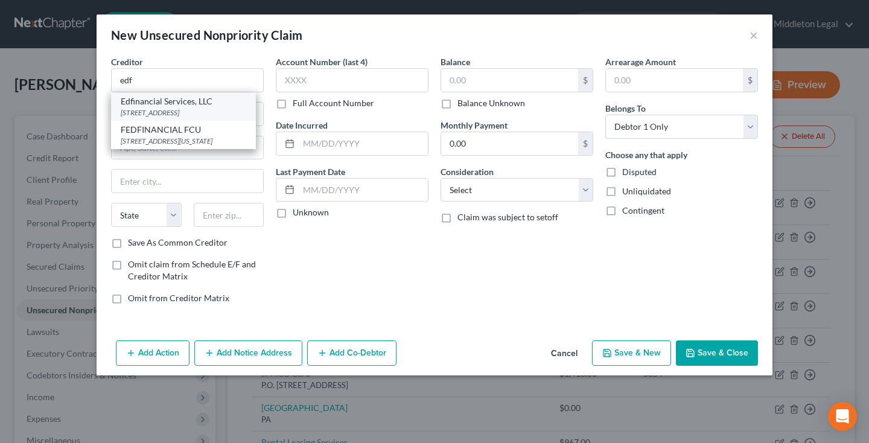
click at [209, 109] on div "[STREET_ADDRESS]" at bounding box center [183, 112] width 125 height 10
type input "Edfinancial Services, LLC"
type input "[STREET_ADDRESS]"
type input "[GEOGRAPHIC_DATA]"
select select "44"
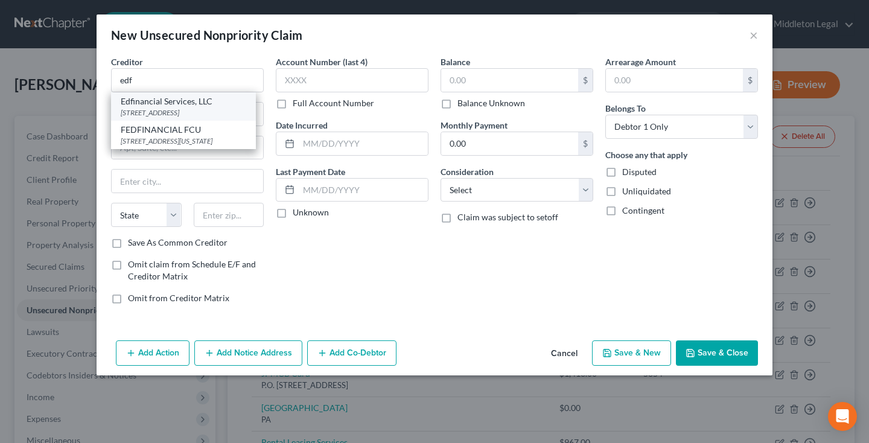
type input "37922"
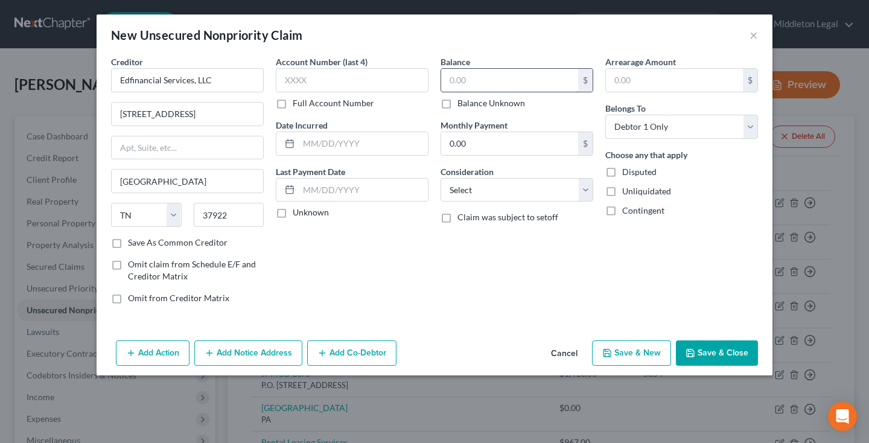
click at [468, 75] on input "text" at bounding box center [509, 80] width 137 height 23
type input "25,227"
select select "17"
type input "0514"
click at [344, 147] on input "text" at bounding box center [363, 143] width 129 height 23
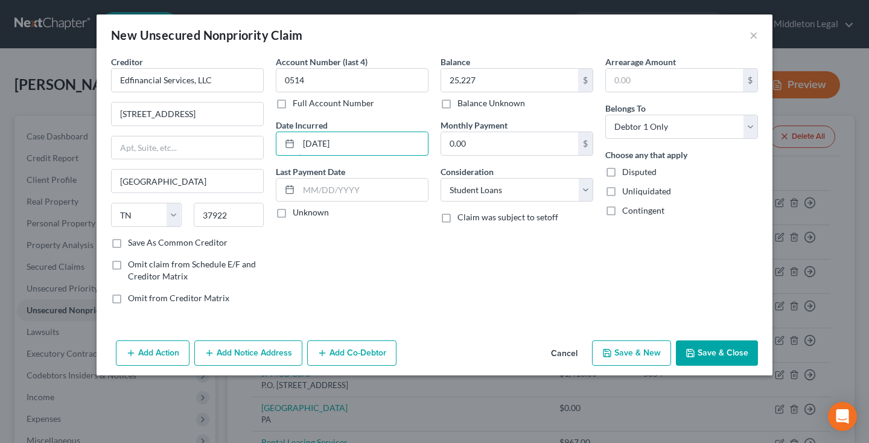
type input "[DATE]"
click at [727, 364] on button "Save & Close" at bounding box center [717, 352] width 82 height 25
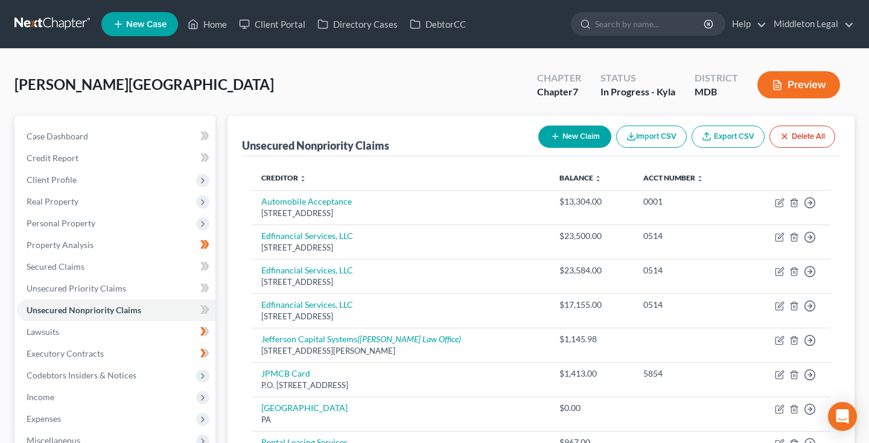
click at [571, 132] on button "New Claim" at bounding box center [574, 136] width 73 height 22
select select "0"
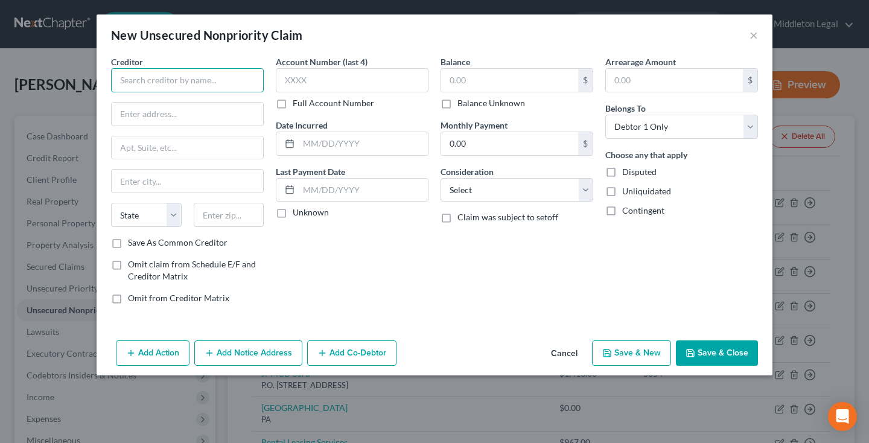
click at [224, 71] on input "text" at bounding box center [187, 80] width 153 height 24
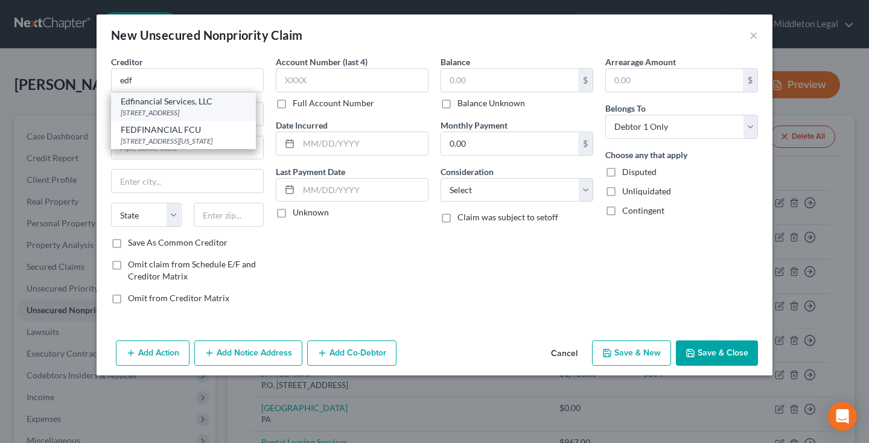
click at [204, 112] on div "[STREET_ADDRESS]" at bounding box center [183, 112] width 125 height 10
type input "Edfinancial Services, LLC"
type input "[STREET_ADDRESS]"
type input "[GEOGRAPHIC_DATA]"
select select "44"
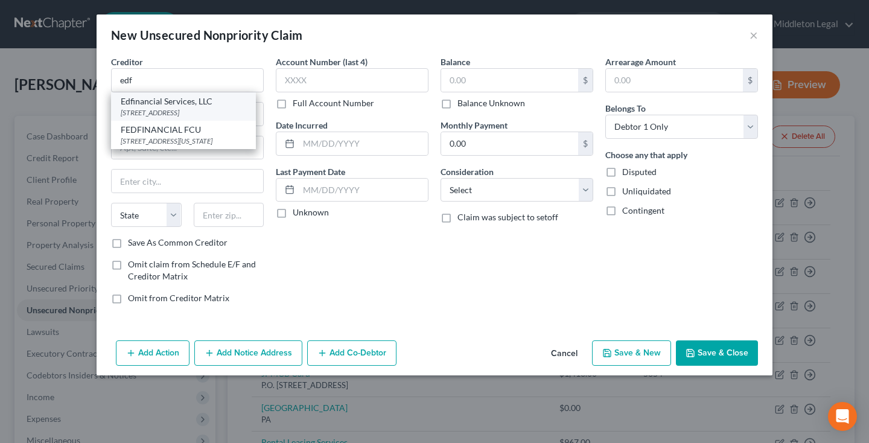
type input "37922"
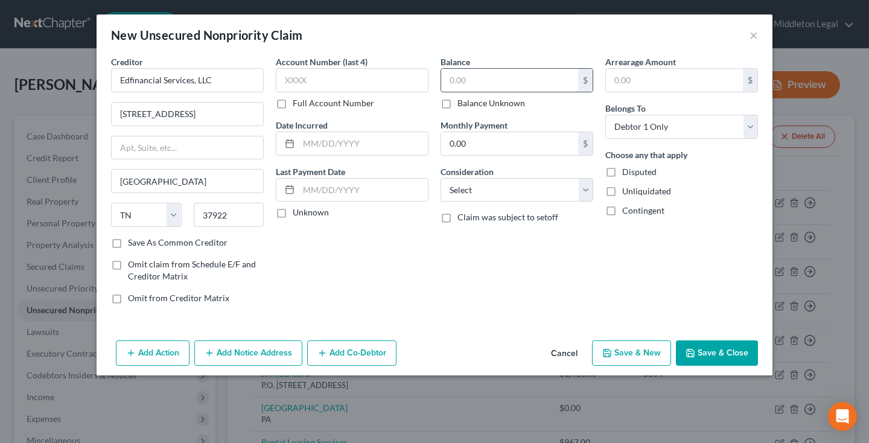
click at [492, 80] on input "text" at bounding box center [509, 80] width 137 height 23
type input "26,334"
select select "17"
type input "0514"
click at [382, 147] on input "text" at bounding box center [363, 143] width 129 height 23
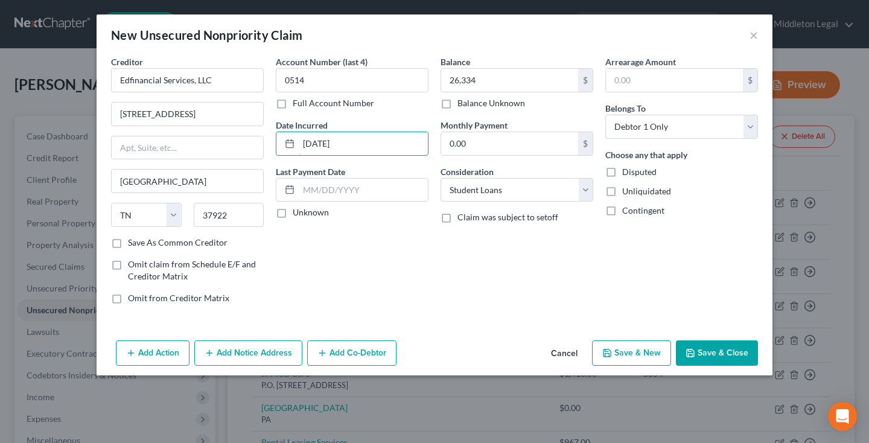
type input "[DATE]"
click at [695, 357] on icon "button" at bounding box center [690, 353] width 10 height 10
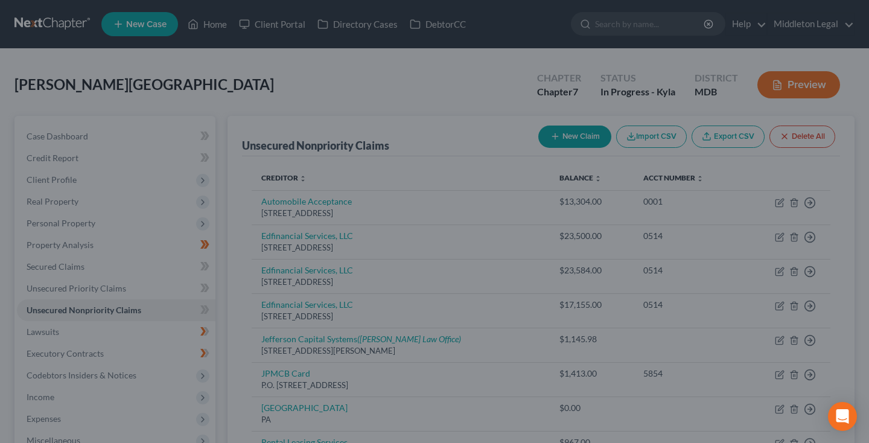
type input "26,334.00"
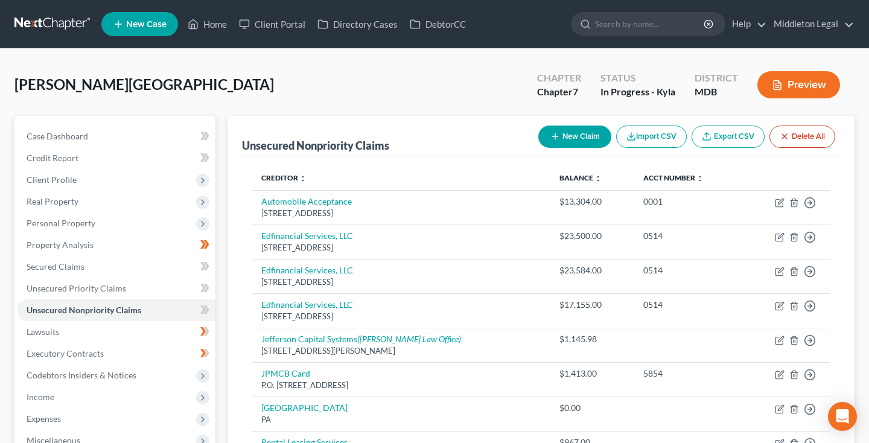
click at [555, 143] on button "New Claim" at bounding box center [574, 136] width 73 height 22
select select "0"
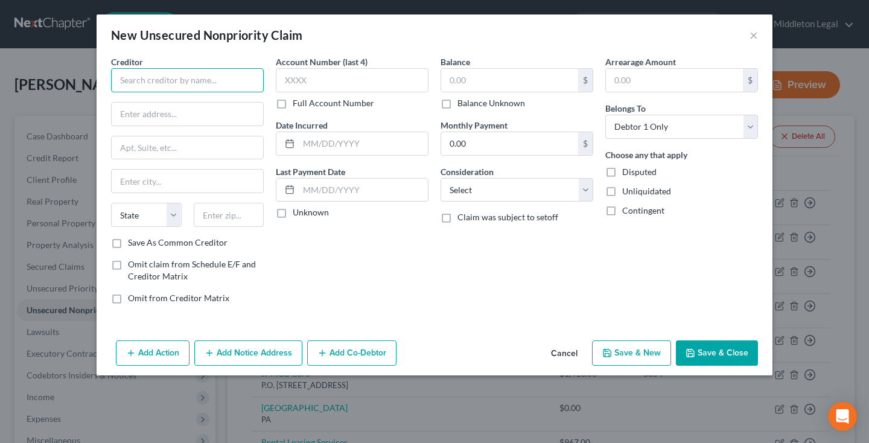
click at [237, 75] on input "text" at bounding box center [187, 80] width 153 height 24
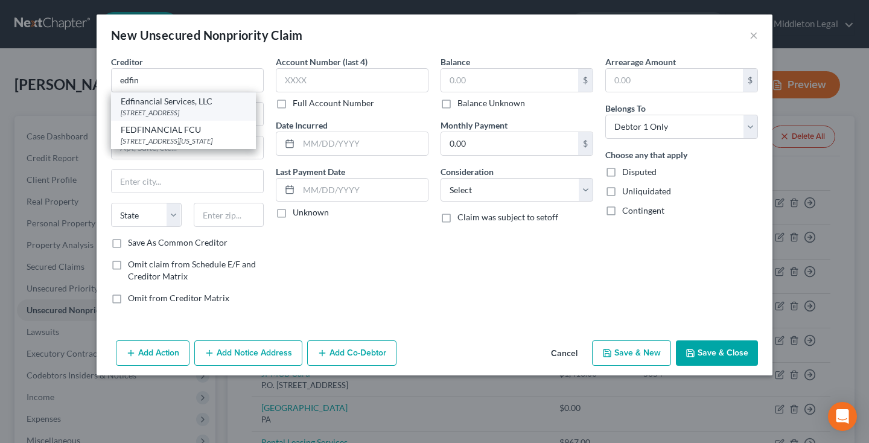
click at [224, 99] on div "Edfinancial Services, LLC" at bounding box center [183, 101] width 125 height 12
type input "Edfinancial Services, LLC"
type input "[STREET_ADDRESS]"
type input "[GEOGRAPHIC_DATA]"
select select "44"
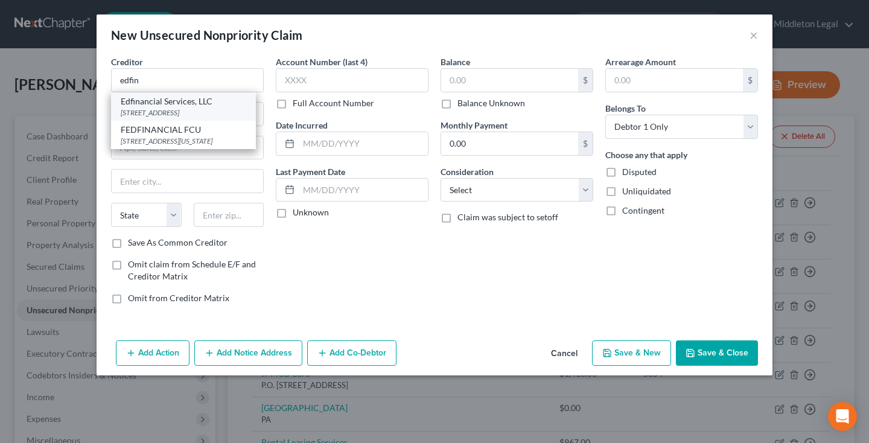
type input "37922"
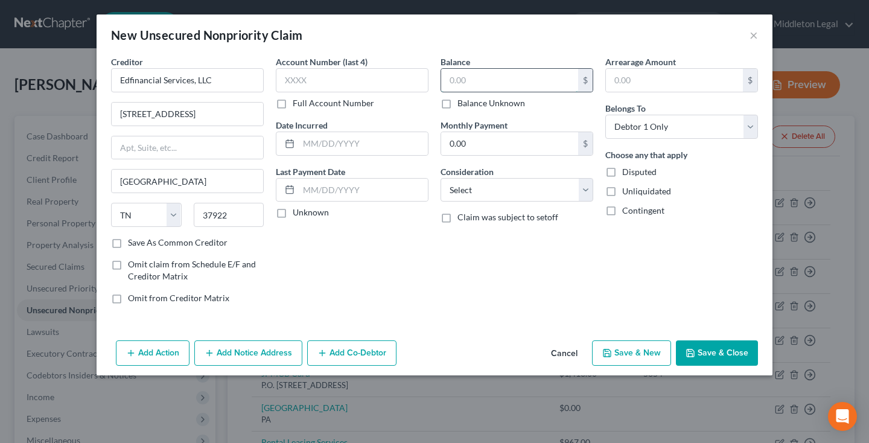
click at [502, 80] on input "text" at bounding box center [509, 80] width 137 height 23
type input "39,261"
select select "17"
type input "0514"
click at [379, 141] on input "text" at bounding box center [363, 143] width 129 height 23
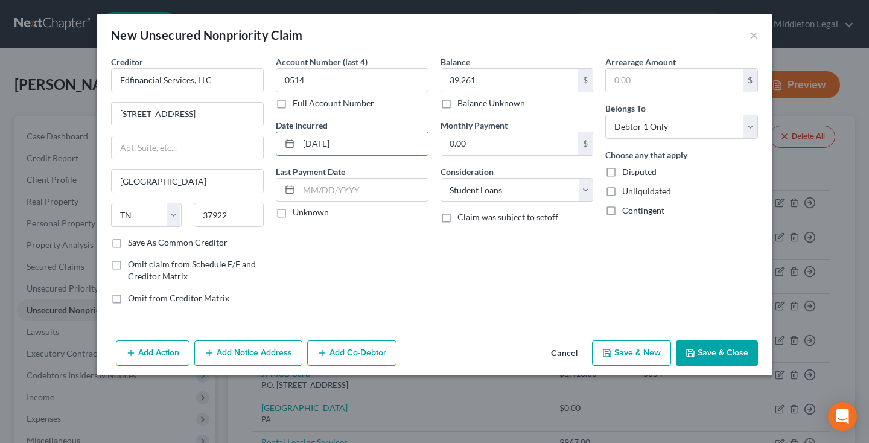
type input "[DATE]"
click at [711, 357] on button "Save & Close" at bounding box center [717, 352] width 82 height 25
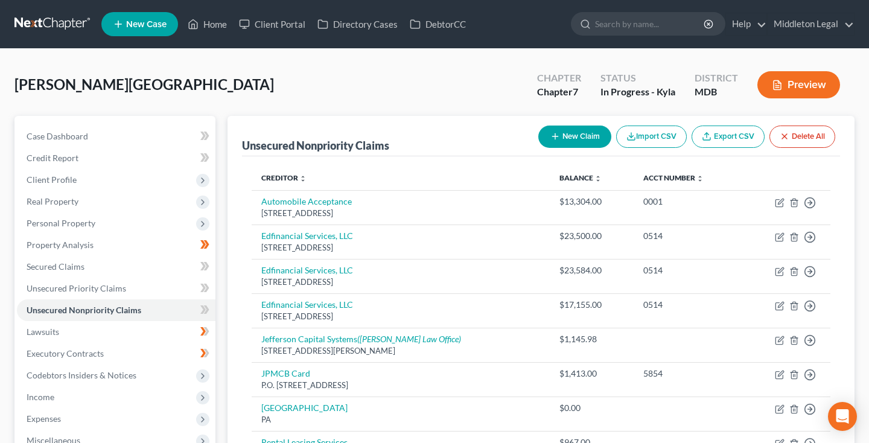
click at [573, 138] on button "New Claim" at bounding box center [574, 136] width 73 height 22
select select "0"
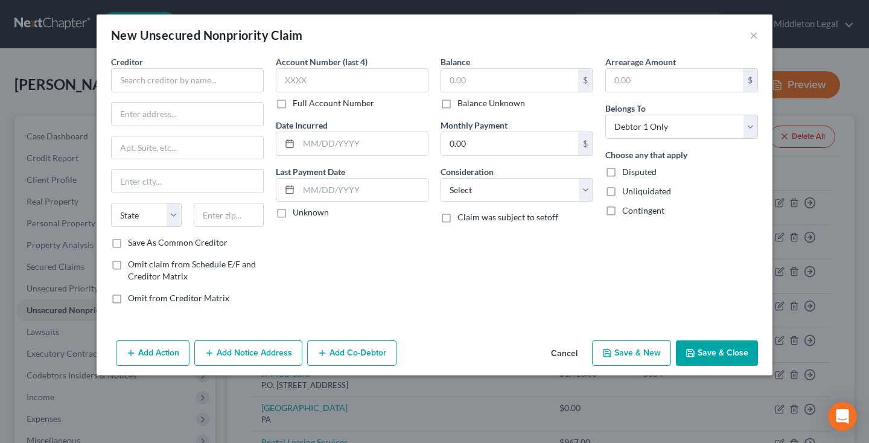
click at [227, 93] on div "Creditor * State [US_STATE] AK AR AZ CA CO [GEOGRAPHIC_DATA] DE DC [GEOGRAPHIC_…" at bounding box center [187, 146] width 153 height 181
click at [227, 86] on input "text" at bounding box center [187, 80] width 153 height 24
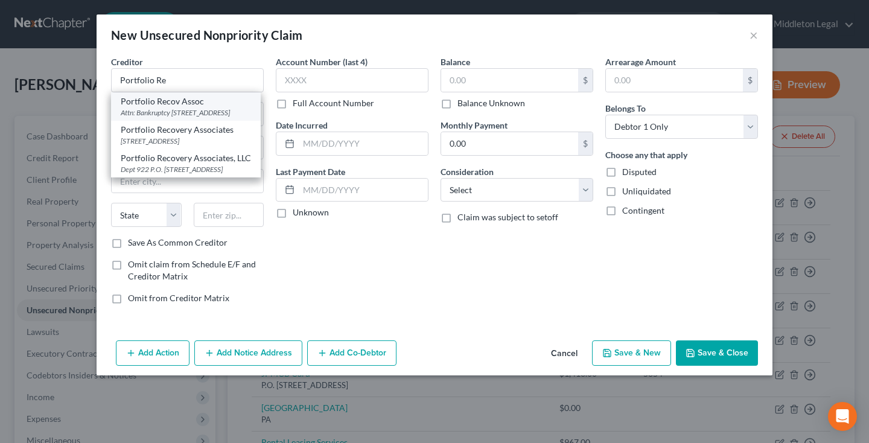
click at [174, 115] on div "Attn: Bankruptcy [STREET_ADDRESS]" at bounding box center [186, 112] width 130 height 10
type input "Portfolio Recov Assoc"
type input "Attn: Bankruptcy [STREET_ADDRESS]"
type input "[GEOGRAPHIC_DATA]"
select select "48"
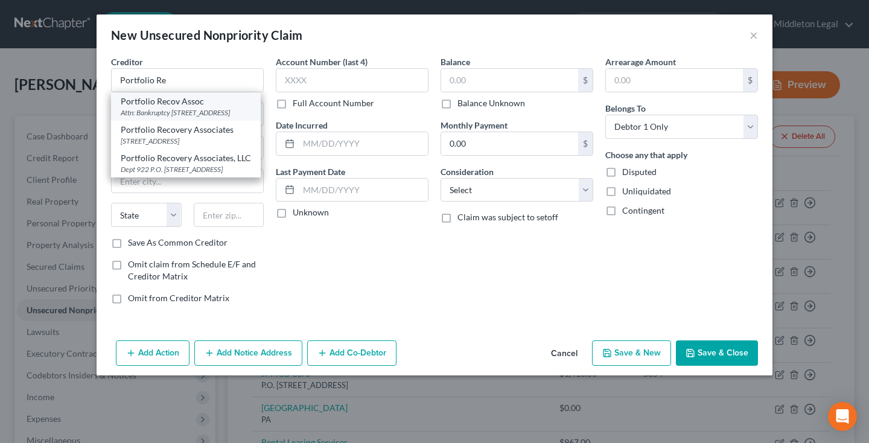
type input "23502"
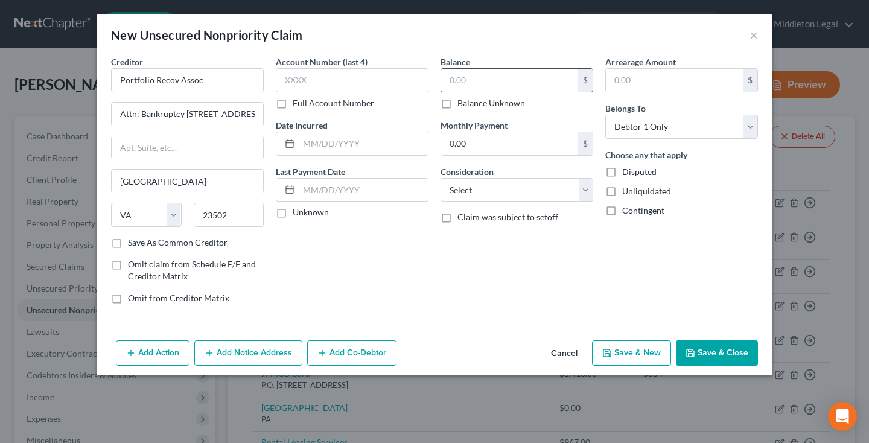
click at [521, 92] on div "$" at bounding box center [516, 80] width 153 height 24
click at [521, 91] on input "text" at bounding box center [509, 80] width 137 height 23
type input "685"
select select "1"
type input "5009"
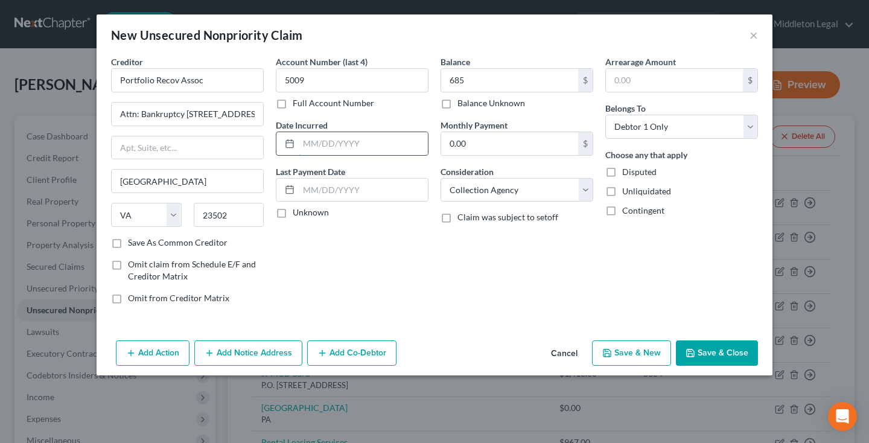
click at [331, 138] on input "text" at bounding box center [363, 143] width 129 height 23
type input "[DATE]"
click at [723, 358] on button "Save & Close" at bounding box center [717, 352] width 82 height 25
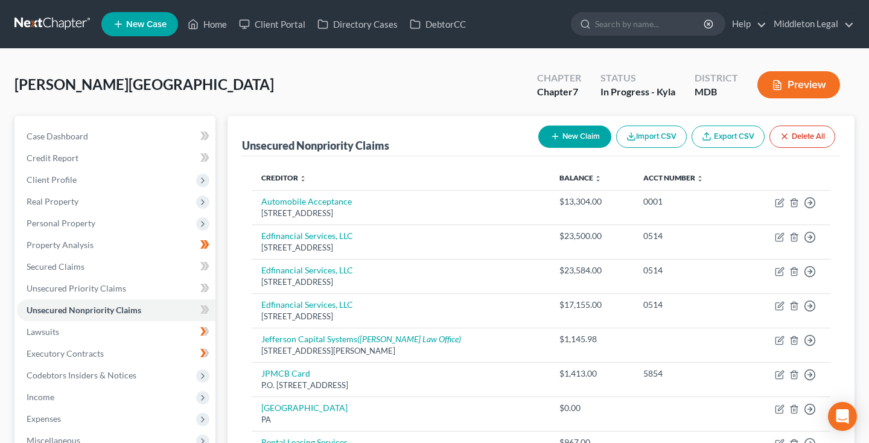
click at [579, 144] on button "New Claim" at bounding box center [574, 136] width 73 height 22
select select "0"
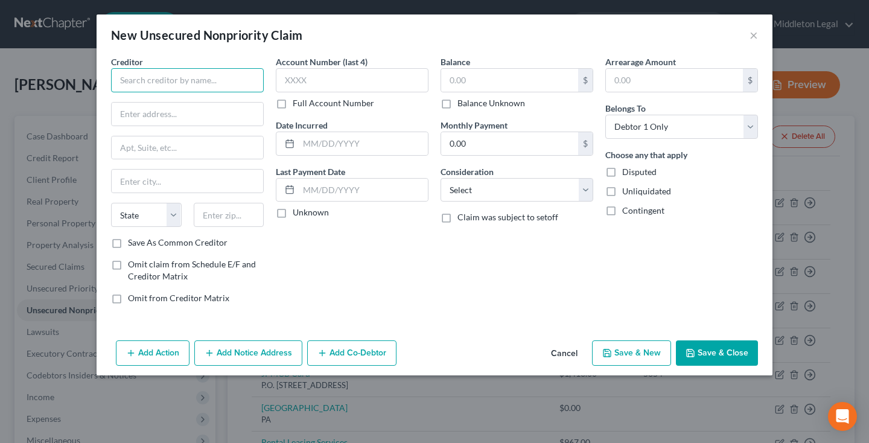
click at [218, 80] on input "text" at bounding box center [187, 80] width 153 height 24
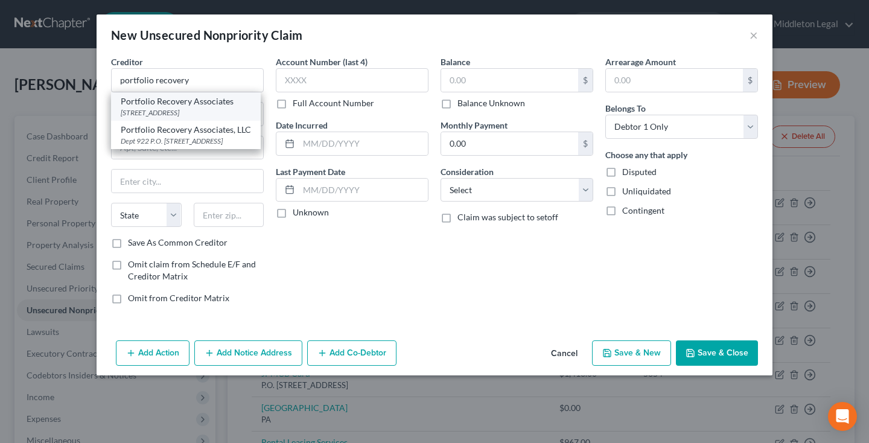
click at [152, 116] on div "[STREET_ADDRESS]" at bounding box center [186, 112] width 130 height 10
type input "Portfolio Recovery Associates"
type input "[STREET_ADDRESS]"
type input "[GEOGRAPHIC_DATA]"
select select "48"
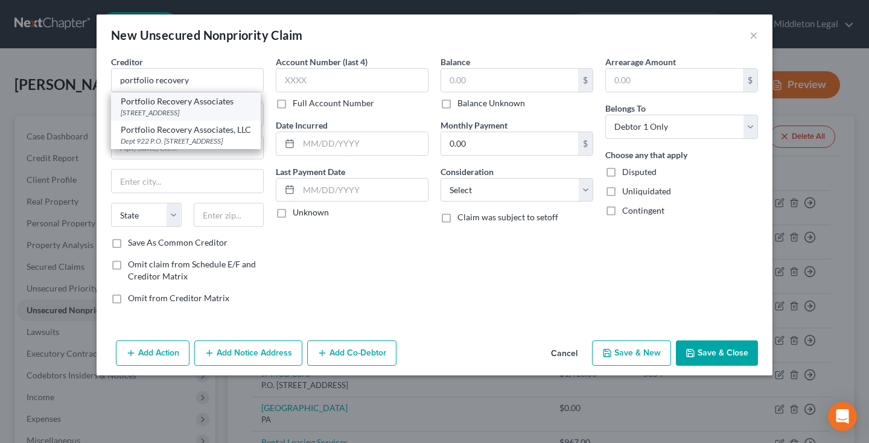
type input "23502"
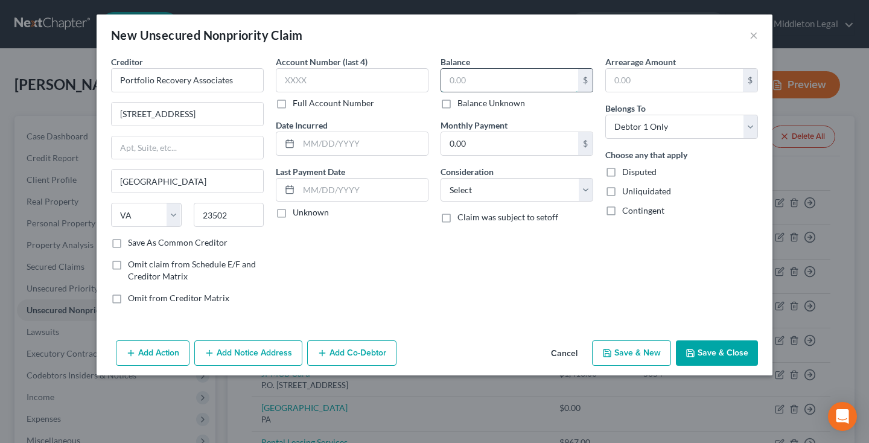
click at [468, 81] on input "text" at bounding box center [509, 80] width 137 height 23
type input "1,534"
select select "1"
type input "1633"
click at [690, 354] on polyline "button" at bounding box center [690, 354] width 4 height 3
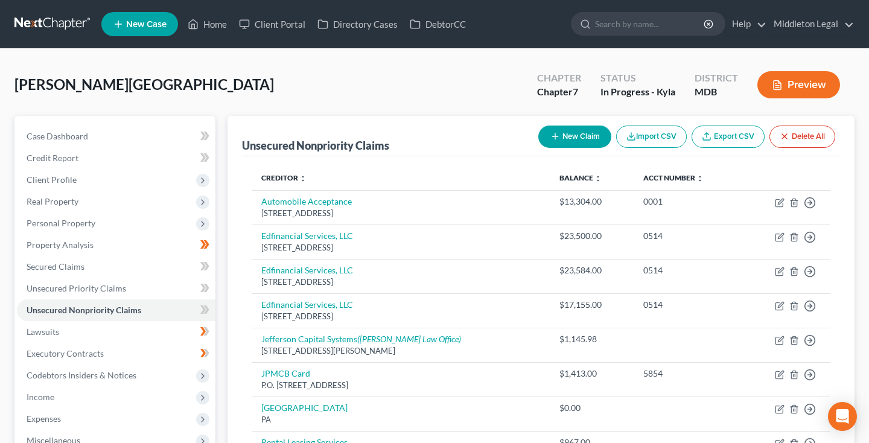
click at [592, 138] on button "New Claim" at bounding box center [574, 136] width 73 height 22
select select "0"
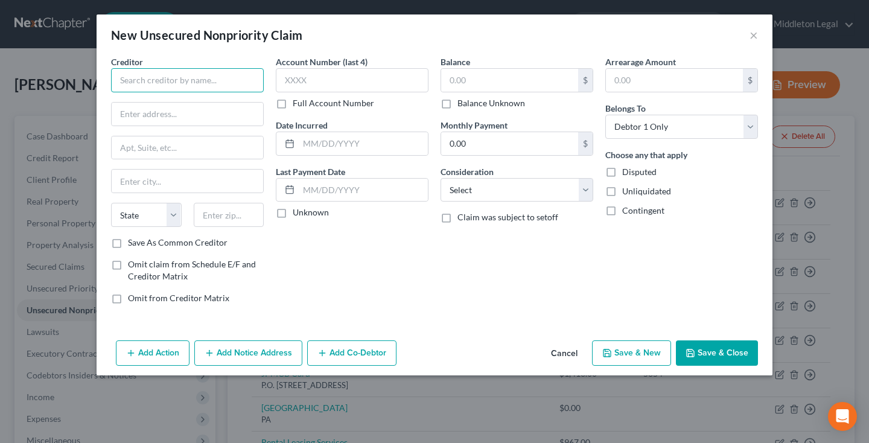
click at [236, 82] on input "text" at bounding box center [187, 80] width 153 height 24
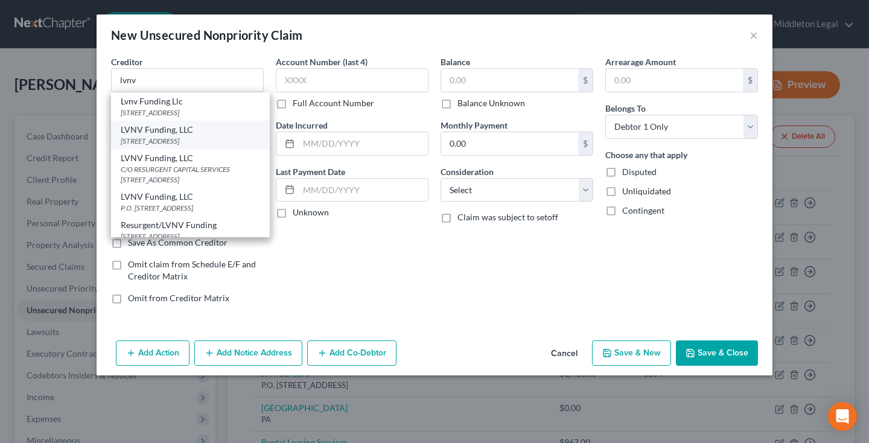
click at [174, 139] on div "[STREET_ADDRESS]" at bounding box center [190, 141] width 139 height 10
type input "LVNV Funding, LLC"
type input "[STREET_ADDRESS]"
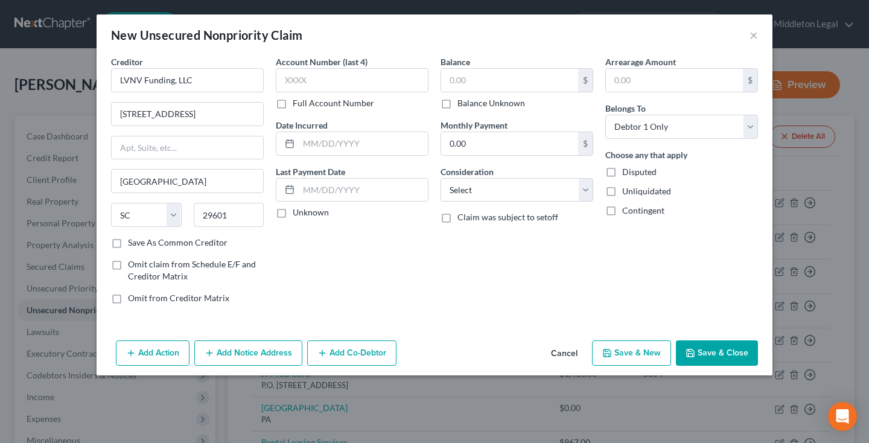
click at [510, 95] on div "$ Balance Unknown" at bounding box center [516, 88] width 153 height 41
click at [507, 82] on input "text" at bounding box center [509, 80] width 137 height 23
click at [361, 65] on label "Account Number (last 4)" at bounding box center [322, 62] width 92 height 13
click at [630, 0] on div "New Unsecured Nonpriority Claim × Creditor * LVNV Funding, LLC [STREET_ADDRESS]…" at bounding box center [434, 221] width 869 height 443
click at [296, 148] on div at bounding box center [287, 143] width 22 height 23
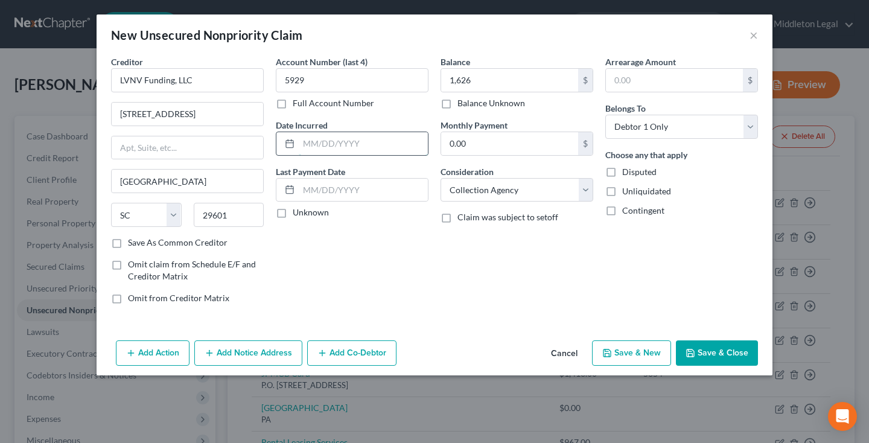
click at [313, 147] on input "text" at bounding box center [363, 143] width 129 height 23
click at [708, 358] on button "Save & Close" at bounding box center [717, 352] width 82 height 25
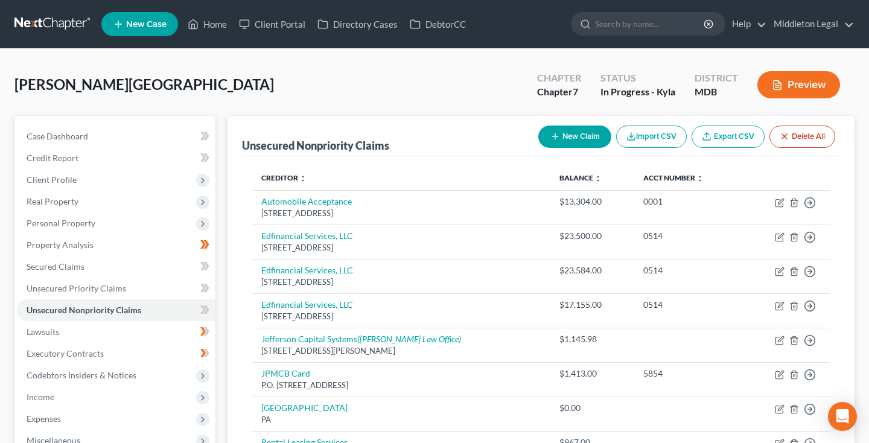
click at [550, 136] on icon "button" at bounding box center [555, 137] width 10 height 10
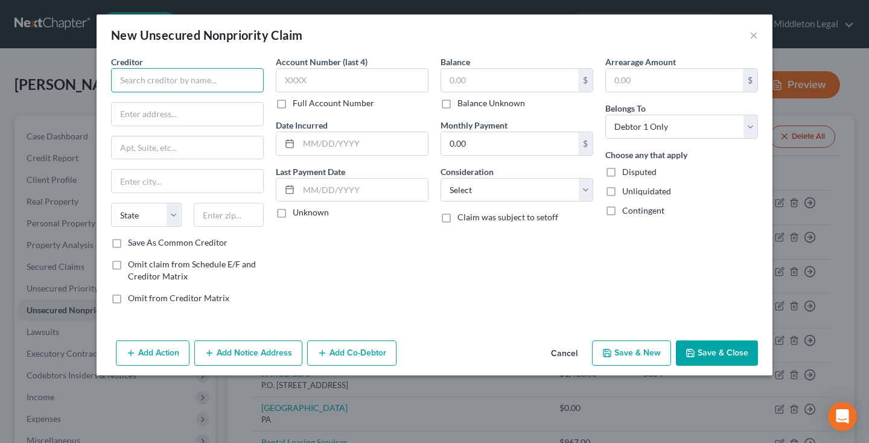
click at [243, 84] on input "text" at bounding box center [187, 80] width 153 height 24
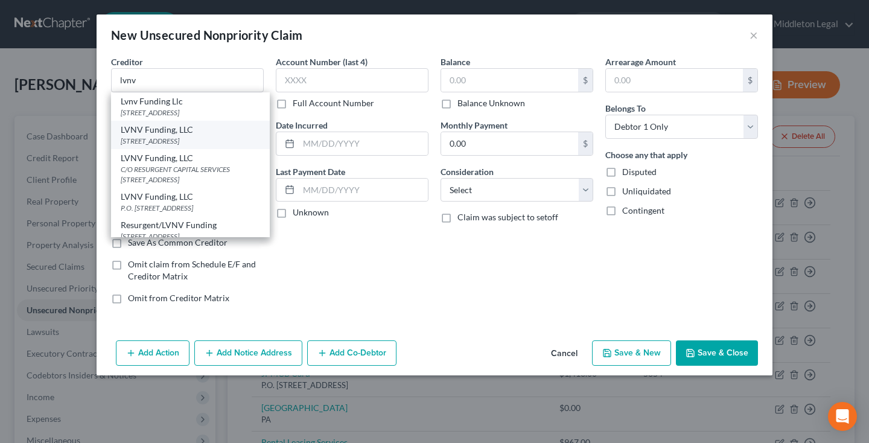
click at [200, 132] on div "LVNV Funding, LLC" at bounding box center [190, 130] width 139 height 12
